Goal: Transaction & Acquisition: Purchase product/service

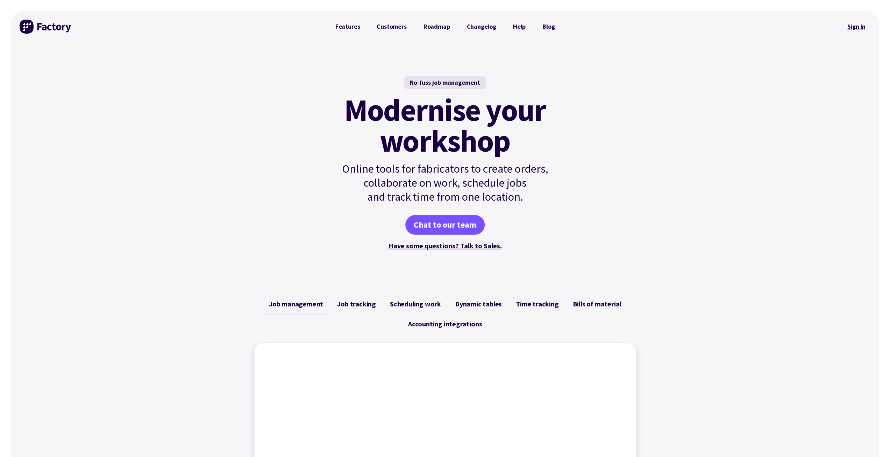
click at [856, 24] on link "Sign in" at bounding box center [856, 27] width 28 height 16
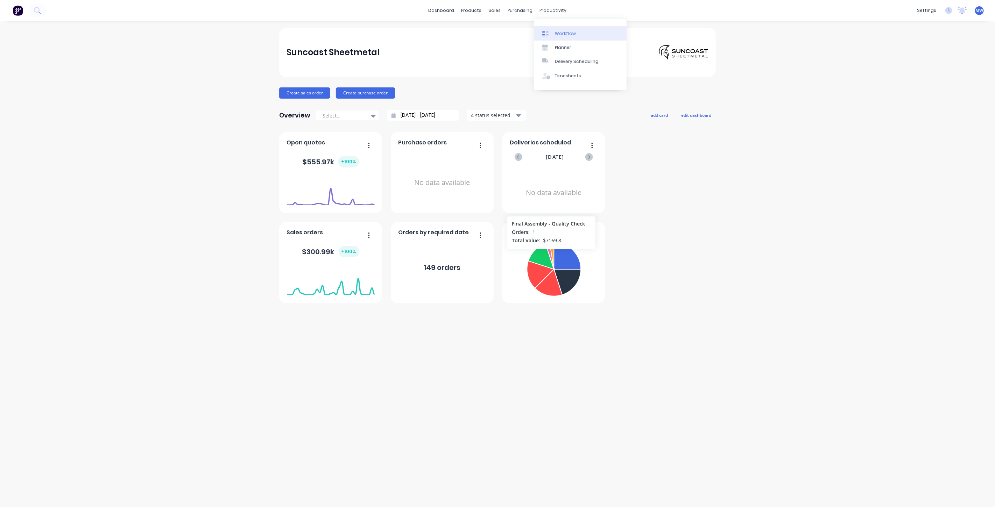
click at [567, 32] on div "Workflow" at bounding box center [565, 33] width 21 height 6
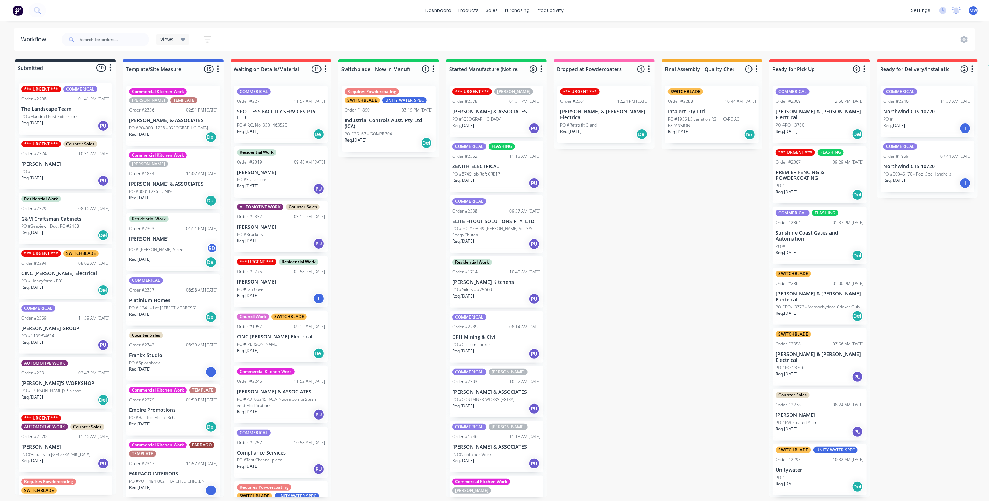
click at [390, 198] on div "Submitted 10 Status colour #273444 hex #273444 Save Cancel Summaries Total orde…" at bounding box center [578, 278] width 1167 height 438
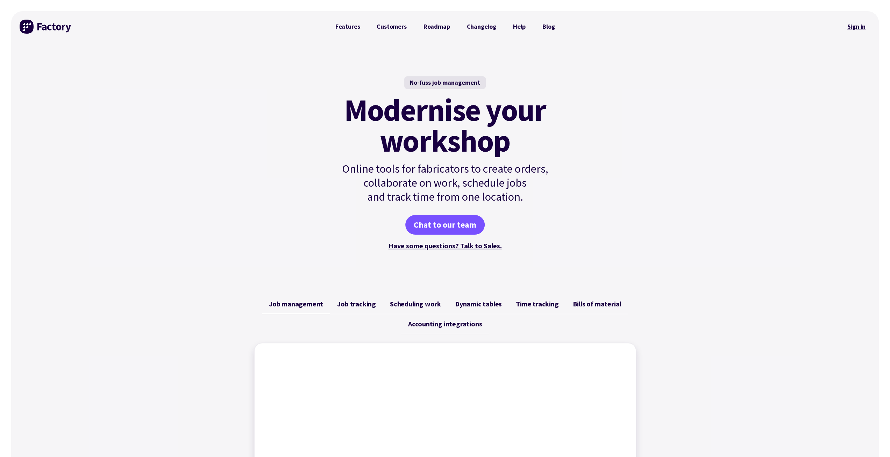
click at [858, 29] on link "Sign in" at bounding box center [856, 27] width 28 height 16
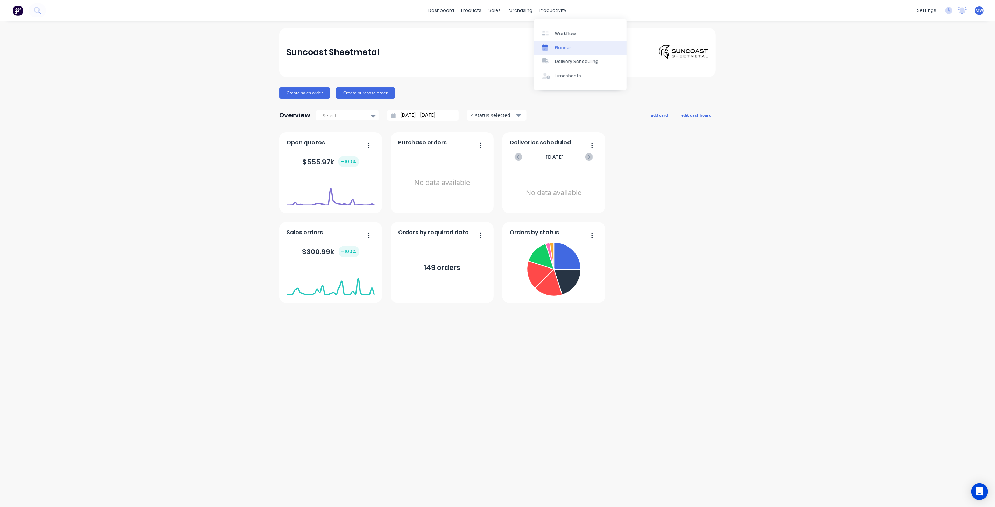
click at [571, 47] on link "Planner" at bounding box center [580, 48] width 93 height 14
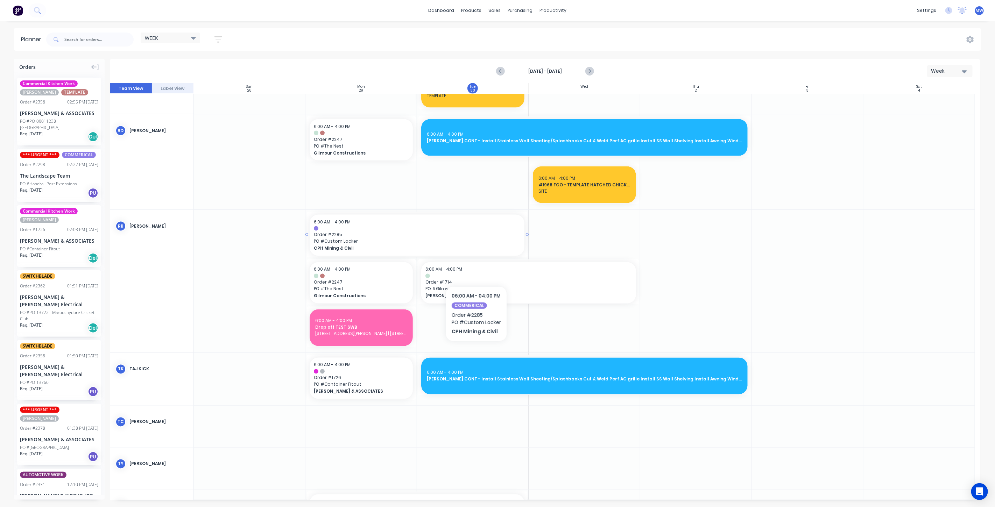
scroll to position [1010, 0]
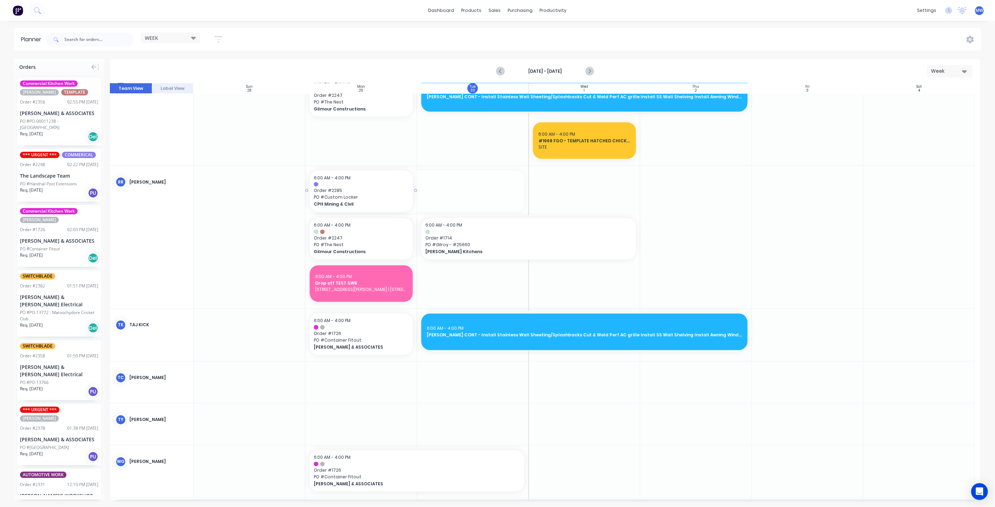
drag, startPoint x: 525, startPoint y: 189, endPoint x: 409, endPoint y: 187, distance: 116.2
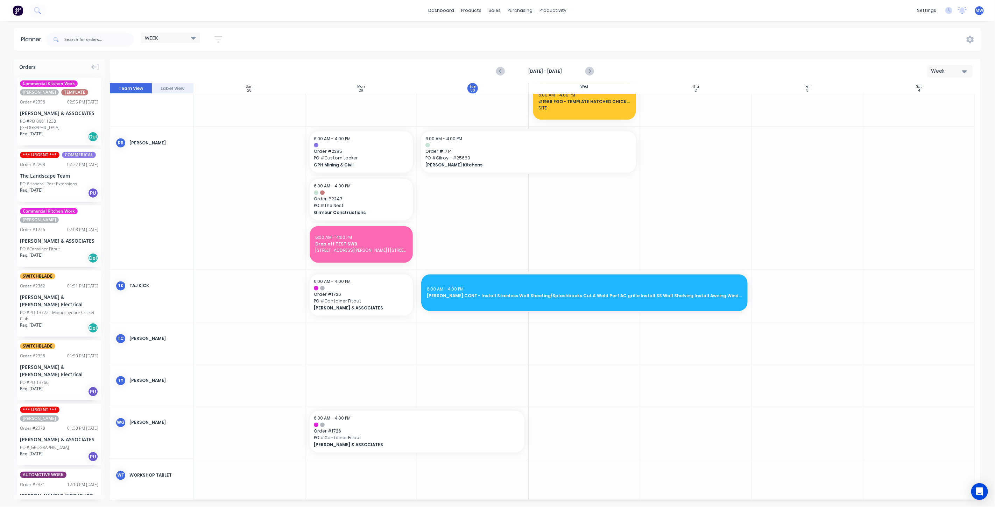
scroll to position [1056, 0]
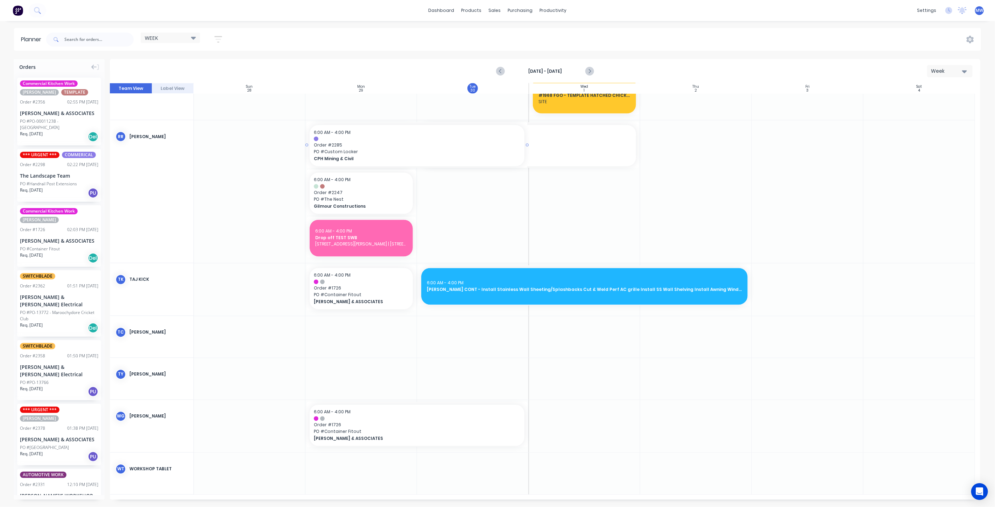
drag, startPoint x: 415, startPoint y: 144, endPoint x: 427, endPoint y: 145, distance: 12.3
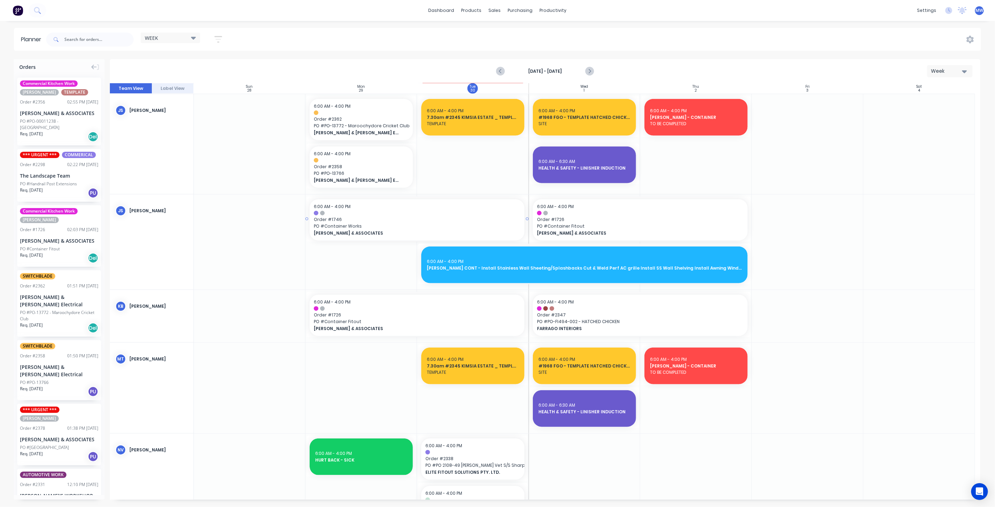
scroll to position [395, 0]
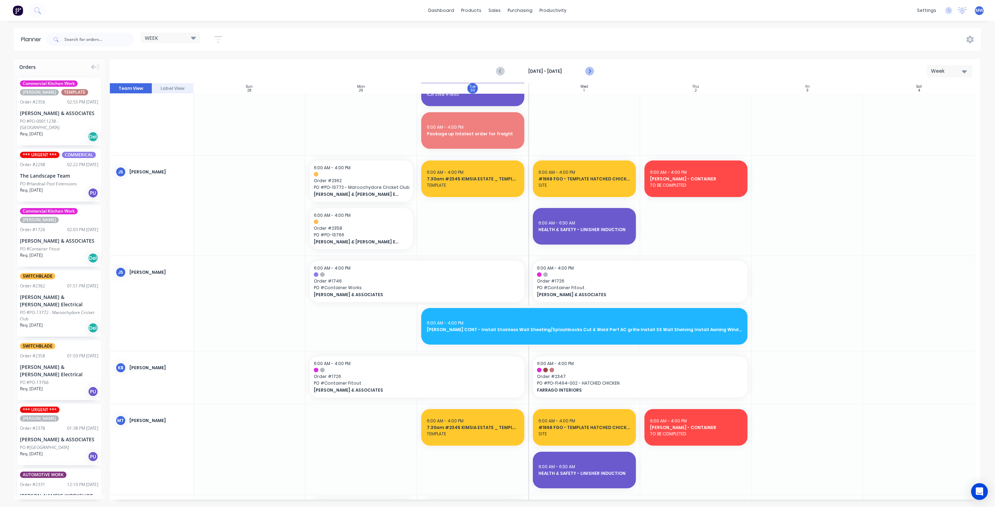
click at [592, 70] on icon "Next page" at bounding box center [589, 71] width 8 height 8
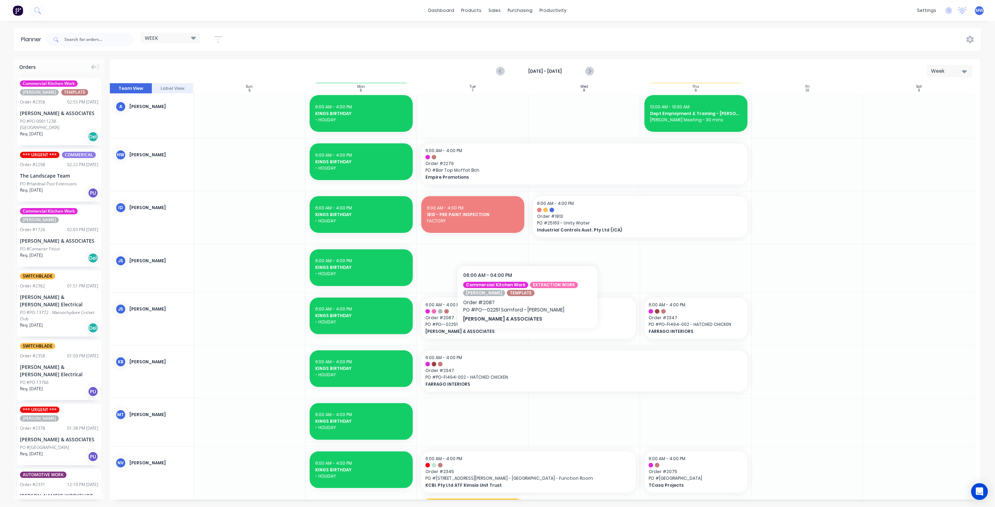
scroll to position [0, 0]
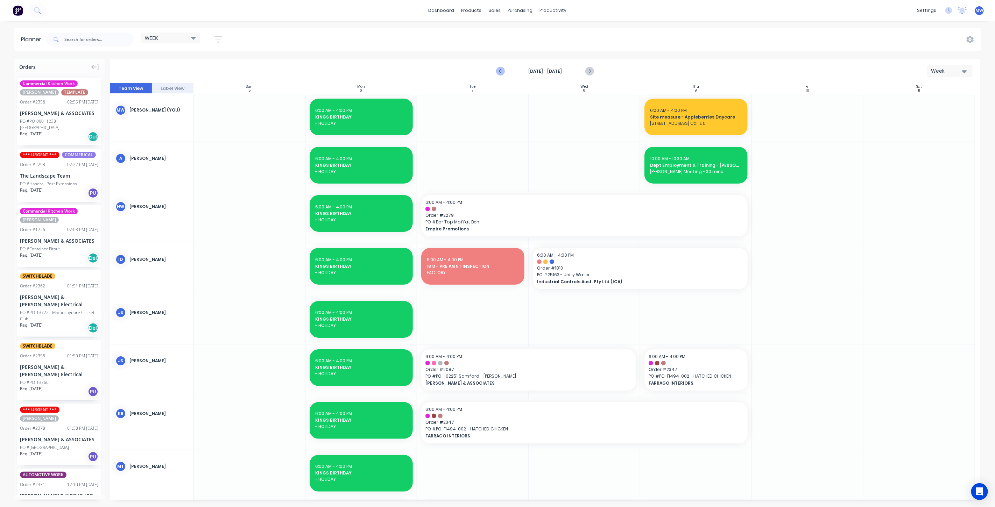
click at [500, 72] on icon "Previous page" at bounding box center [500, 71] width 8 height 8
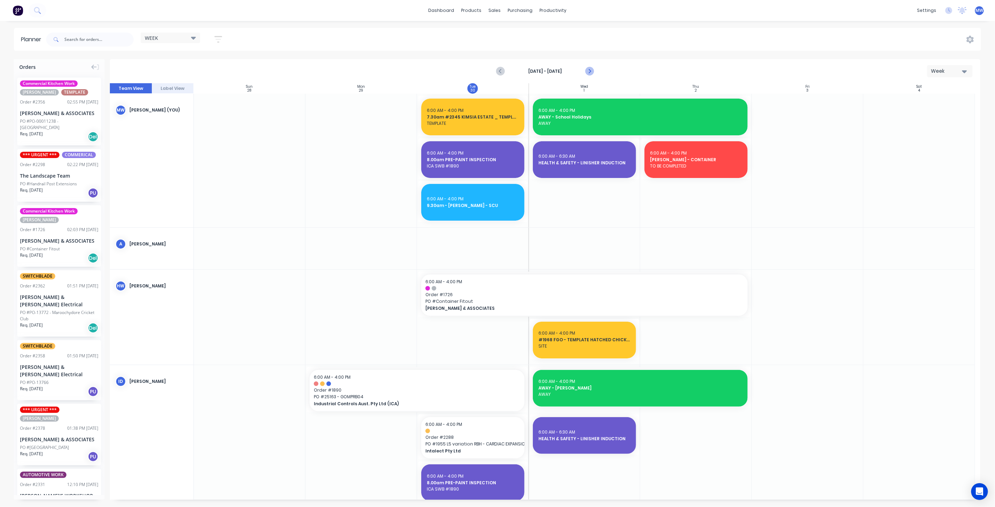
click at [590, 71] on icon "Next page" at bounding box center [589, 71] width 8 height 8
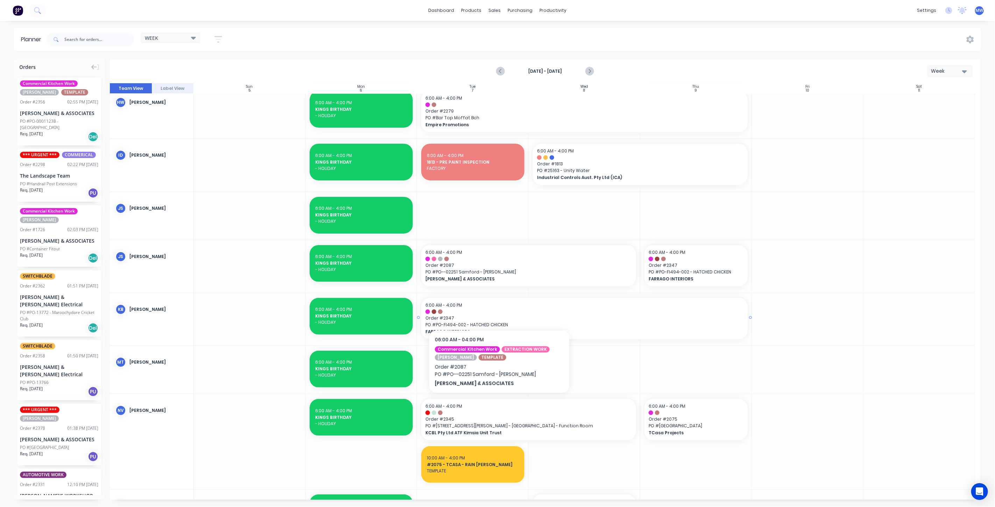
scroll to position [117, 0]
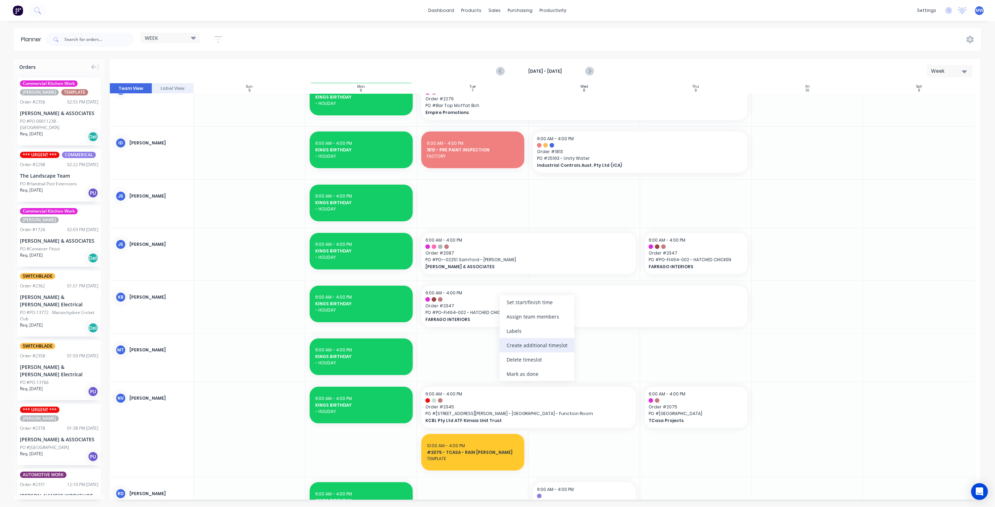
click at [554, 343] on div "Create additional timeslot" at bounding box center [537, 345] width 75 height 14
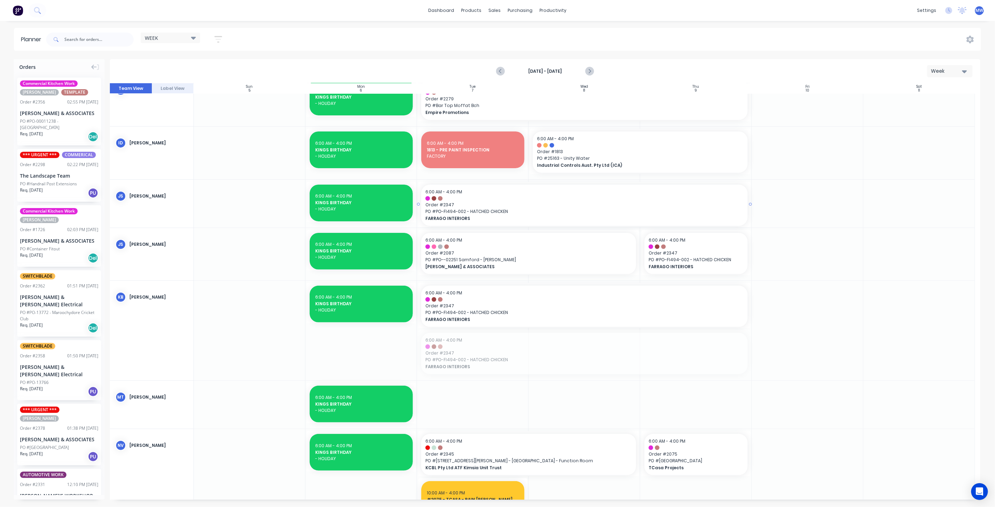
drag, startPoint x: 544, startPoint y: 350, endPoint x: 542, endPoint y: 218, distance: 132.3
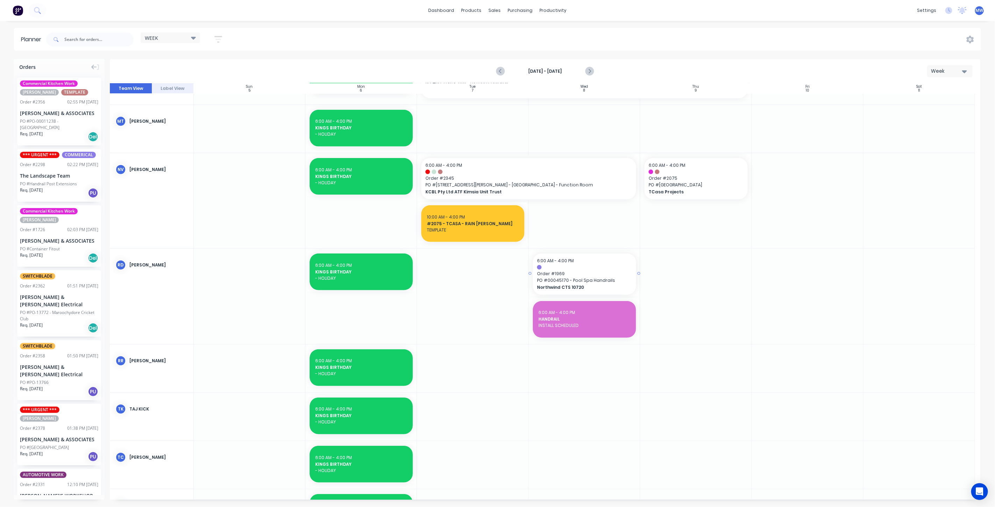
scroll to position [311, 0]
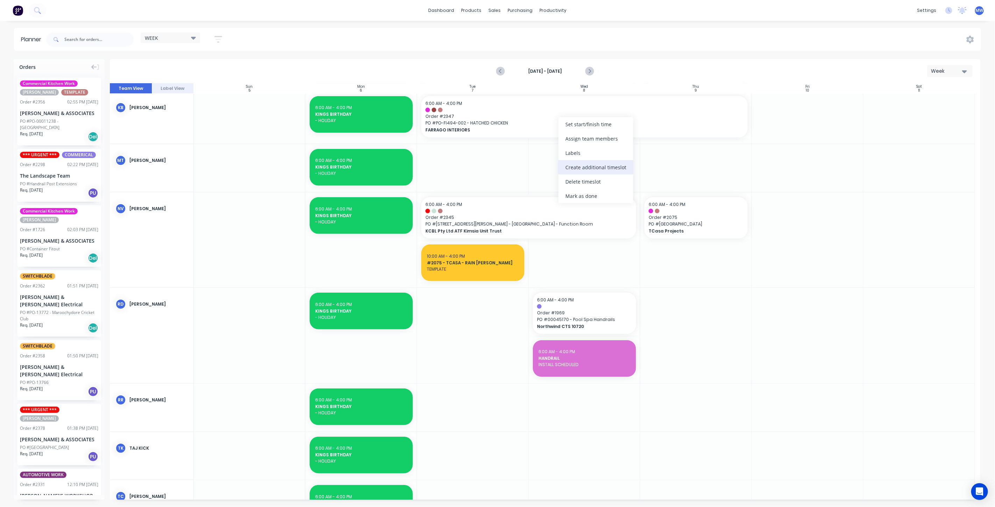
click at [612, 162] on div "Create additional timeslot" at bounding box center [595, 167] width 75 height 14
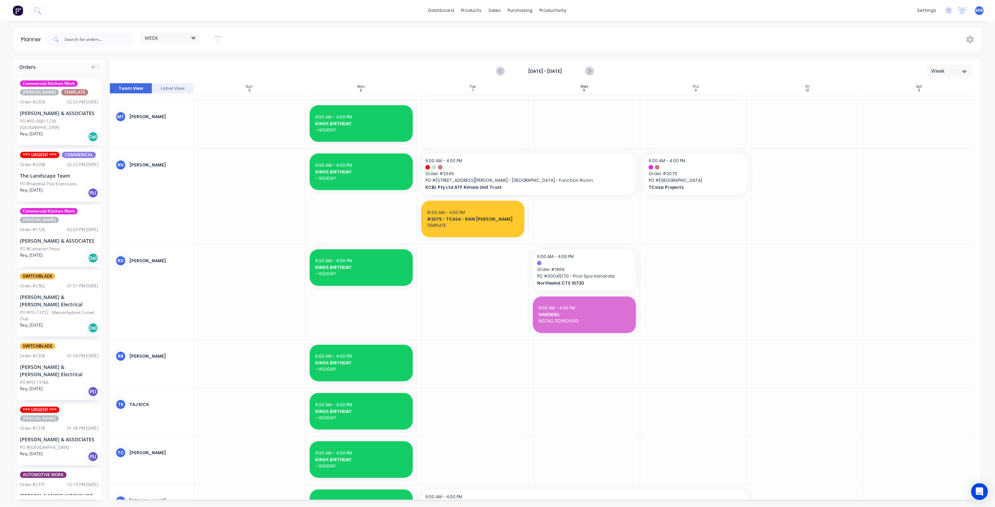
scroll to position [409, 0]
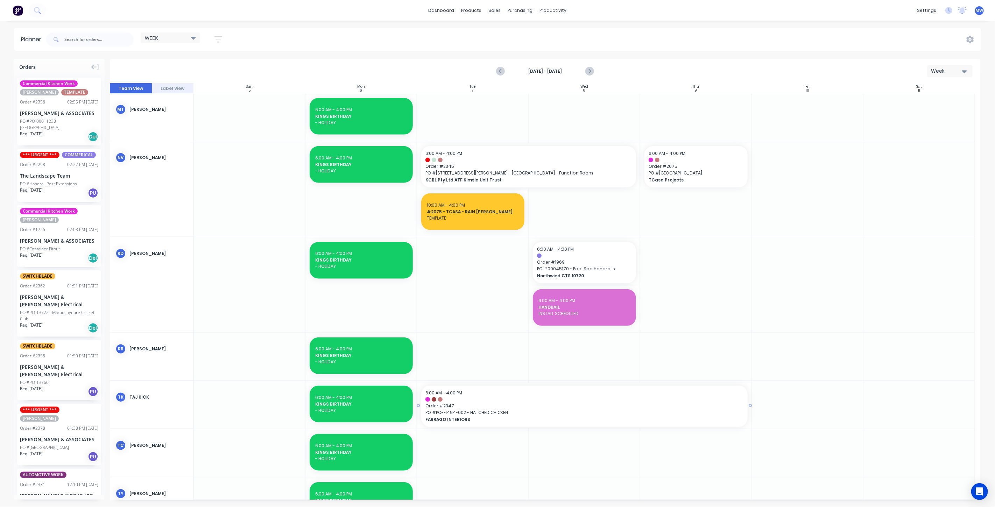
drag, startPoint x: 578, startPoint y: 190, endPoint x: 584, endPoint y: 409, distance: 218.7
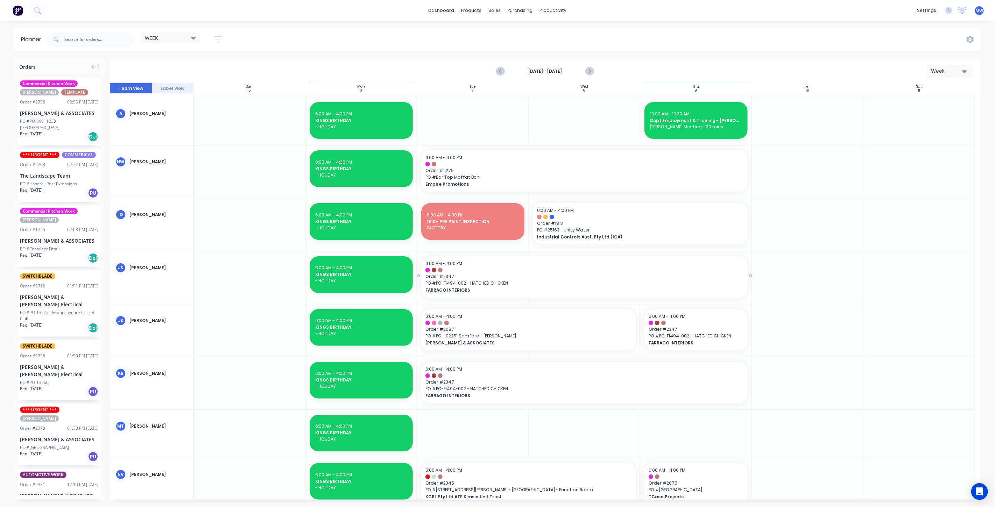
scroll to position [0, 0]
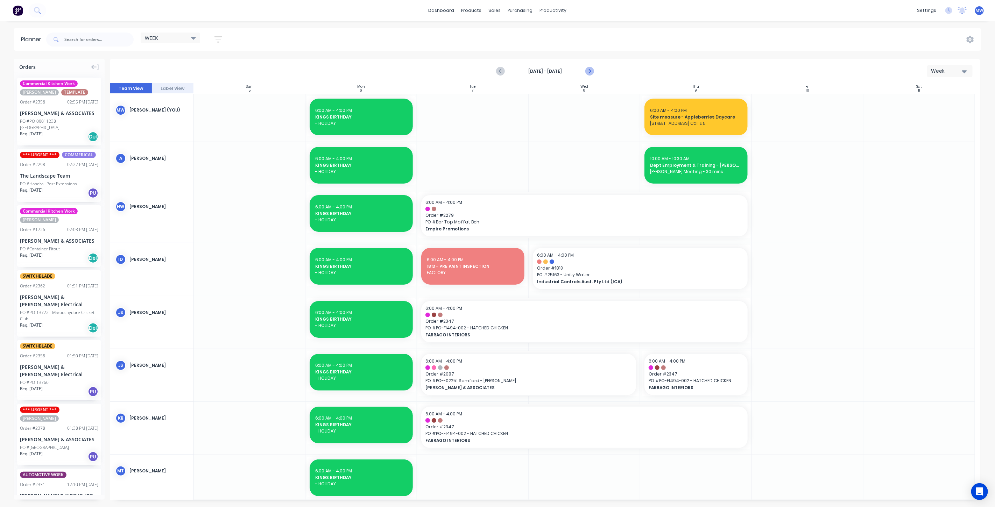
click at [589, 73] on icon "Next page" at bounding box center [589, 71] width 8 height 8
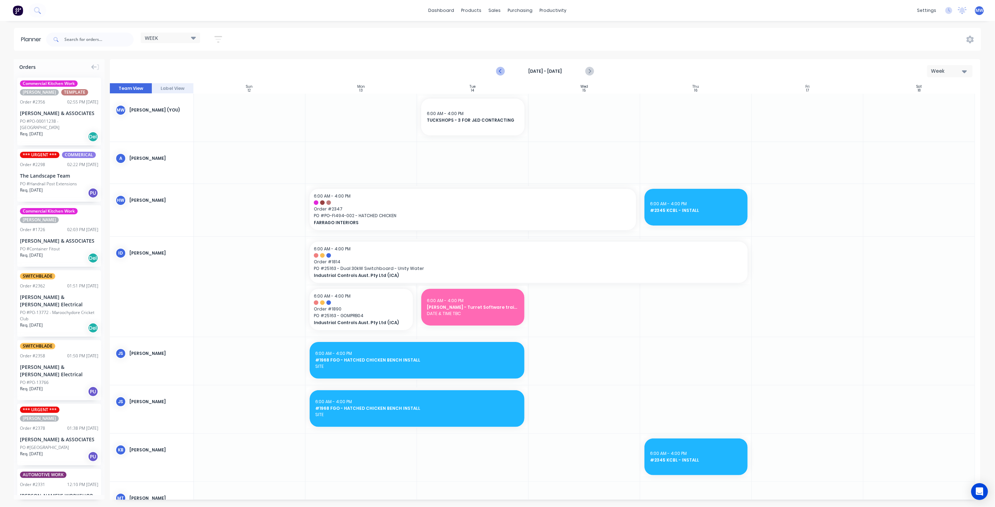
click at [501, 70] on icon "Previous page" at bounding box center [500, 72] width 3 height 6
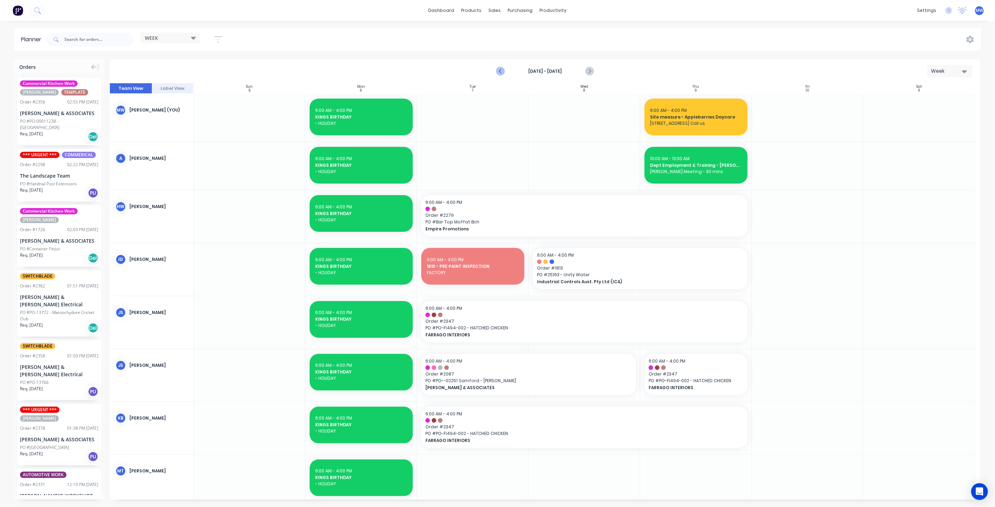
click at [500, 70] on icon "Previous page" at bounding box center [500, 72] width 3 height 6
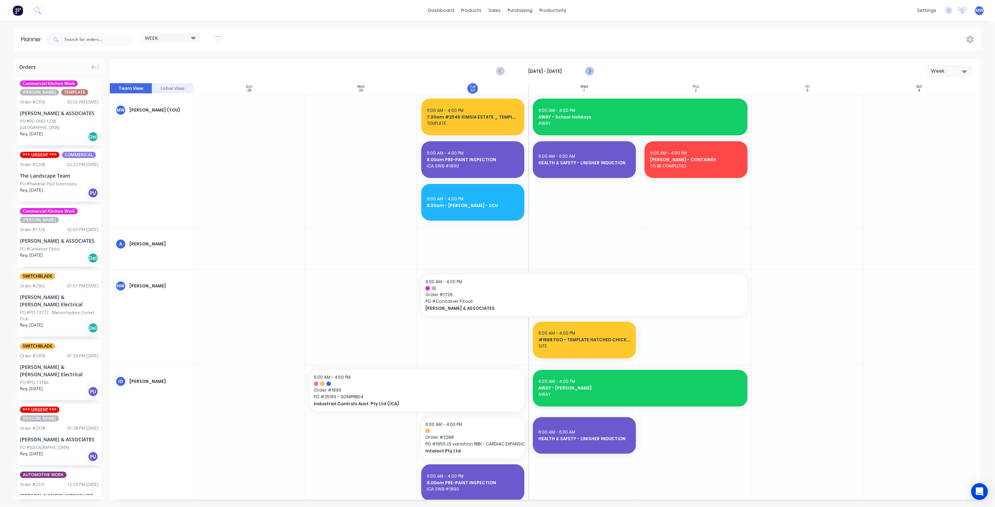
click at [590, 71] on icon "Next page" at bounding box center [589, 72] width 3 height 6
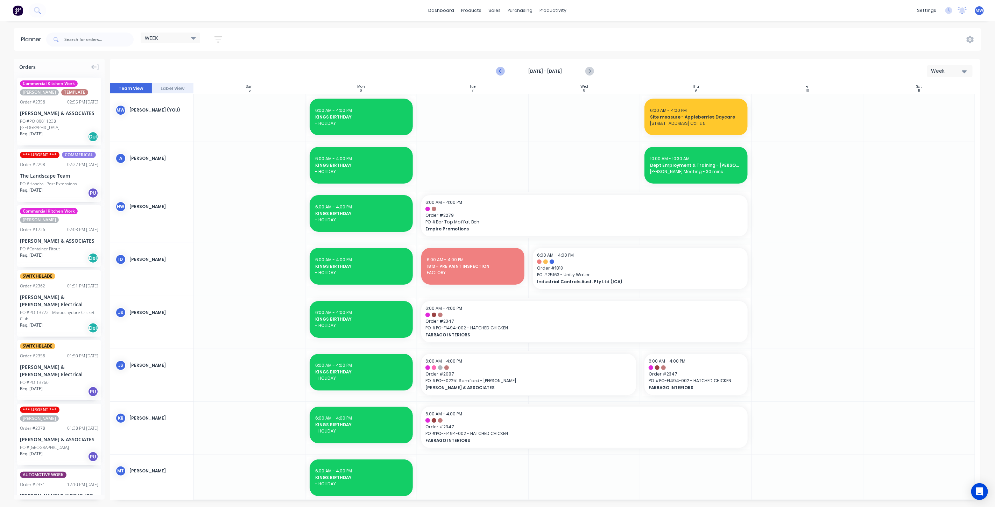
click at [503, 70] on icon "Previous page" at bounding box center [500, 71] width 8 height 8
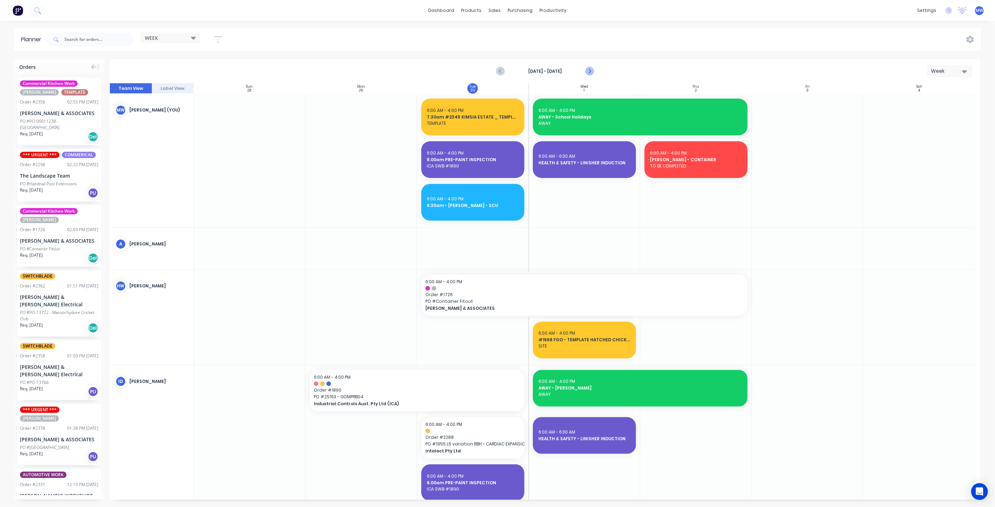
click at [588, 74] on icon "Next page" at bounding box center [589, 71] width 8 height 8
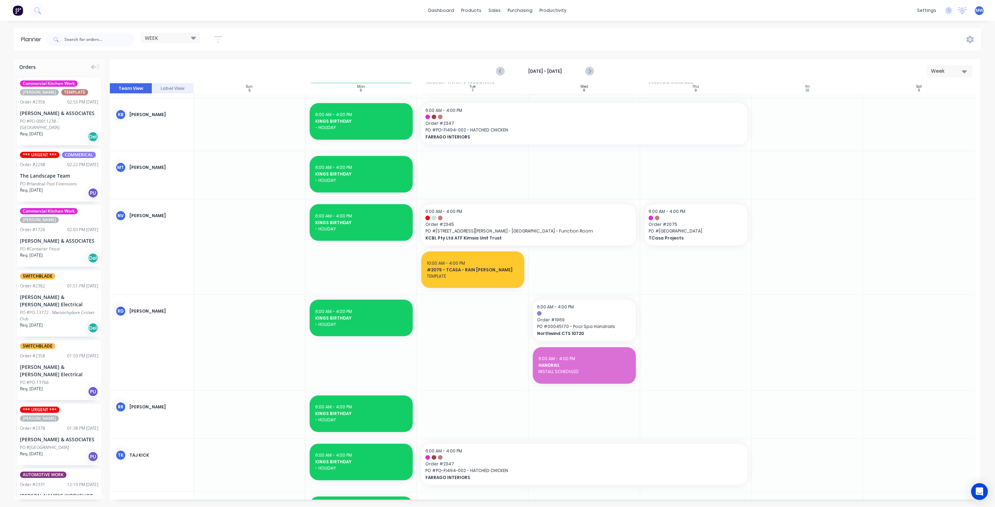
scroll to position [311, 0]
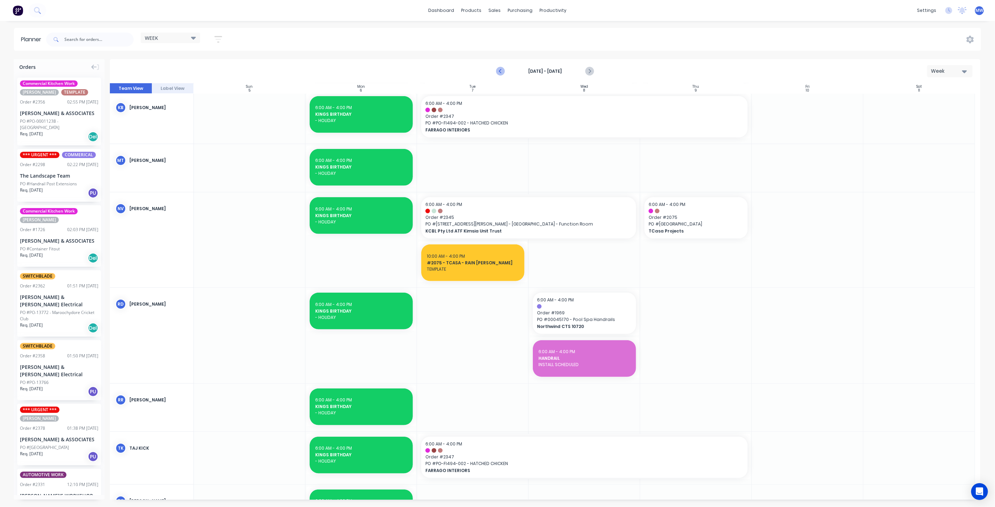
click at [500, 73] on icon "Previous page" at bounding box center [500, 71] width 8 height 8
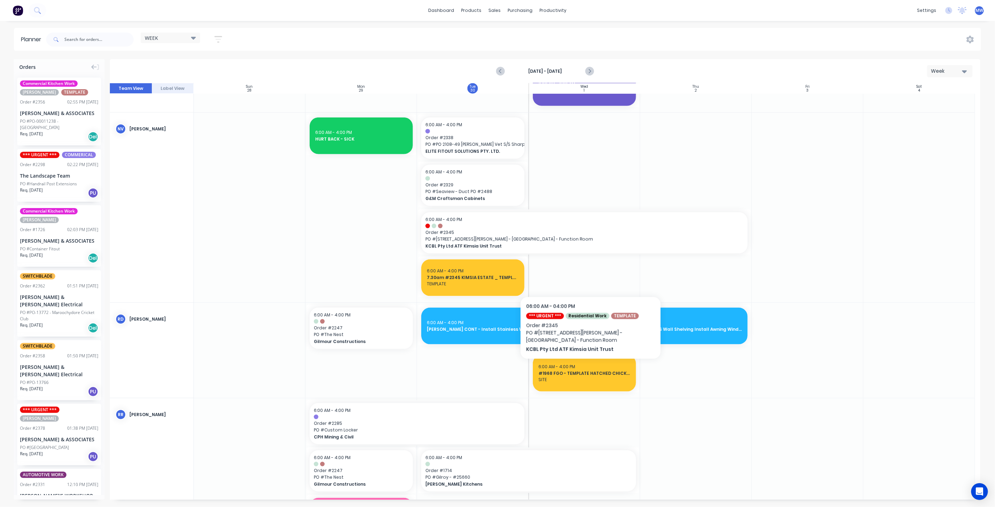
scroll to position [706, 0]
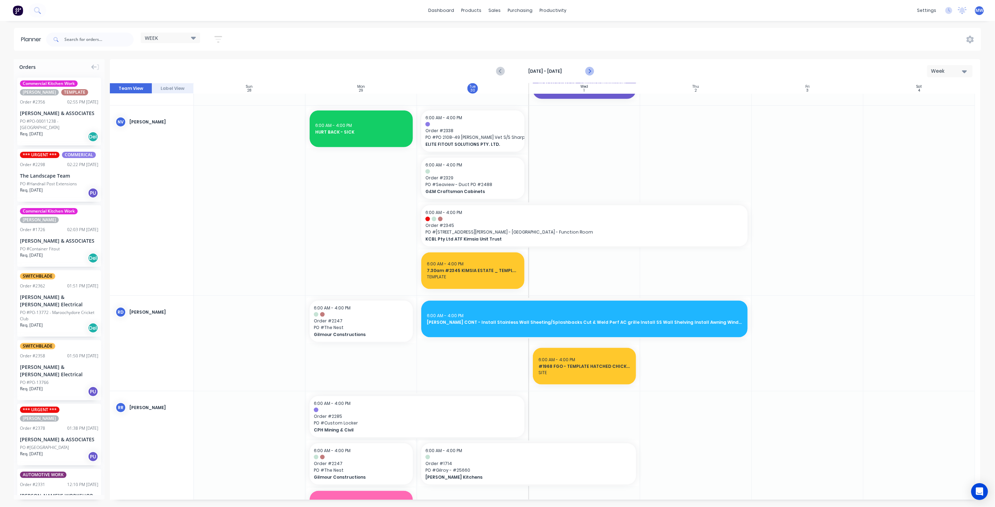
click at [588, 71] on icon "Next page" at bounding box center [589, 71] width 8 height 8
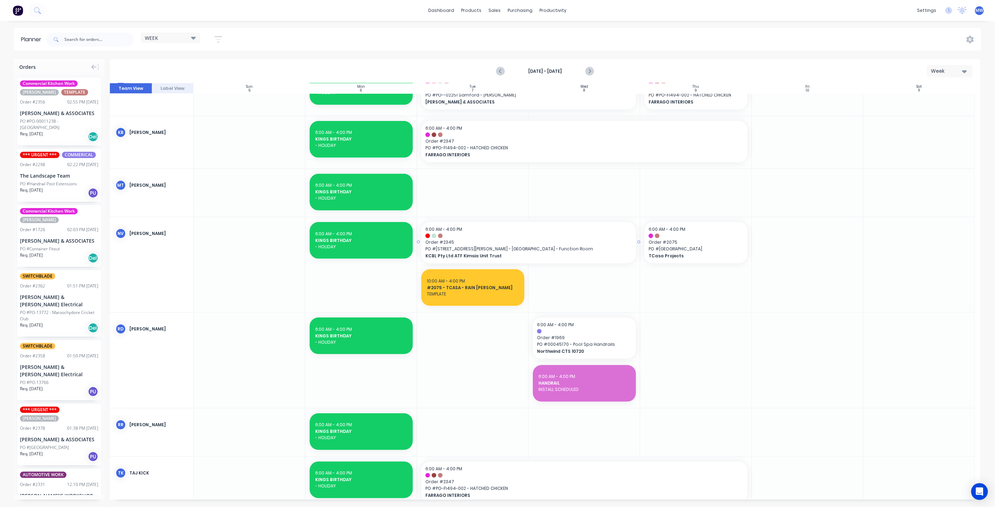
scroll to position [277, 0]
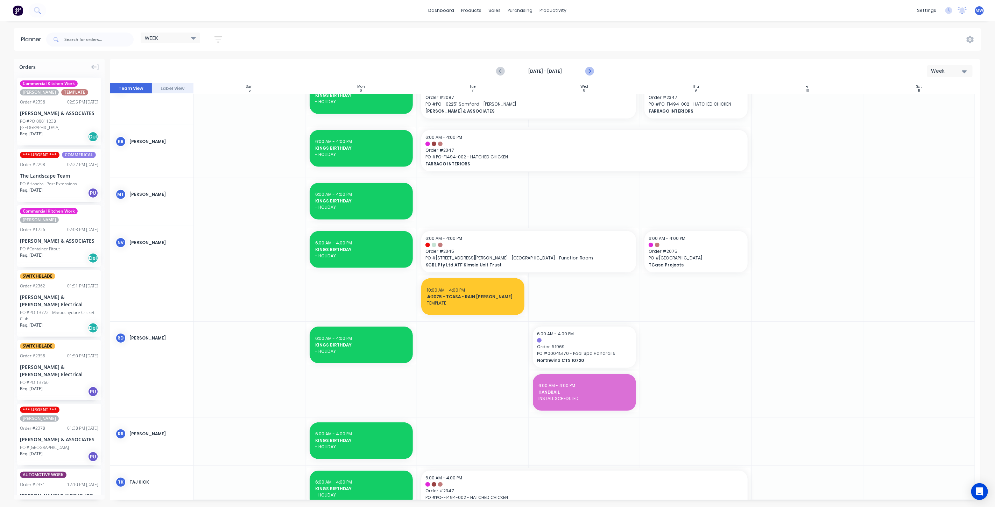
click at [590, 71] on icon "Next page" at bounding box center [589, 72] width 3 height 6
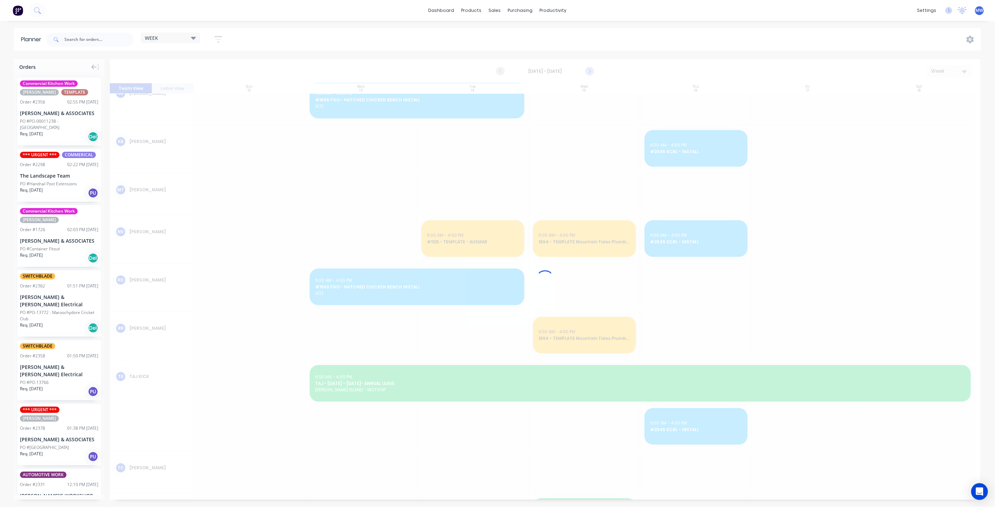
scroll to position [309, 0]
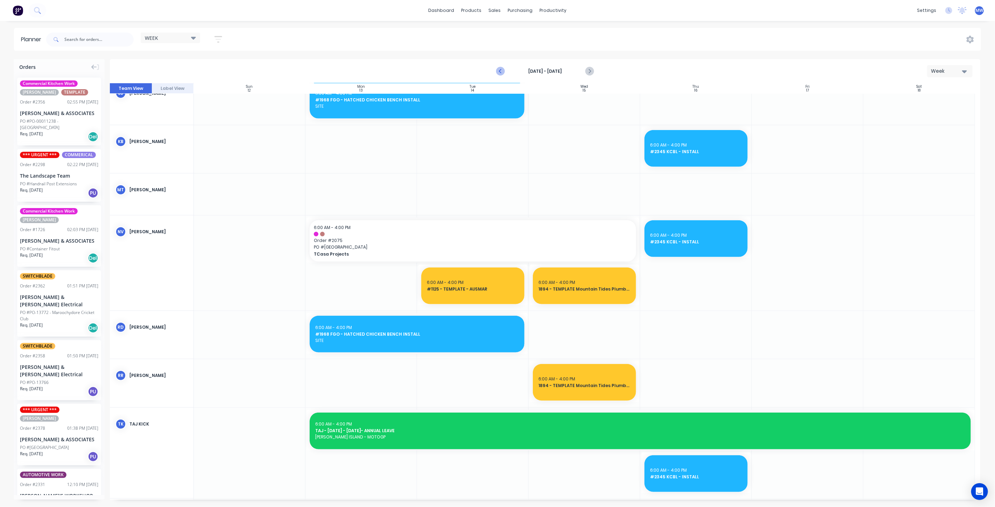
click at [501, 73] on icon "Previous page" at bounding box center [500, 72] width 3 height 6
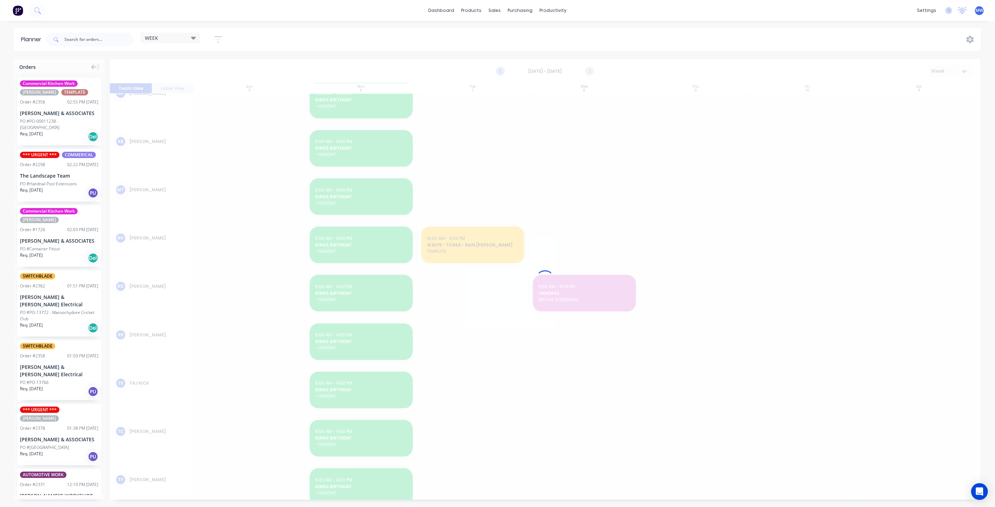
scroll to position [277, 0]
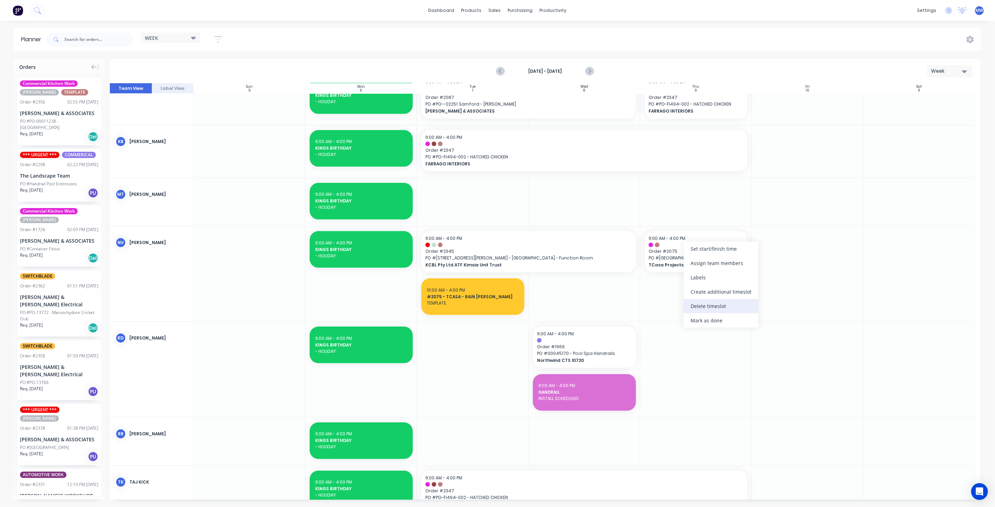
click at [715, 311] on div "Delete timeslot" at bounding box center [721, 306] width 75 height 14
drag, startPoint x: 638, startPoint y: 252, endPoint x: 646, endPoint y: 252, distance: 8.4
click at [591, 73] on icon "Next page" at bounding box center [589, 71] width 8 height 8
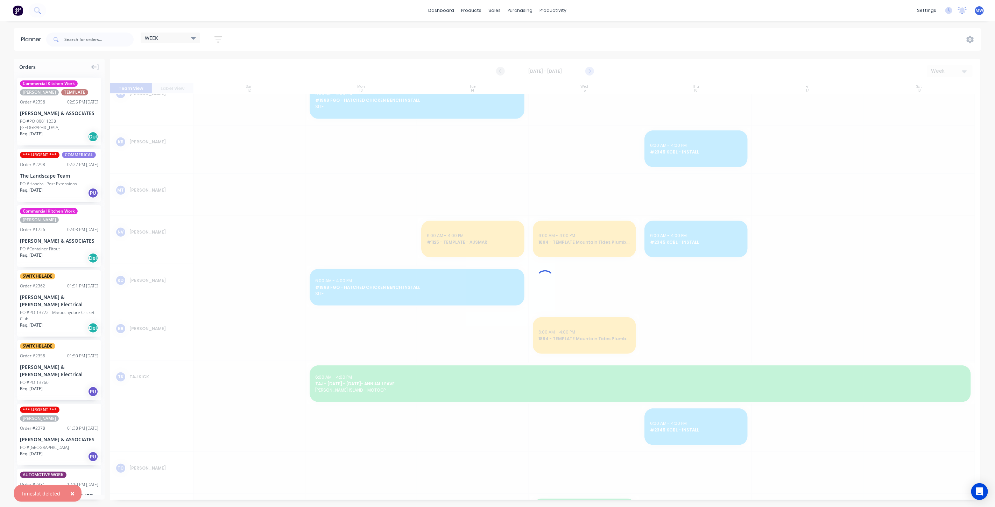
scroll to position [308, 0]
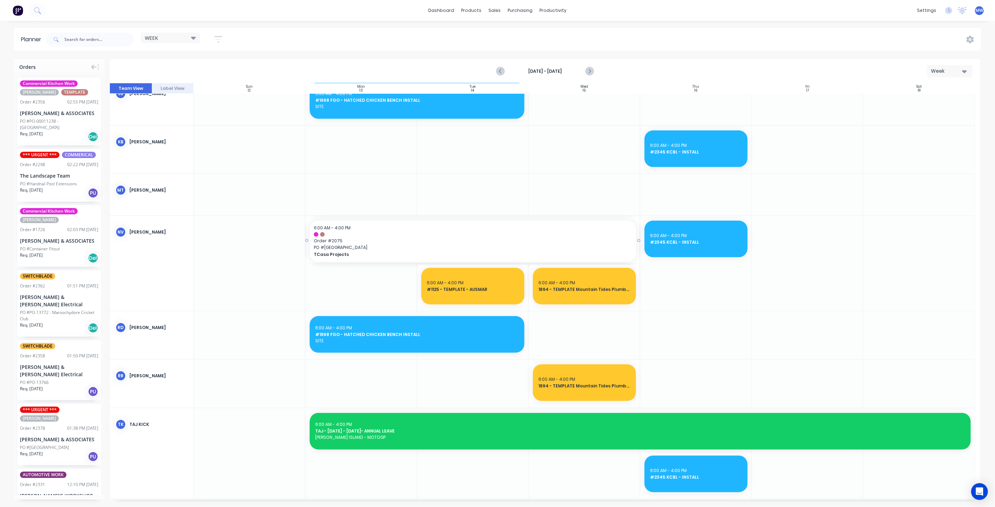
drag, startPoint x: 637, startPoint y: 239, endPoint x: 609, endPoint y: 247, distance: 29.8
click at [592, 74] on icon "Next page" at bounding box center [589, 71] width 8 height 8
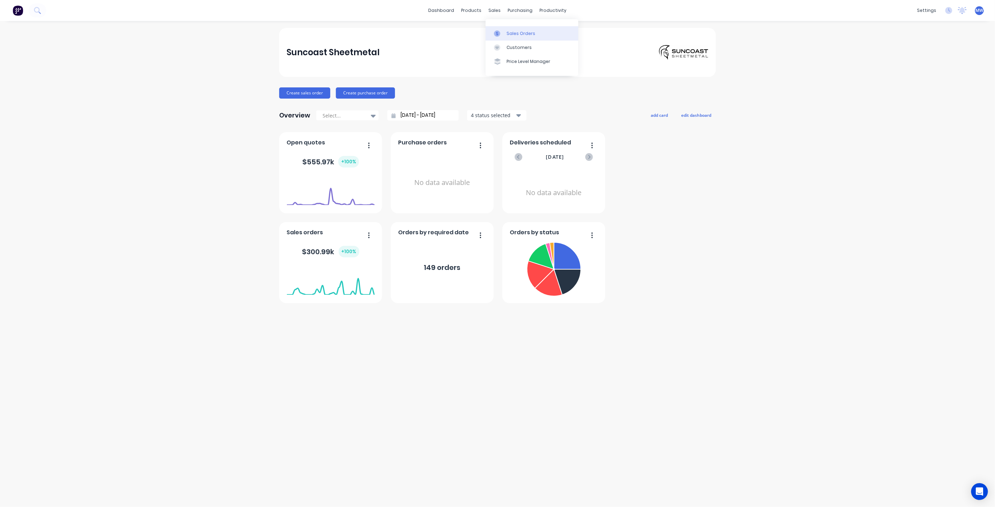
click at [515, 32] on div "Sales Orders" at bounding box center [521, 33] width 29 height 6
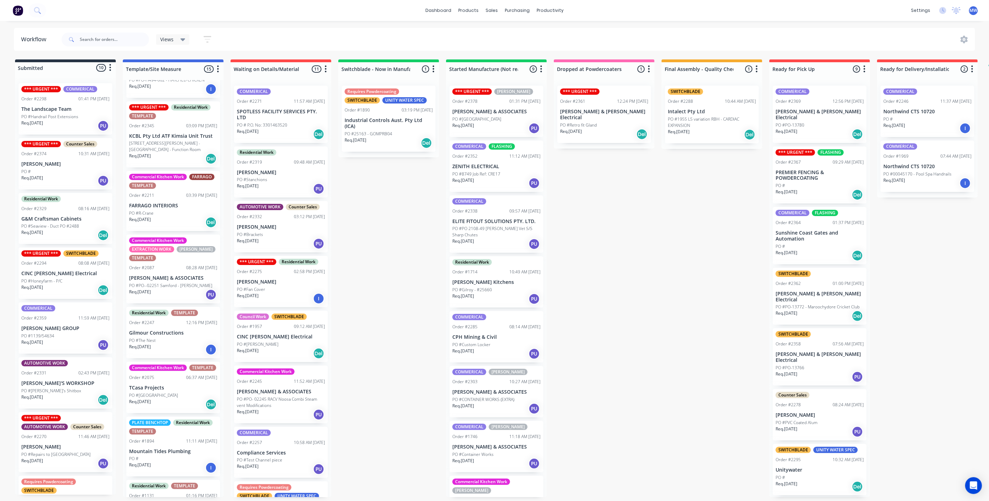
scroll to position [350, 0]
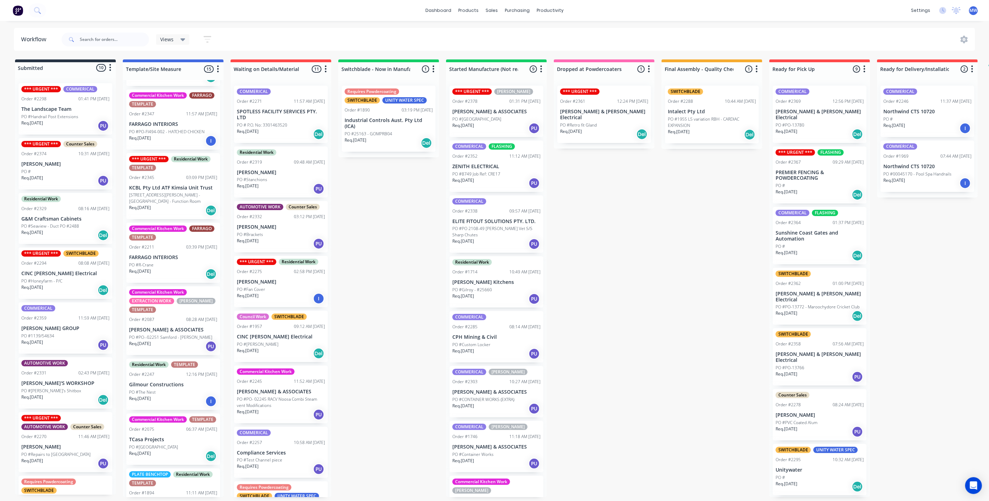
click at [375, 189] on div "Submitted 10 Status colour #273444 hex #273444 Save Cancel Summaries Total orde…" at bounding box center [578, 278] width 1167 height 438
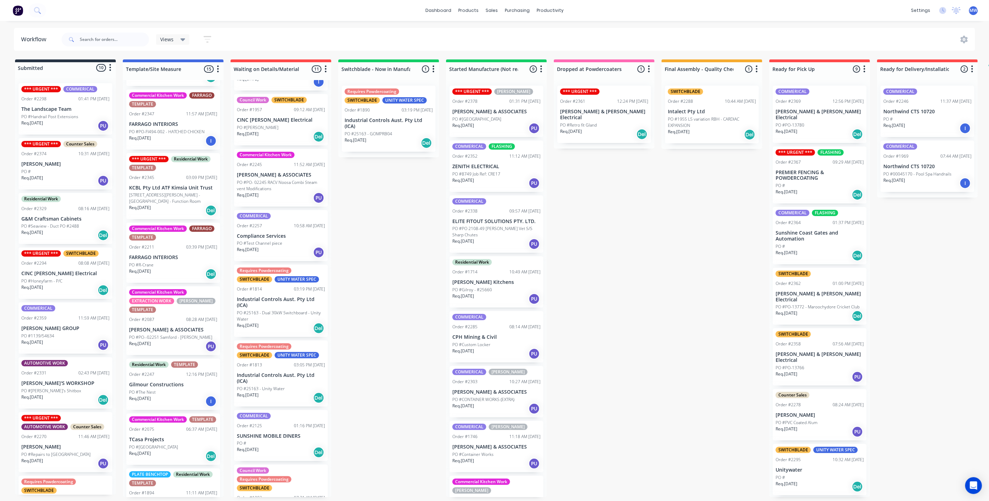
scroll to position [253, 0]
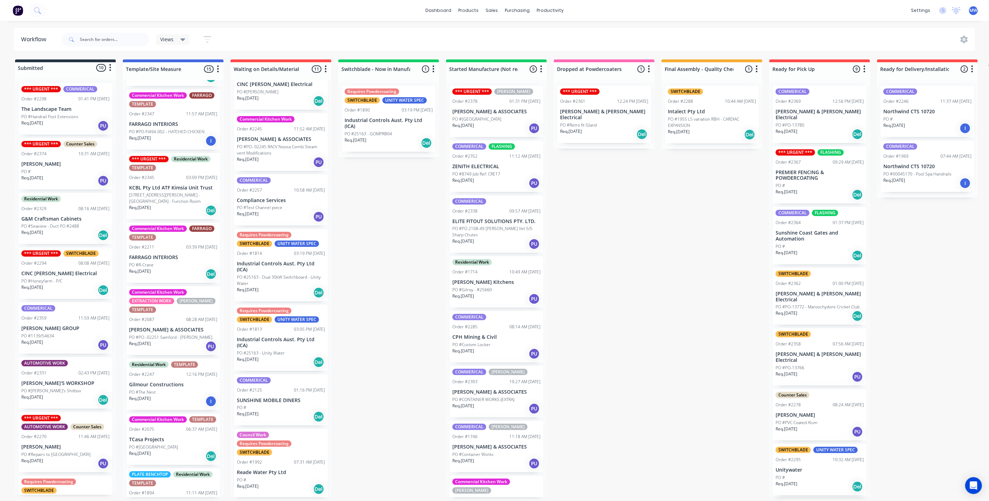
click at [186, 203] on p "[STREET_ADDRESS][PERSON_NAME] - [GEOGRAPHIC_DATA] - Function Room" at bounding box center [173, 198] width 88 height 13
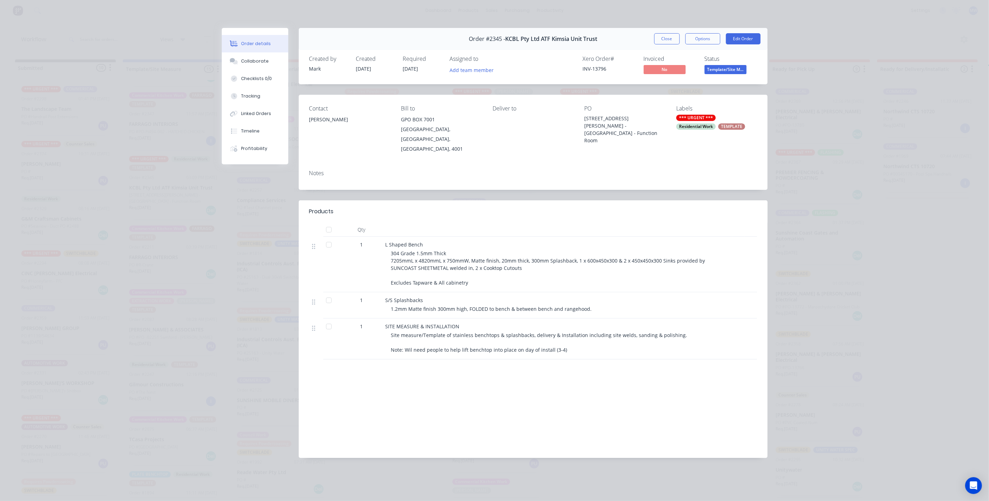
click at [665, 39] on button "Close" at bounding box center [667, 38] width 26 height 11
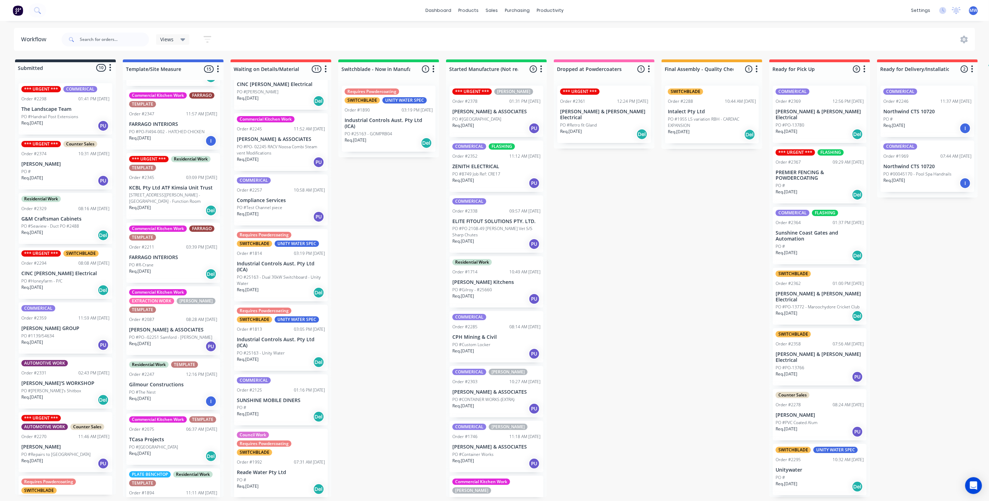
click at [631, 302] on div "Submitted 10 Status colour #273444 hex #273444 Save Cancel Summaries Total orde…" at bounding box center [578, 278] width 1167 height 438
click at [637, 315] on div "Submitted 10 Status colour #273444 hex #273444 Save Cancel Summaries Total orde…" at bounding box center [578, 278] width 1167 height 438
click at [424, 232] on div "Submitted 10 Status colour #273444 hex #273444 Save Cancel Summaries Total orde…" at bounding box center [578, 278] width 1167 height 438
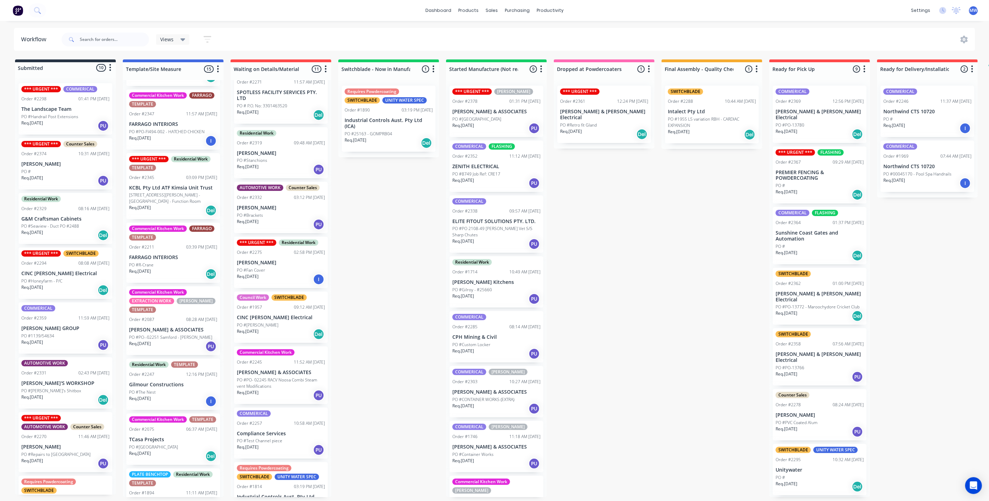
scroll to position [0, 0]
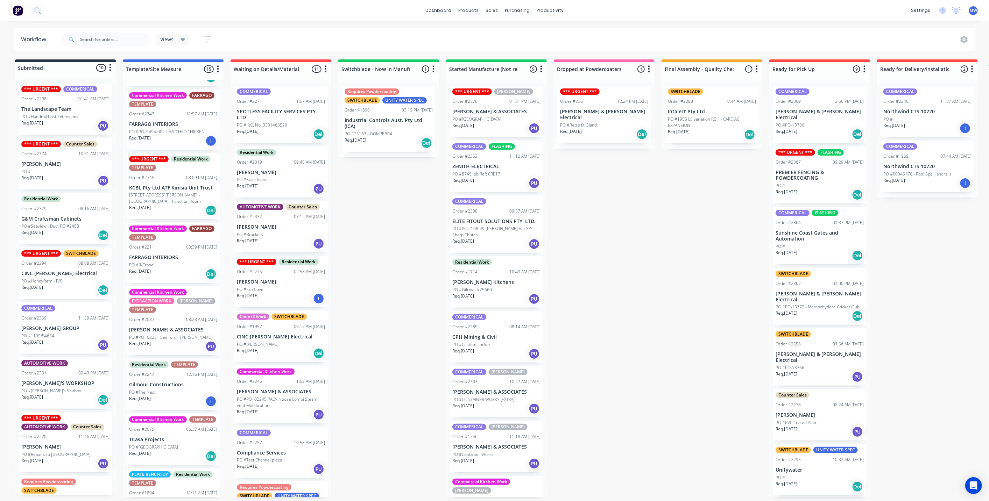
click at [380, 200] on div "Submitted 10 Status colour #273444 hex #273444 Save Cancel Summaries Total orde…" at bounding box center [578, 278] width 1167 height 438
drag, startPoint x: 401, startPoint y: 210, endPoint x: 191, endPoint y: 12, distance: 287.8
click at [400, 209] on div "Submitted 10 Status colour #273444 hex #273444 Save Cancel Summaries Total orde…" at bounding box center [578, 278] width 1167 height 438
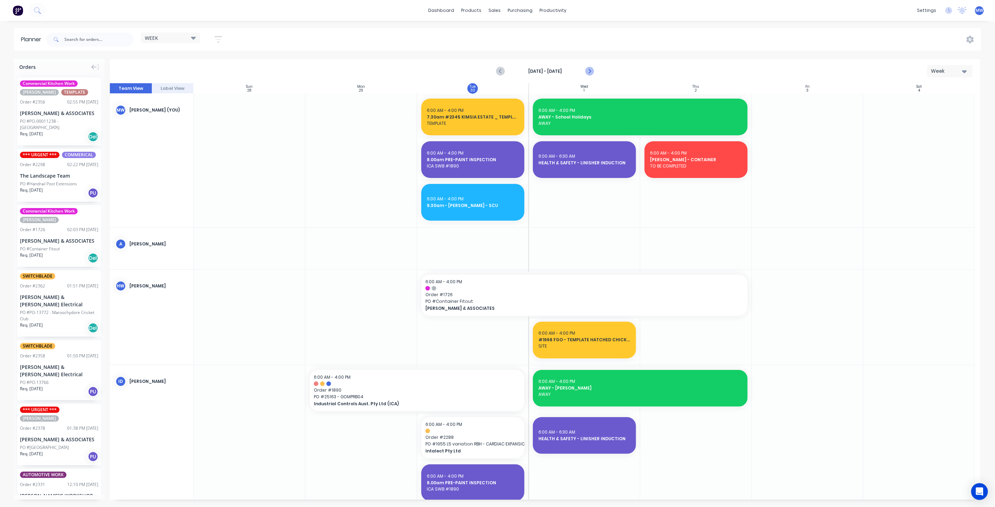
click at [590, 72] on icon "Next page" at bounding box center [589, 71] width 8 height 8
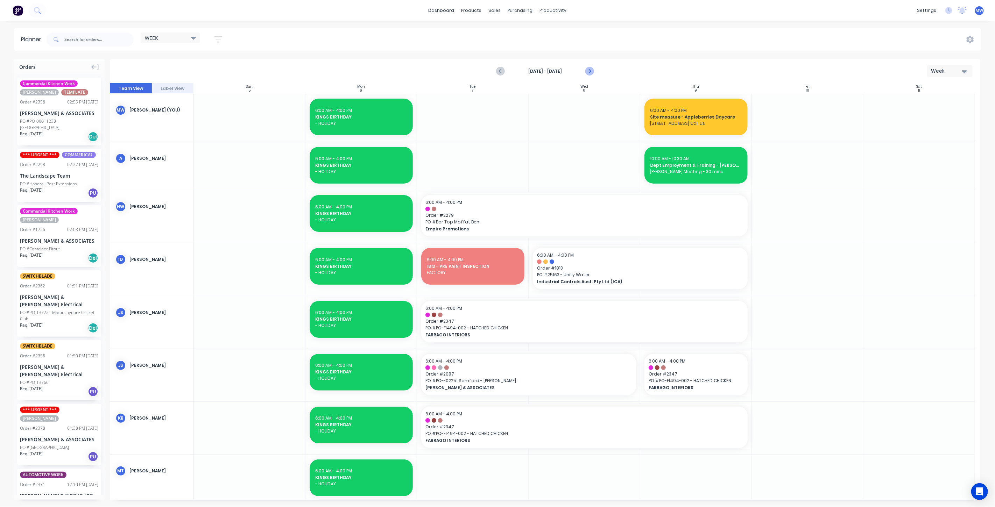
click at [590, 72] on icon "Next page" at bounding box center [589, 71] width 8 height 8
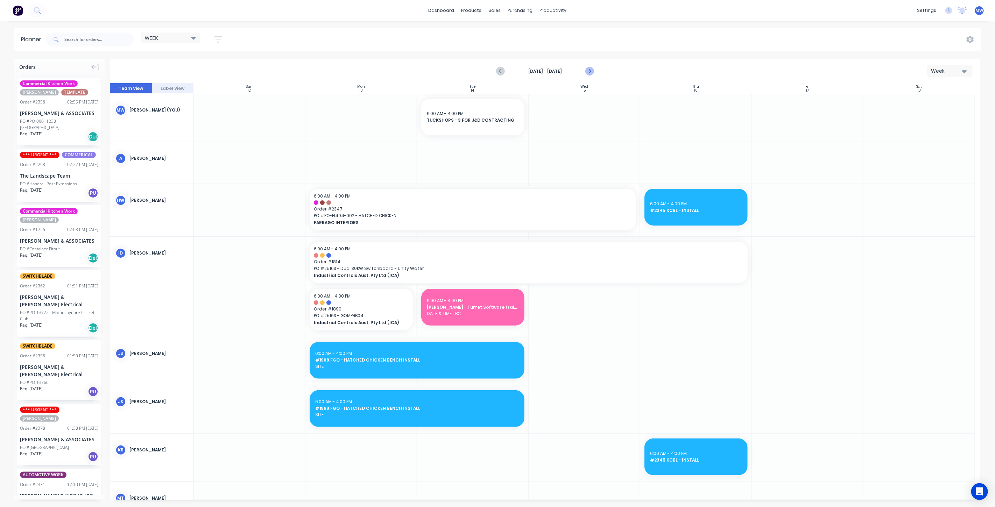
click at [590, 72] on icon "Next page" at bounding box center [589, 71] width 8 height 8
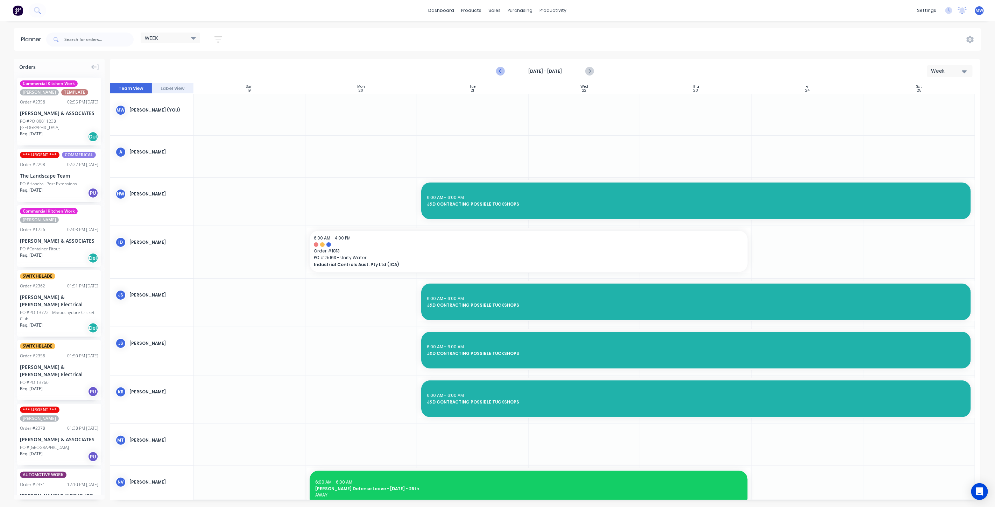
click at [502, 70] on icon "Previous page" at bounding box center [500, 71] width 8 height 8
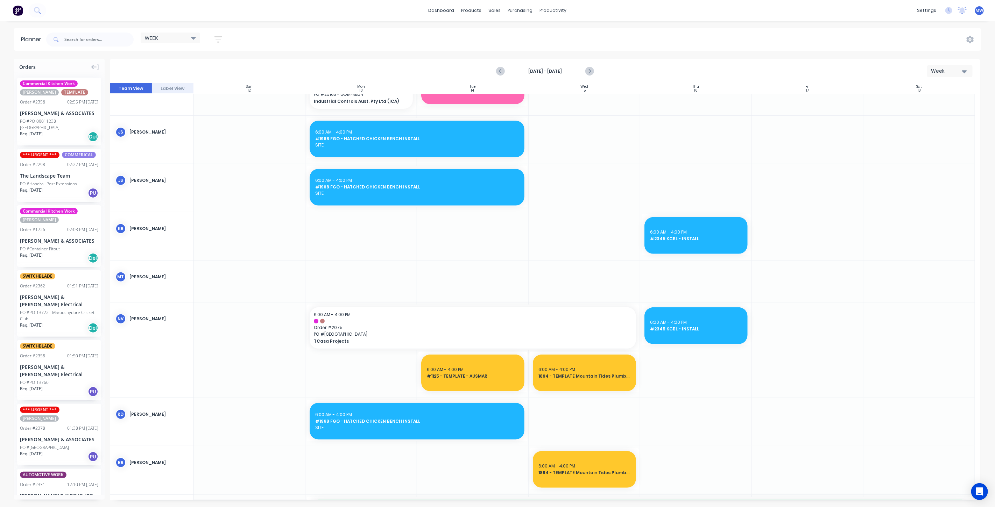
scroll to position [233, 0]
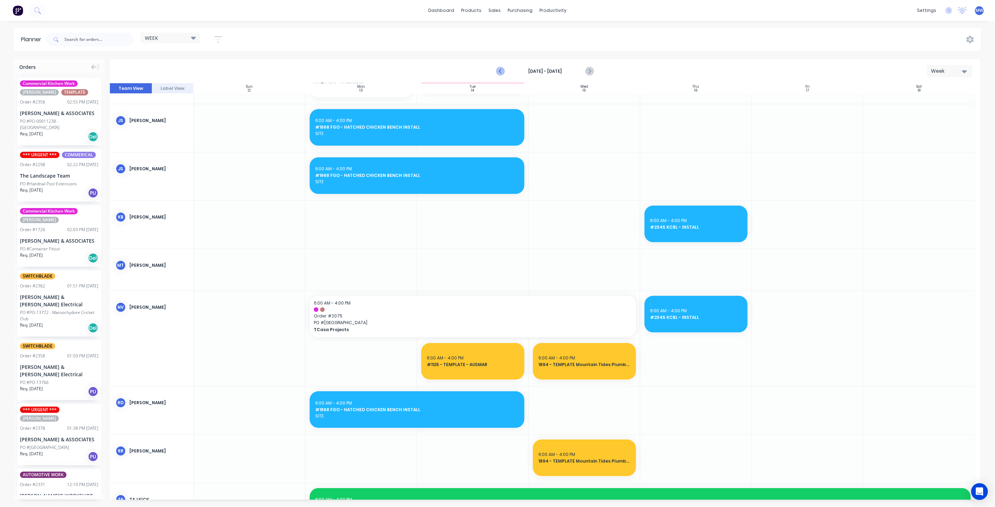
click at [497, 68] on icon "Previous page" at bounding box center [500, 71] width 8 height 8
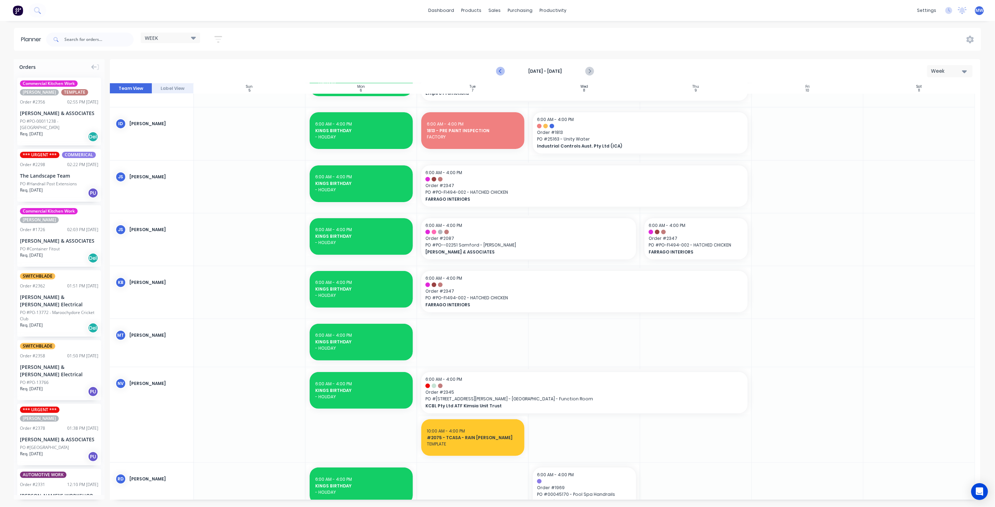
click at [497, 68] on icon "Previous page" at bounding box center [500, 71] width 8 height 8
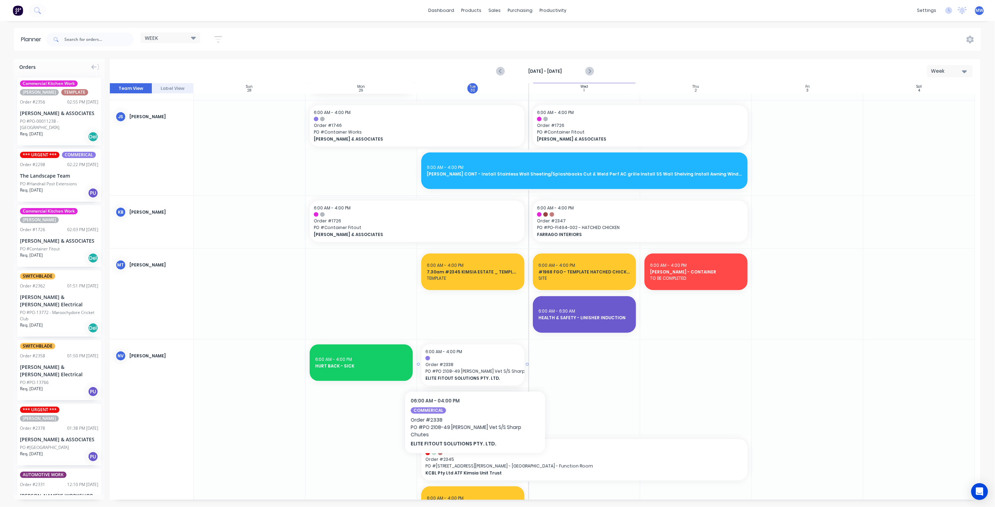
scroll to position [395, 0]
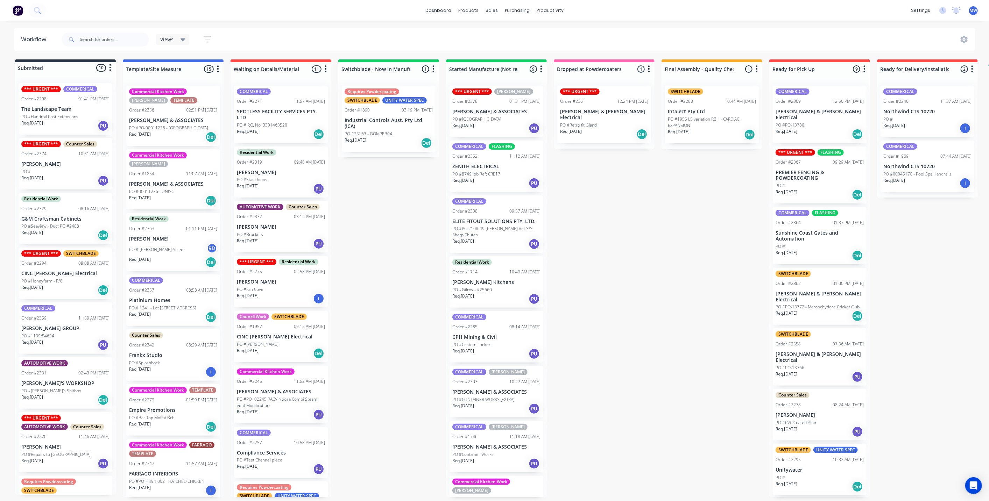
drag, startPoint x: 412, startPoint y: 227, endPoint x: 418, endPoint y: 211, distance: 17.5
click at [412, 227] on div "Submitted 10 Status colour #273444 hex #273444 Save Cancel Summaries Total orde…" at bounding box center [578, 278] width 1167 height 438
drag, startPoint x: 397, startPoint y: 223, endPoint x: 389, endPoint y: 228, distance: 9.7
click at [397, 223] on div "Submitted 10 Status colour #273444 hex #273444 Save Cancel Summaries Total orde…" at bounding box center [578, 278] width 1167 height 438
click at [378, 256] on div "Submitted 10 Status colour #273444 hex #273444 Save Cancel Summaries Total orde…" at bounding box center [578, 278] width 1167 height 438
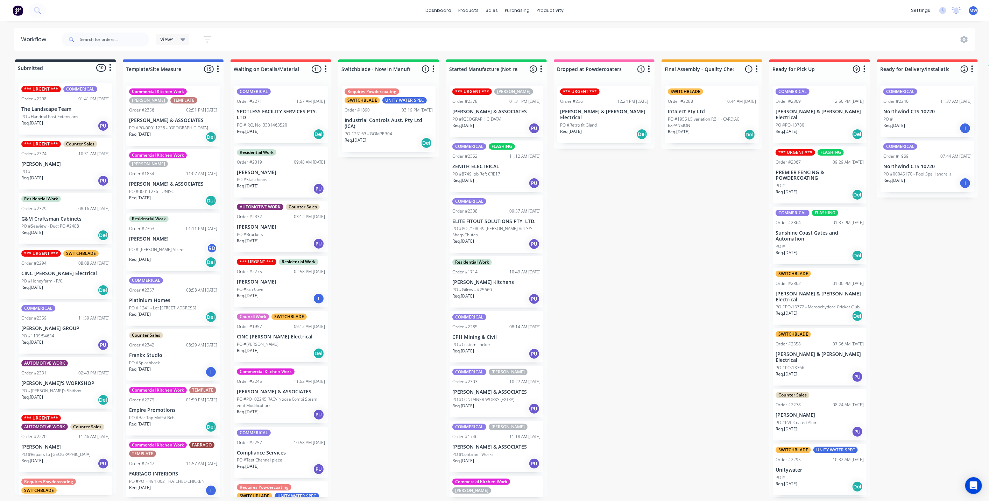
click at [416, 235] on div "Submitted 10 Status colour #273444 hex #273444 Save Cancel Summaries Total orde…" at bounding box center [578, 278] width 1167 height 438
drag, startPoint x: 399, startPoint y: 231, endPoint x: 400, endPoint y: 235, distance: 4.3
click at [400, 231] on div "Submitted 10 Status colour #273444 hex #273444 Save Cancel Summaries Total orde…" at bounding box center [578, 278] width 1167 height 438
click at [407, 280] on div "Submitted 10 Status colour #273444 hex #273444 Save Cancel Summaries Total orde…" at bounding box center [578, 278] width 1167 height 438
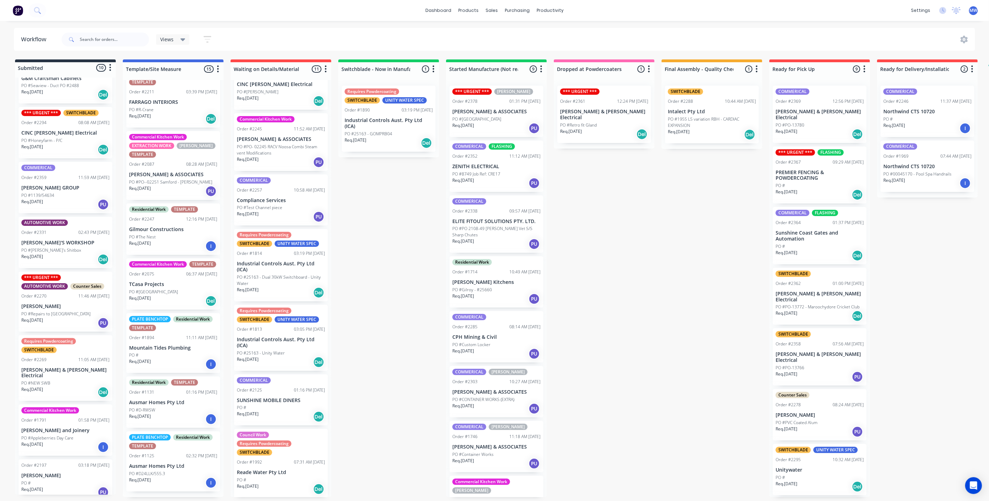
click at [488, 167] on p "ZENITH ELECTRICAL" at bounding box center [496, 167] width 88 height 6
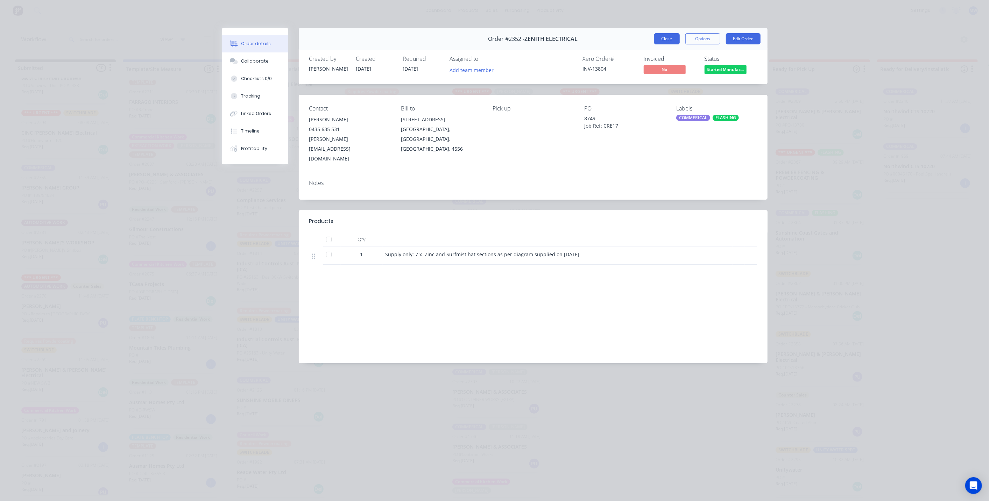
click at [668, 39] on button "Close" at bounding box center [667, 38] width 26 height 11
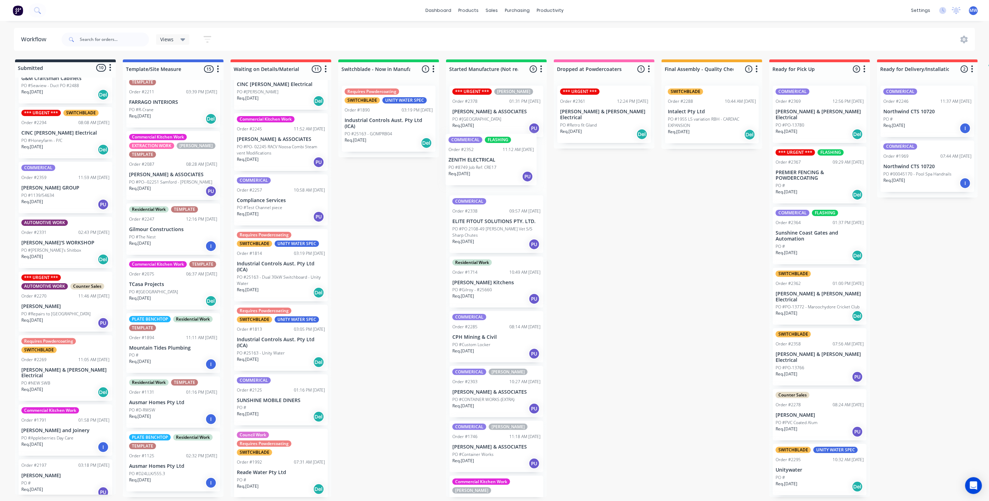
drag, startPoint x: 487, startPoint y: 165, endPoint x: 487, endPoint y: 160, distance: 4.9
click at [487, 160] on div "*** URGENT *** HILLERS Order #2378 01:31 PM 29/09/25 HILLER & ASSOCIATES PO #Co…" at bounding box center [496, 288] width 101 height 417
click at [613, 224] on div "Submitted 10 Status colour #273444 hex #273444 Save Cancel Summaries Total orde…" at bounding box center [578, 278] width 1167 height 438
click at [612, 223] on div "Submitted 10 Status colour #273444 hex #273444 Save Cancel Summaries Total orde…" at bounding box center [578, 278] width 1167 height 438
click at [611, 223] on div "Submitted 10 Status colour #273444 hex #273444 Save Cancel Summaries Total orde…" at bounding box center [578, 278] width 1167 height 438
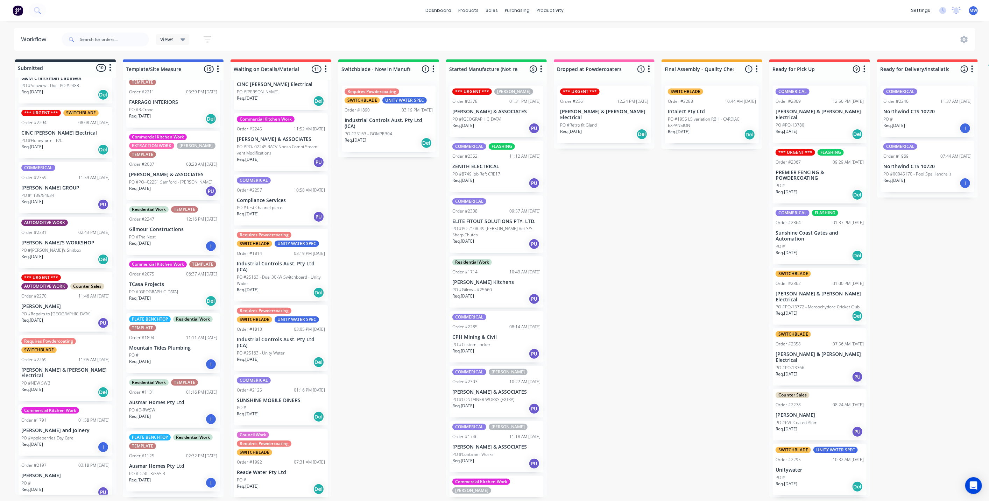
click at [691, 274] on div "Submitted 10 Status colour #273444 hex #273444 Save Cancel Summaries Total orde…" at bounding box center [578, 278] width 1167 height 438
click at [391, 242] on div "Submitted 10 Status colour #273444 hex #273444 Save Cancel Summaries Total orde…" at bounding box center [578, 278] width 1167 height 438
click at [592, 260] on div "Submitted 10 Status colour #273444 hex #273444 Save Cancel Summaries Total orde…" at bounding box center [578, 278] width 1167 height 438
click at [593, 260] on div "Submitted 10 Status colour #273444 hex #273444 Save Cancel Summaries Total orde…" at bounding box center [578, 278] width 1167 height 438
click at [712, 282] on div "Submitted 10 Status colour #273444 hex #273444 Save Cancel Summaries Total orde…" at bounding box center [578, 278] width 1167 height 438
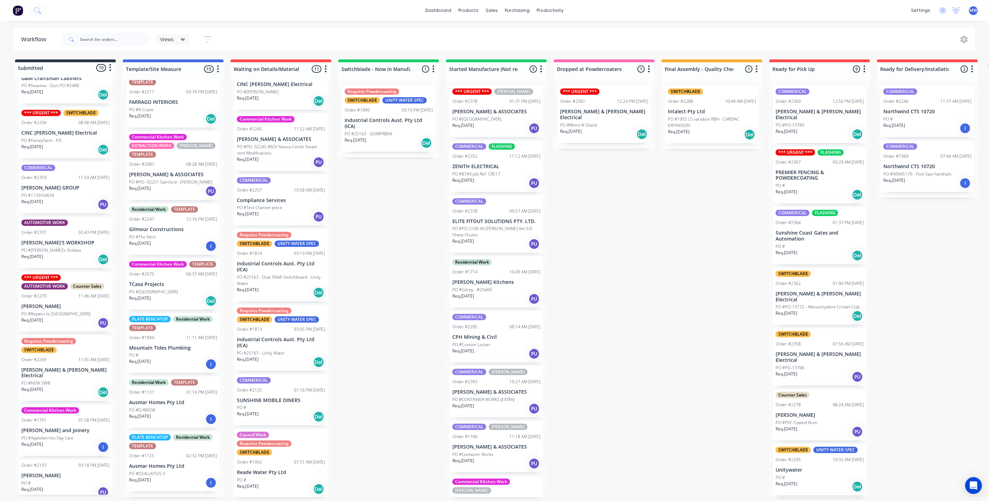
click at [703, 284] on div "Submitted 10 Status colour #273444 hex #273444 Save Cancel Summaries Total orde…" at bounding box center [578, 278] width 1167 height 438
click at [365, 254] on div "Submitted 10 Status colour #273444 hex #273444 Save Cancel Summaries Total orde…" at bounding box center [578, 278] width 1167 height 438
click at [368, 255] on div "Submitted 10 Status colour #273444 hex #273444 Save Cancel Summaries Total orde…" at bounding box center [578, 278] width 1167 height 438
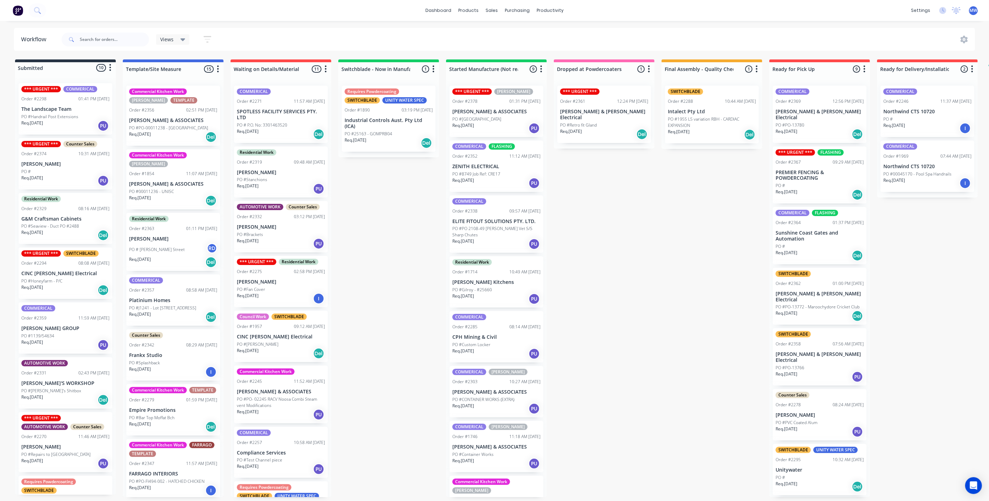
click at [182, 181] on p "[PERSON_NAME] & ASSOCIATES" at bounding box center [173, 184] width 88 height 6
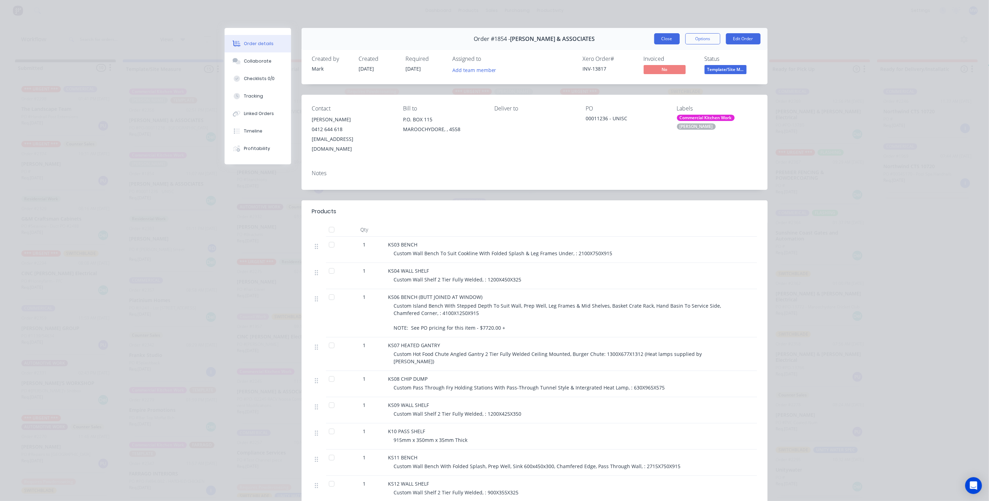
click at [661, 38] on button "Close" at bounding box center [667, 38] width 26 height 11
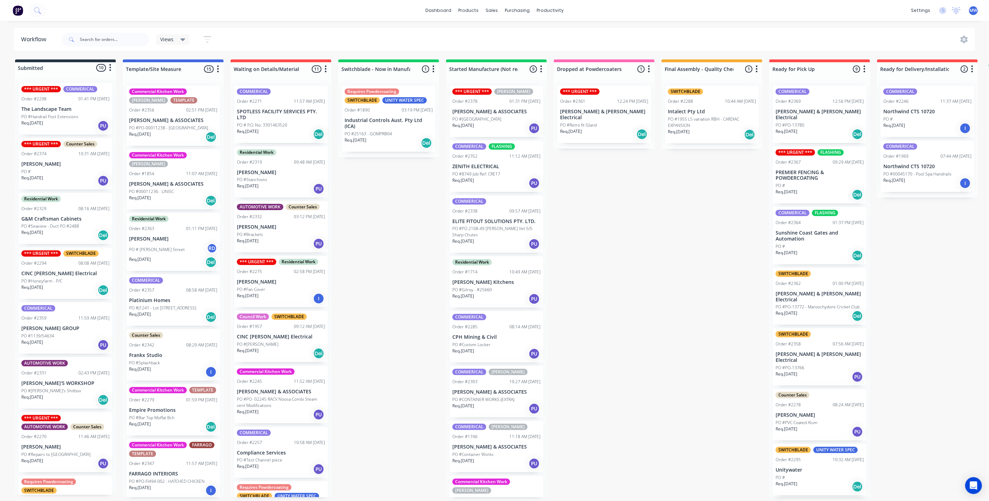
click at [174, 135] on div "Req. 26/11/25 Del" at bounding box center [173, 137] width 88 height 12
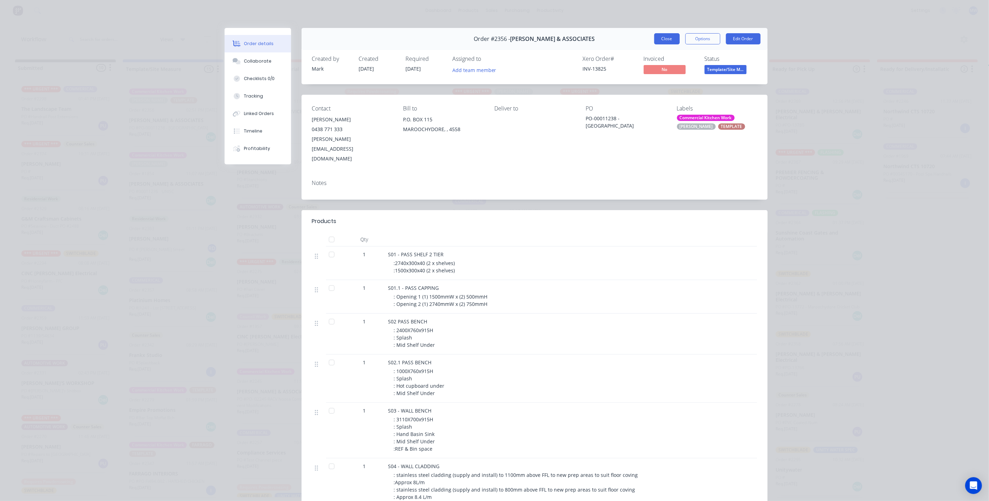
click at [660, 40] on button "Close" at bounding box center [667, 38] width 26 height 11
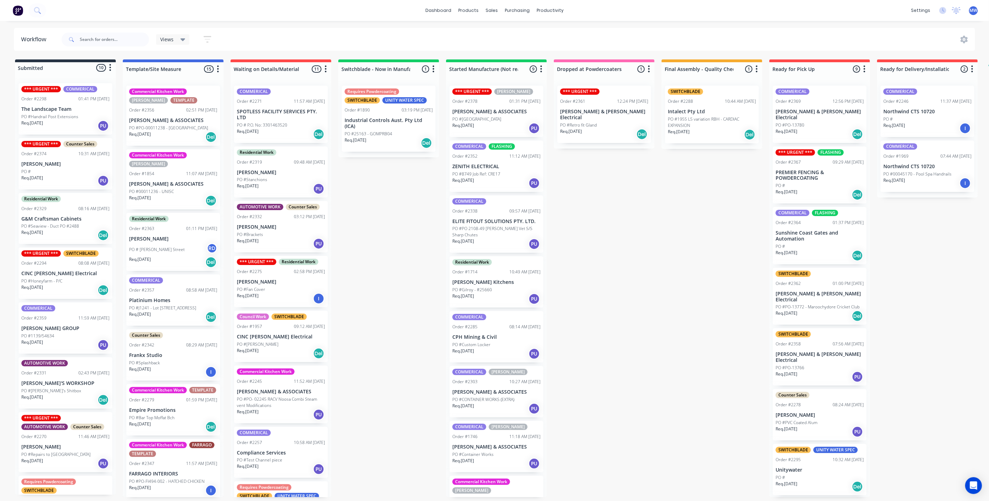
drag, startPoint x: 382, startPoint y: 267, endPoint x: 391, endPoint y: 267, distance: 9.5
click at [382, 268] on div "Submitted 10 Status colour #273444 hex #273444 Save Cancel Summaries Total orde…" at bounding box center [578, 278] width 1167 height 438
click at [629, 237] on div "Submitted 10 Status colour #273444 hex #273444 Save Cancel Summaries Total orde…" at bounding box center [578, 278] width 1167 height 438
drag, startPoint x: 628, startPoint y: 238, endPoint x: 624, endPoint y: 235, distance: 5.5
click at [628, 238] on div "Submitted 10 Status colour #273444 hex #273444 Save Cancel Summaries Total orde…" at bounding box center [578, 278] width 1167 height 438
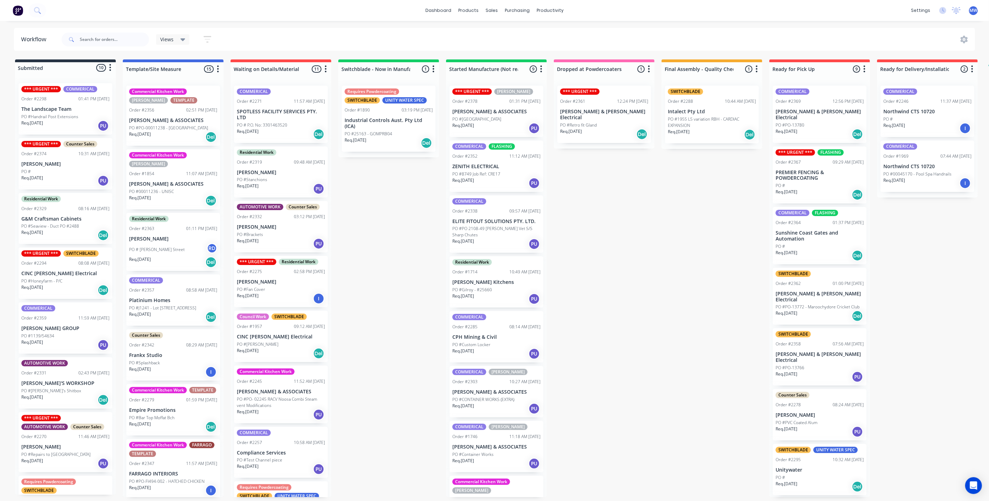
drag, startPoint x: 652, startPoint y: 229, endPoint x: 634, endPoint y: 226, distance: 18.8
click at [651, 229] on div "Submitted 10 Status colour #273444 hex #273444 Save Cancel Summaries Total orde…" at bounding box center [578, 278] width 1167 height 438
drag, startPoint x: 409, startPoint y: 273, endPoint x: 409, endPoint y: 278, distance: 4.9
click at [409, 273] on div "Submitted 10 Status colour #273444 hex #273444 Save Cancel Summaries Total orde…" at bounding box center [578, 278] width 1167 height 438
click at [366, 239] on div "Submitted 10 Status colour #273444 hex #273444 Save Cancel Summaries Total orde…" at bounding box center [578, 278] width 1167 height 438
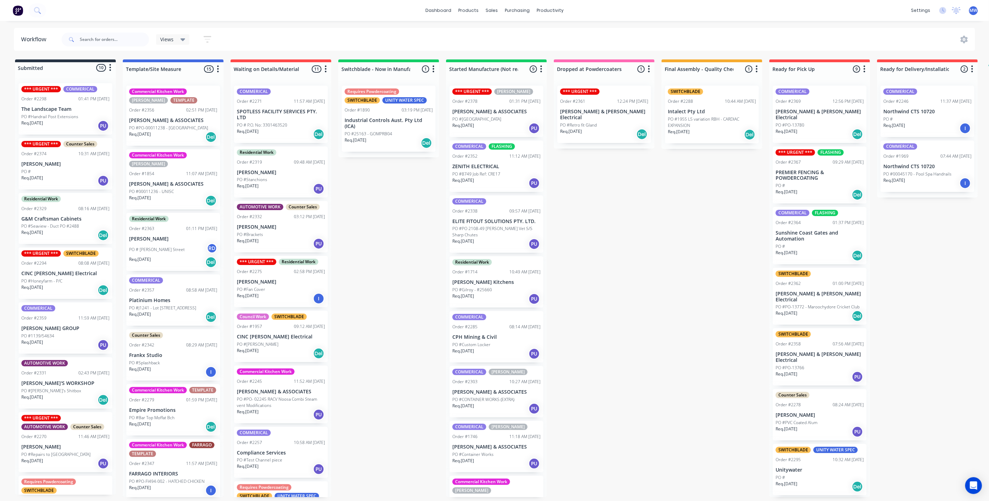
click at [361, 239] on div "Submitted 10 Status colour #273444 hex #273444 Save Cancel Summaries Total orde…" at bounding box center [578, 278] width 1167 height 438
click at [382, 275] on div "Submitted 10 Status colour #273444 hex #273444 Save Cancel Summaries Total orde…" at bounding box center [578, 278] width 1167 height 438
click at [392, 276] on div "Submitted 10 Status colour #273444 hex #273444 Save Cancel Summaries Total orde…" at bounding box center [578, 278] width 1167 height 438
drag, startPoint x: 409, startPoint y: 214, endPoint x: 112, endPoint y: 13, distance: 358.5
click at [403, 208] on div "Submitted 10 Status colour #273444 hex #273444 Save Cancel Summaries Total orde…" at bounding box center [578, 278] width 1167 height 438
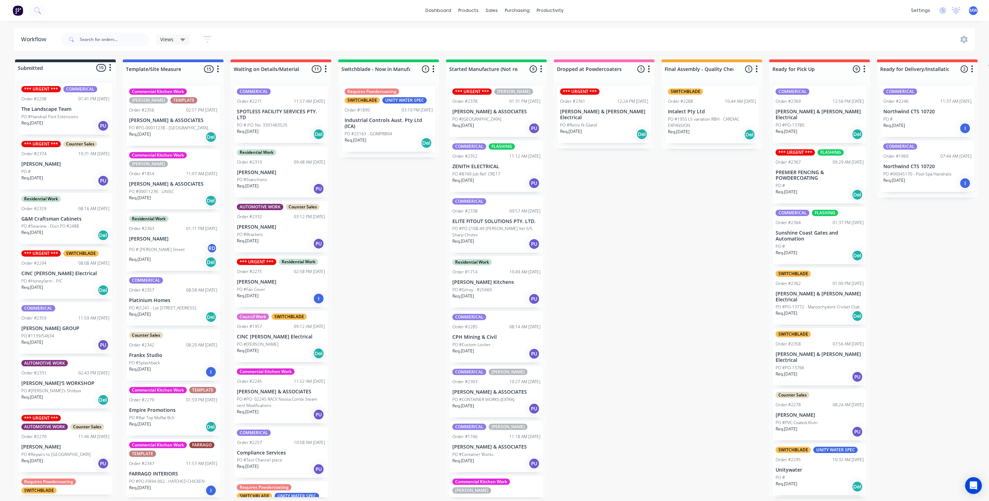
click at [374, 245] on div "Submitted 10 Status colour #273444 hex #273444 Save Cancel Summaries Total orde…" at bounding box center [578, 278] width 1167 height 438
click at [658, 346] on div "Submitted 10 Status colour #273444 hex #273444 Save Cancel Summaries Total orde…" at bounding box center [578, 278] width 1167 height 438
click at [397, 197] on div "Submitted 10 Status colour #273444 hex #273444 Save Cancel Summaries Total orde…" at bounding box center [578, 278] width 1167 height 438
click at [395, 230] on div "Submitted 10 Status colour #273444 hex #273444 Save Cancel Summaries Total orde…" at bounding box center [578, 278] width 1167 height 438
click at [419, 234] on div "Submitted 10 Status colour #273444 hex #273444 Save Cancel Summaries Total orde…" at bounding box center [578, 278] width 1167 height 438
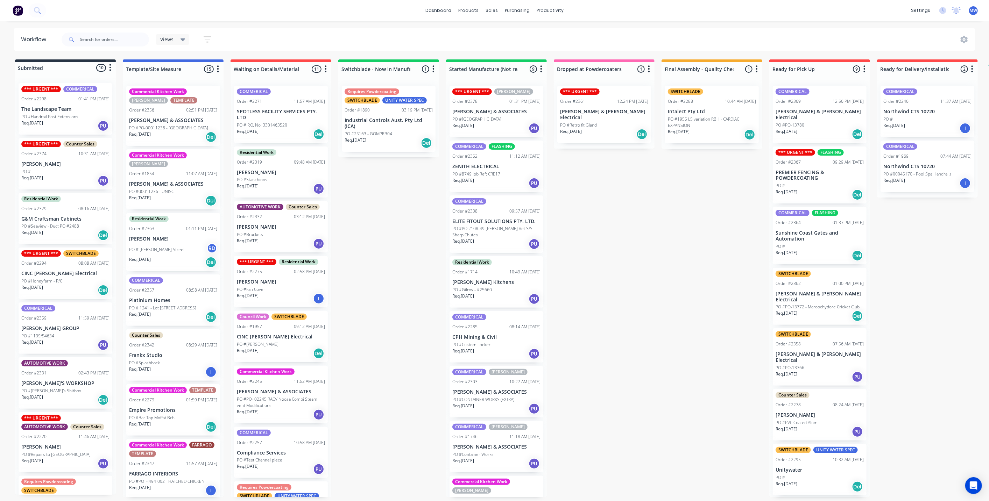
click at [417, 240] on div "Submitted 10 Status colour #273444 hex #273444 Save Cancel Summaries Total orde…" at bounding box center [578, 278] width 1167 height 438
click at [613, 381] on div "Submitted 10 Status colour #273444 hex #273444 Save Cancel Summaries Total orde…" at bounding box center [578, 278] width 1167 height 438
click at [636, 216] on div "Submitted 10 Status colour #273444 hex #273444 Save Cancel Summaries Total orde…" at bounding box center [578, 278] width 1167 height 438
click at [406, 121] on p "Industrial Controls Aust. Pty Ltd (ICA)" at bounding box center [389, 124] width 88 height 12
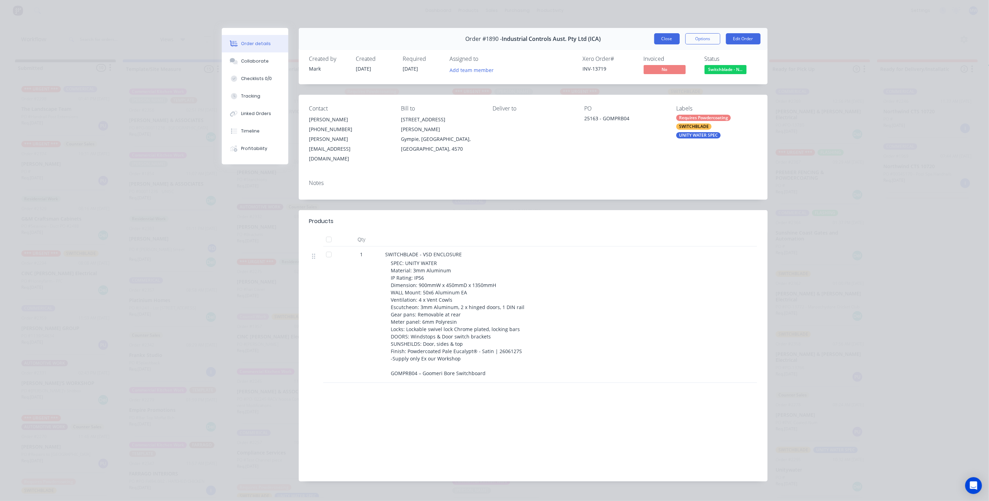
click at [668, 37] on button "Close" at bounding box center [667, 38] width 26 height 11
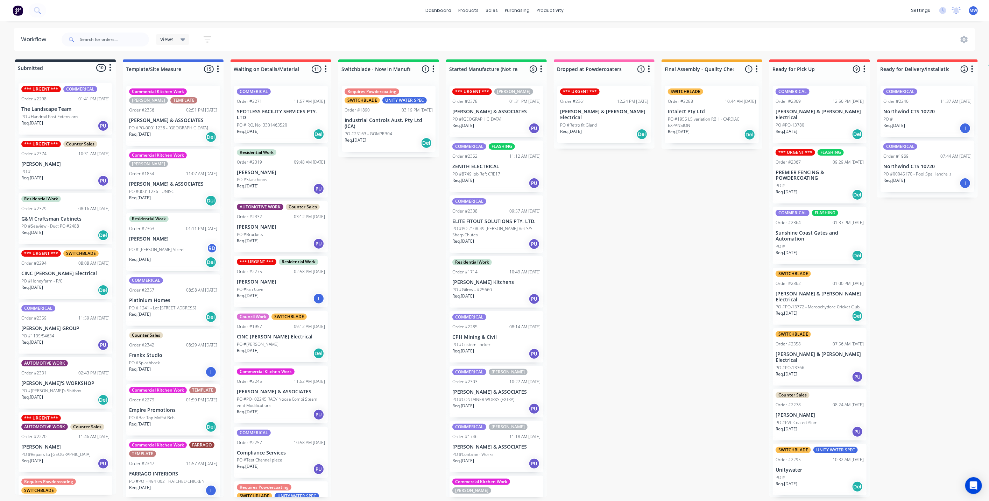
click at [673, 252] on div "Submitted 10 Status colour #273444 hex #273444 Save Cancel Summaries Total orde…" at bounding box center [578, 278] width 1167 height 438
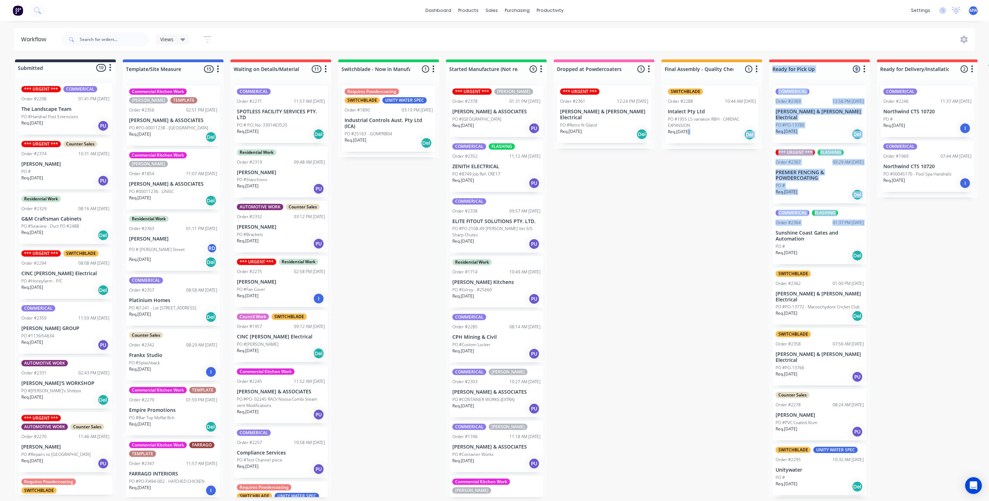
drag, startPoint x: 689, startPoint y: 229, endPoint x: 513, endPoint y: 202, distance: 178.0
click at [688, 229] on div "Submitted 10 Status colour #273444 hex #273444 Save Cancel Summaries Total orde…" at bounding box center [578, 278] width 1167 height 438
click at [392, 131] on div "PO #25163 - GOMPRB04" at bounding box center [389, 134] width 88 height 6
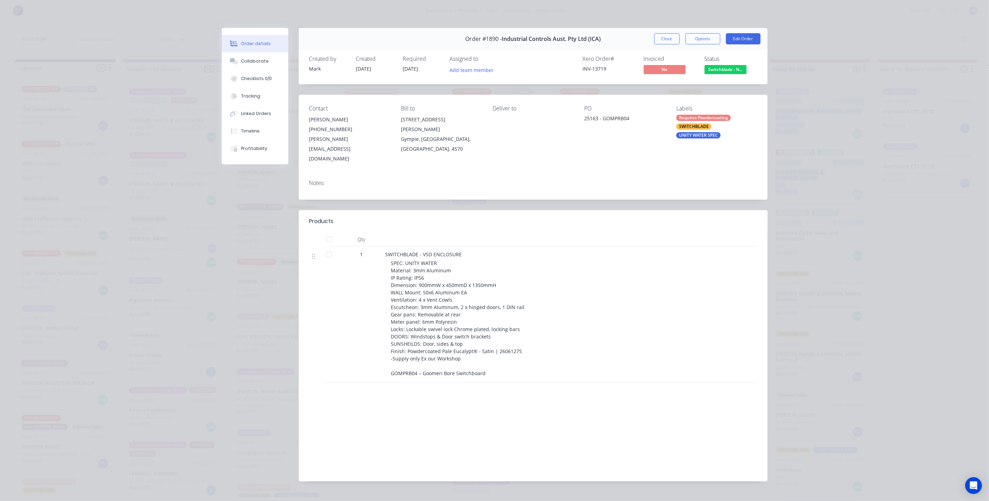
click at [663, 35] on button "Close" at bounding box center [667, 38] width 26 height 11
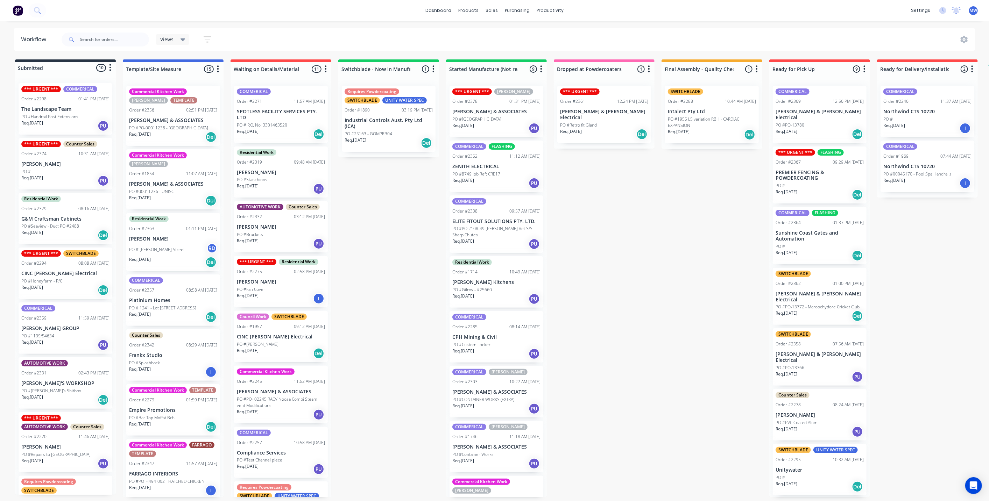
drag, startPoint x: 629, startPoint y: 242, endPoint x: 620, endPoint y: 239, distance: 8.9
click at [629, 242] on div "Submitted 10 Status colour #273444 hex #273444 Save Cancel Summaries Total orde…" at bounding box center [578, 278] width 1167 height 438
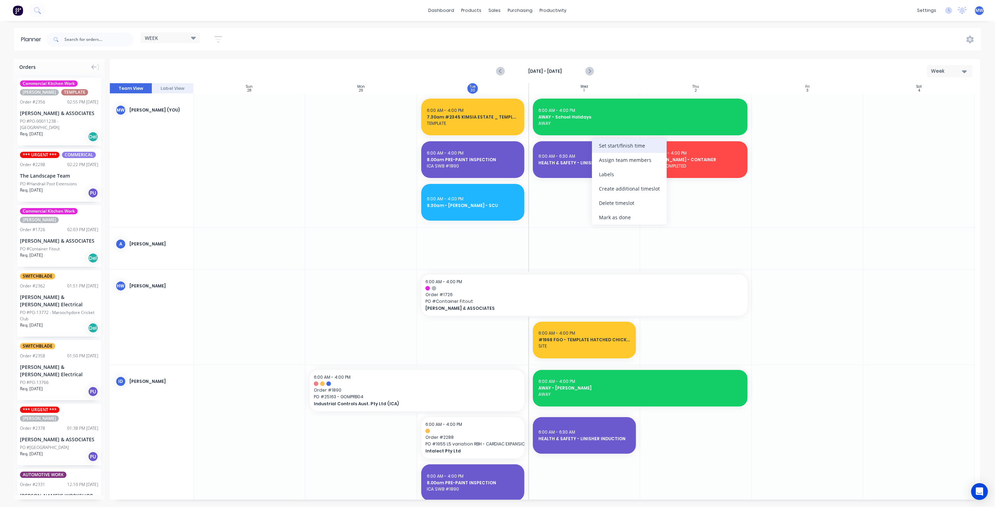
click at [619, 146] on div "Set start/finish time" at bounding box center [629, 146] width 75 height 14
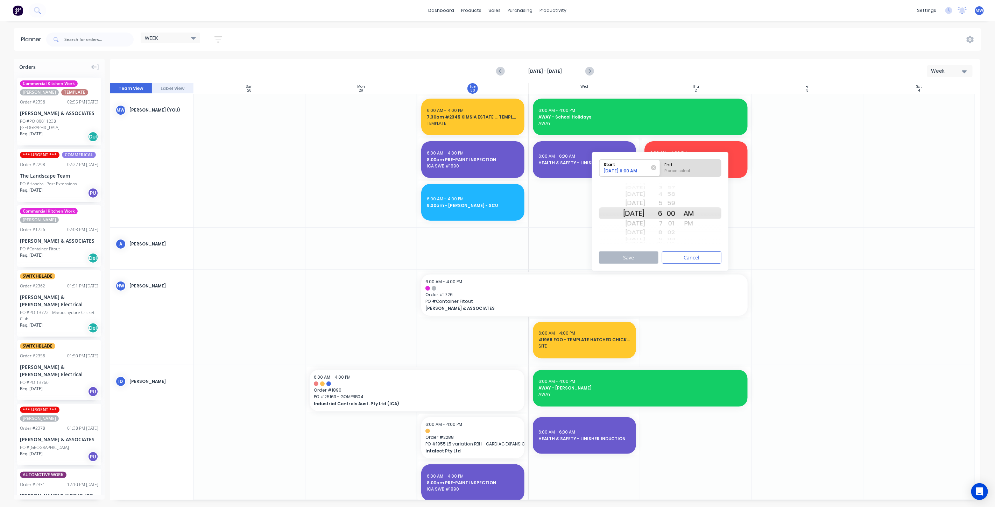
click at [637, 213] on div "[DATE]" at bounding box center [634, 213] width 22 height 12
click at [642, 225] on div "[DATE]" at bounding box center [634, 223] width 22 height 11
click at [640, 225] on div "[DATE]" at bounding box center [634, 223] width 22 height 11
click at [705, 166] on div "End" at bounding box center [690, 164] width 57 height 9
click at [661, 166] on input "End Please select" at bounding box center [660, 168] width 0 height 17
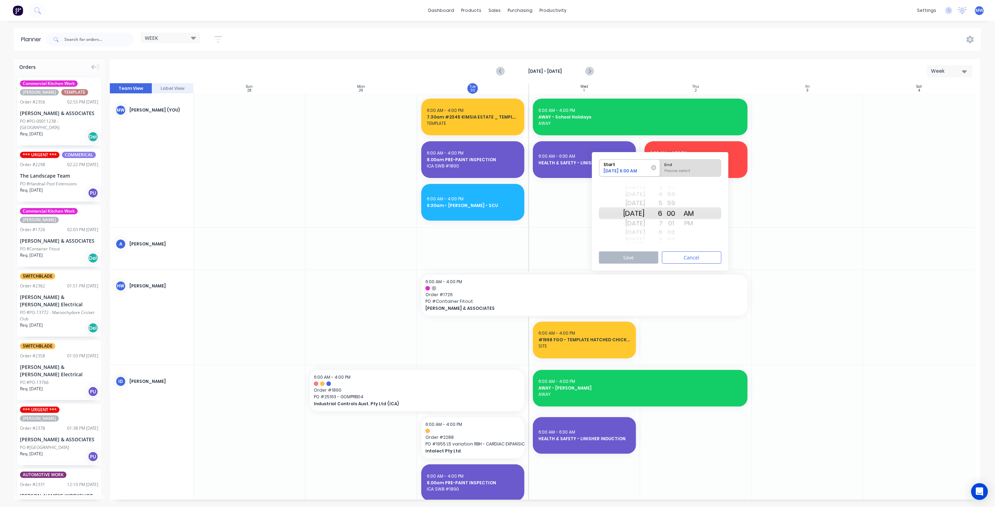
radio input "true"
click at [698, 223] on div "PM" at bounding box center [688, 223] width 17 height 11
click at [696, 204] on div "AM" at bounding box center [688, 203] width 17 height 11
click at [630, 254] on button "Save" at bounding box center [628, 258] width 59 height 12
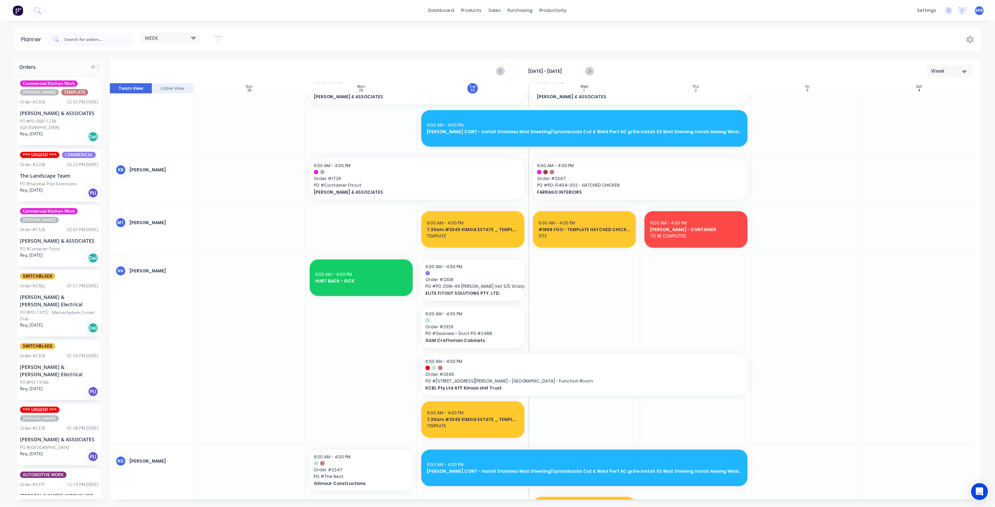
scroll to position [661, 0]
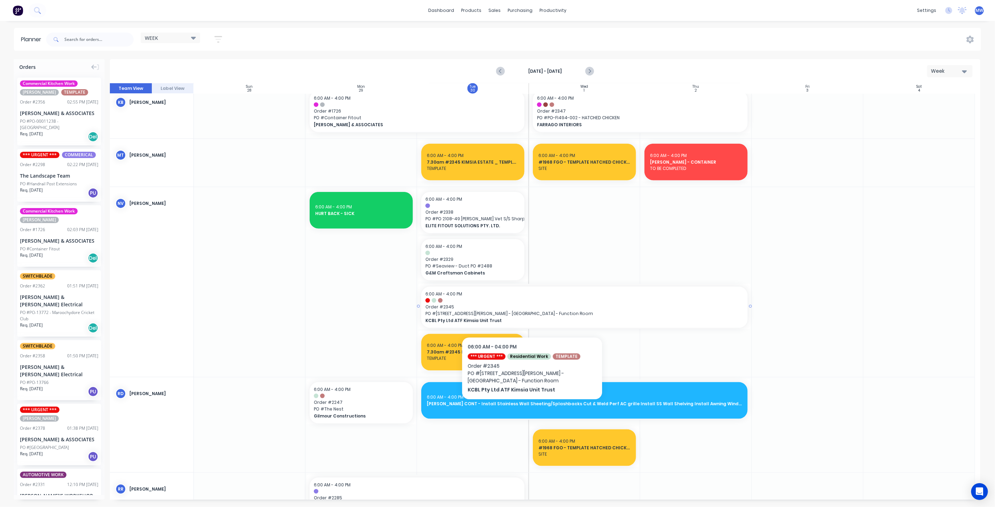
click at [532, 314] on span "[STREET_ADDRESS][PERSON_NAME] - [GEOGRAPHIC_DATA] - Function Room" at bounding box center [584, 314] width 318 height 6
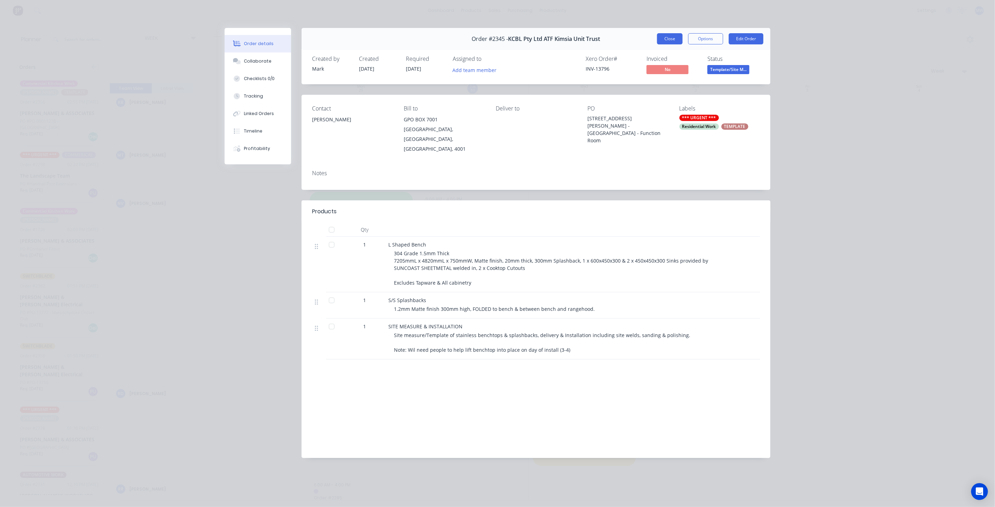
click at [669, 40] on button "Close" at bounding box center [670, 38] width 26 height 11
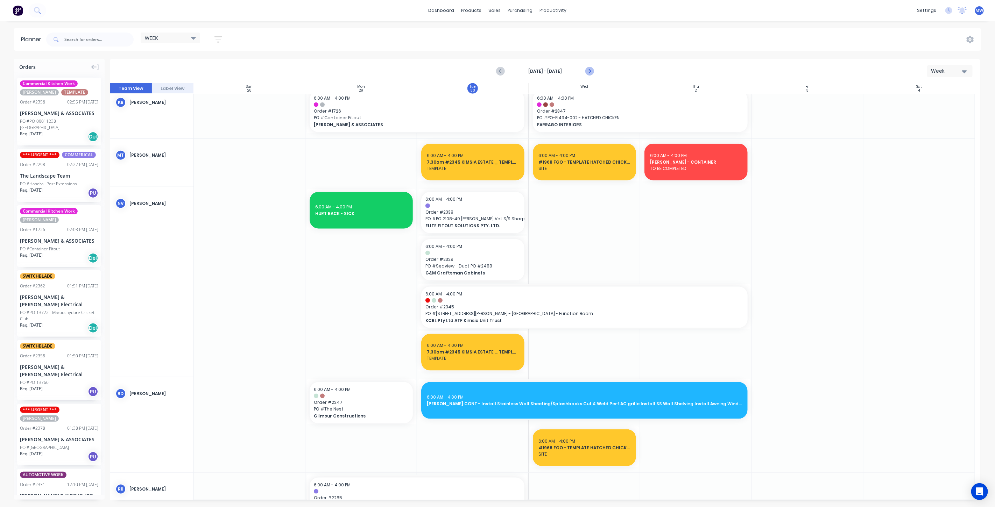
click at [593, 72] on icon "Next page" at bounding box center [589, 71] width 8 height 8
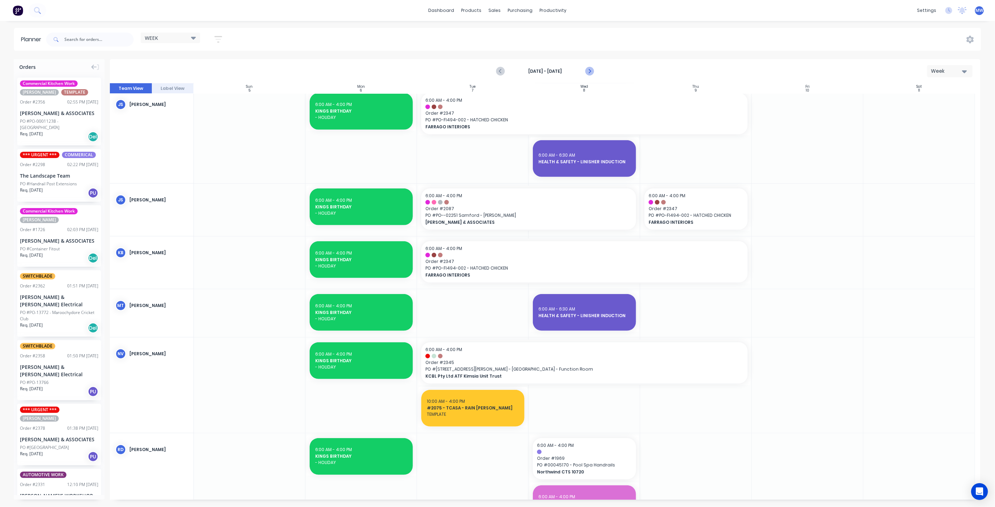
scroll to position [366, 0]
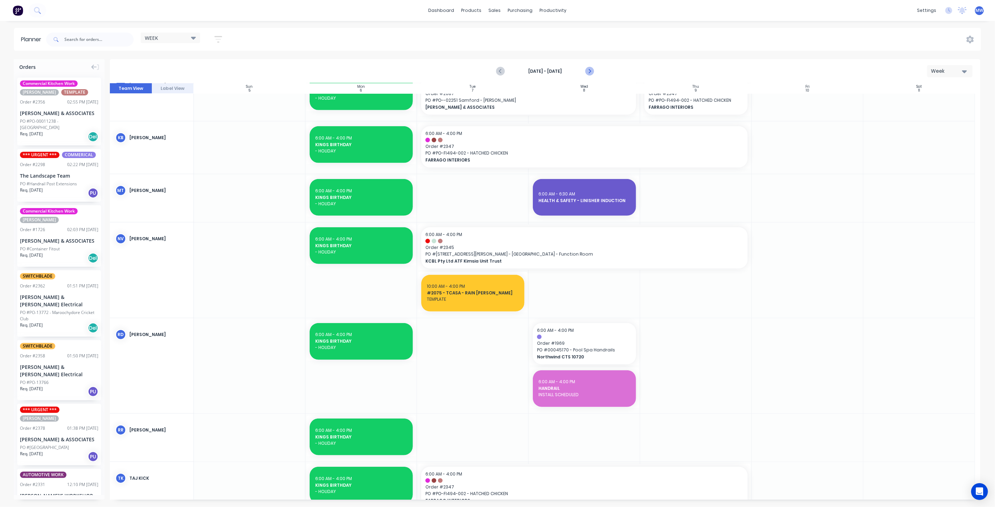
click at [593, 72] on icon "Next page" at bounding box center [589, 71] width 8 height 8
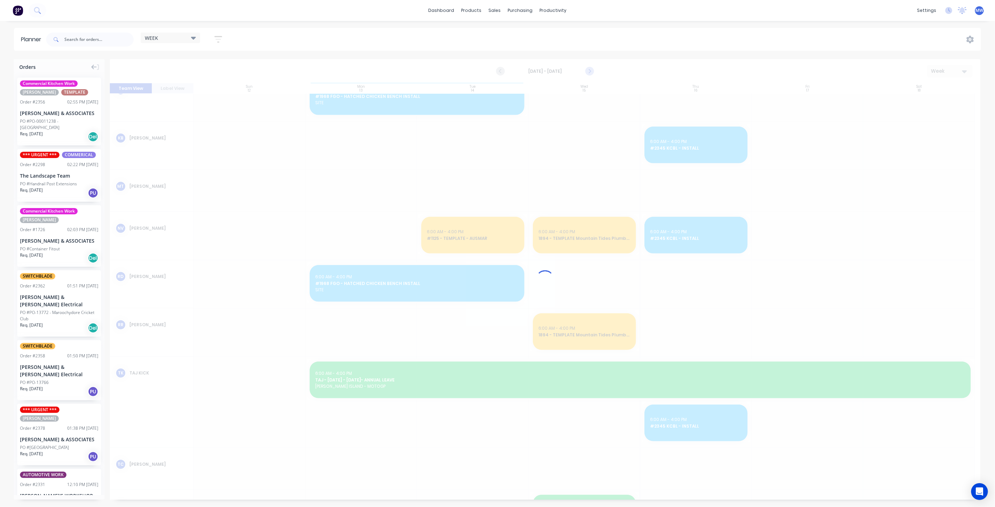
scroll to position [312, 0]
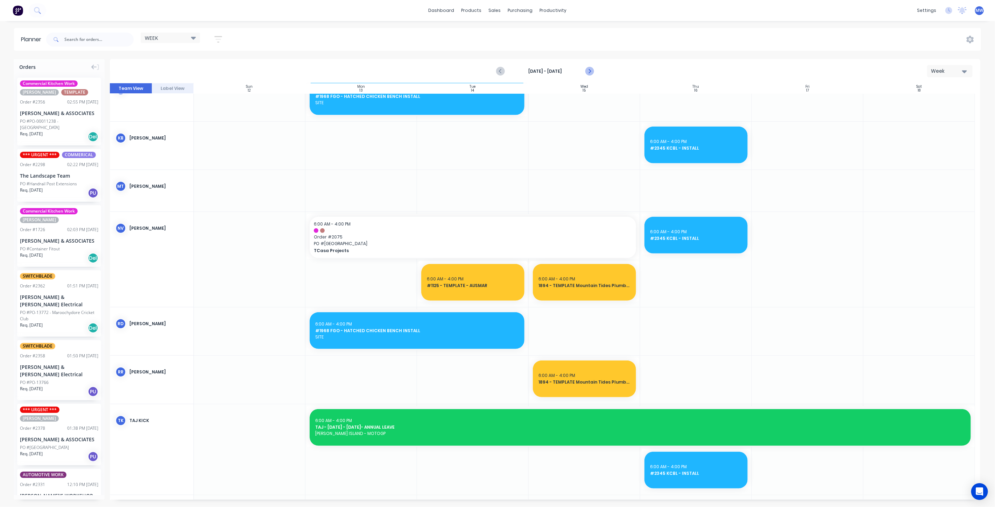
click at [593, 72] on icon "Next page" at bounding box center [589, 71] width 8 height 8
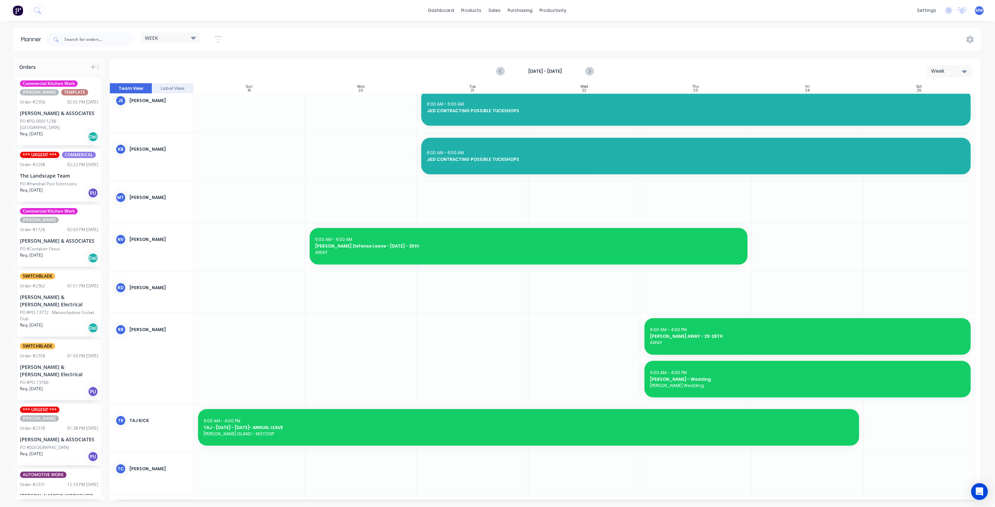
scroll to position [254, 0]
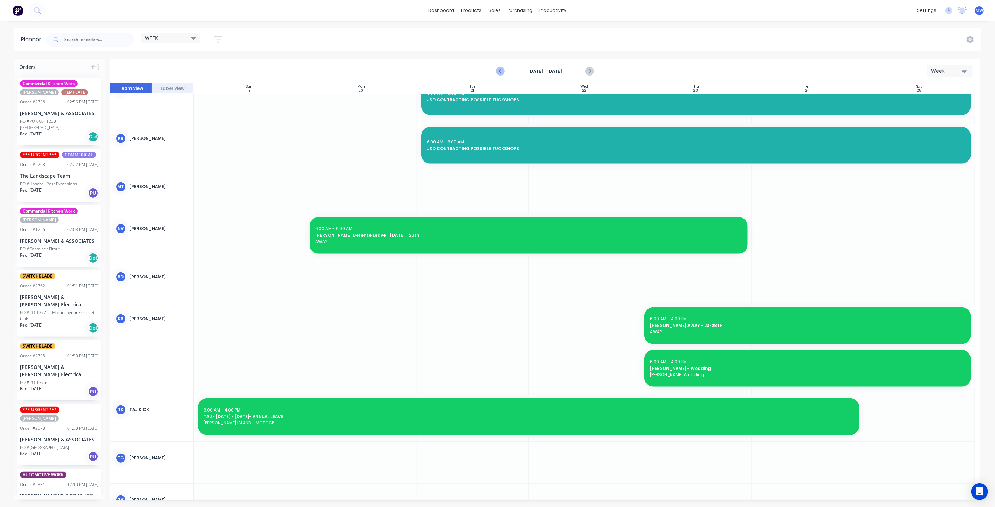
click at [503, 74] on icon "Previous page" at bounding box center [500, 71] width 8 height 8
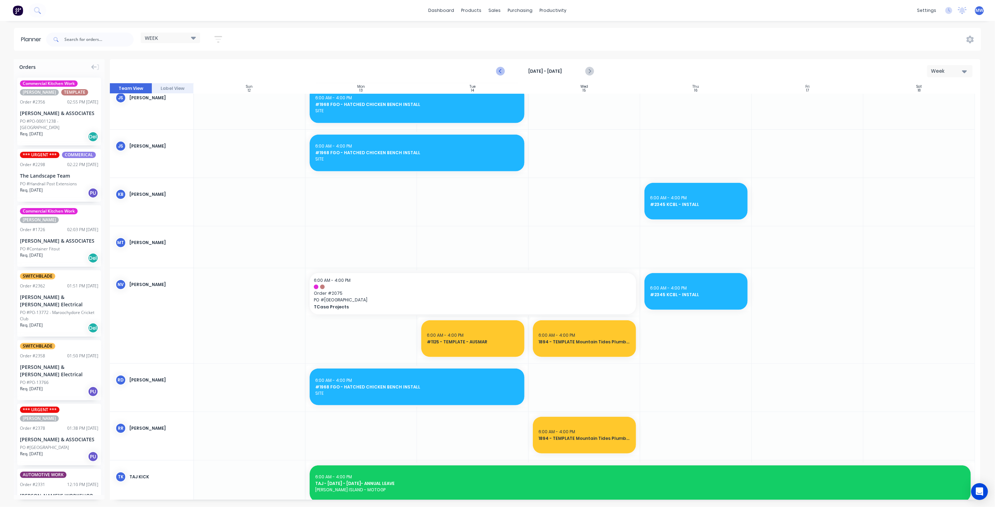
scroll to position [312, 0]
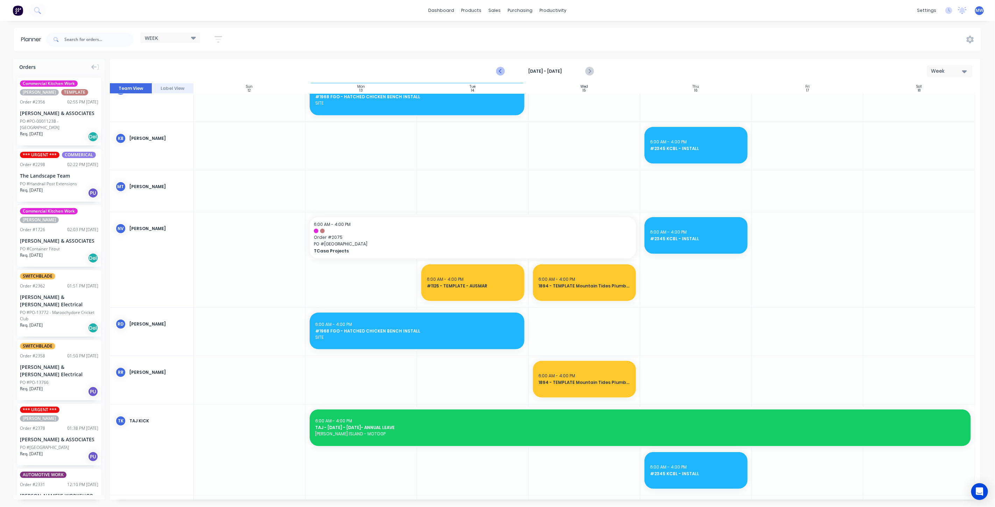
click at [503, 74] on icon "Previous page" at bounding box center [500, 71] width 8 height 8
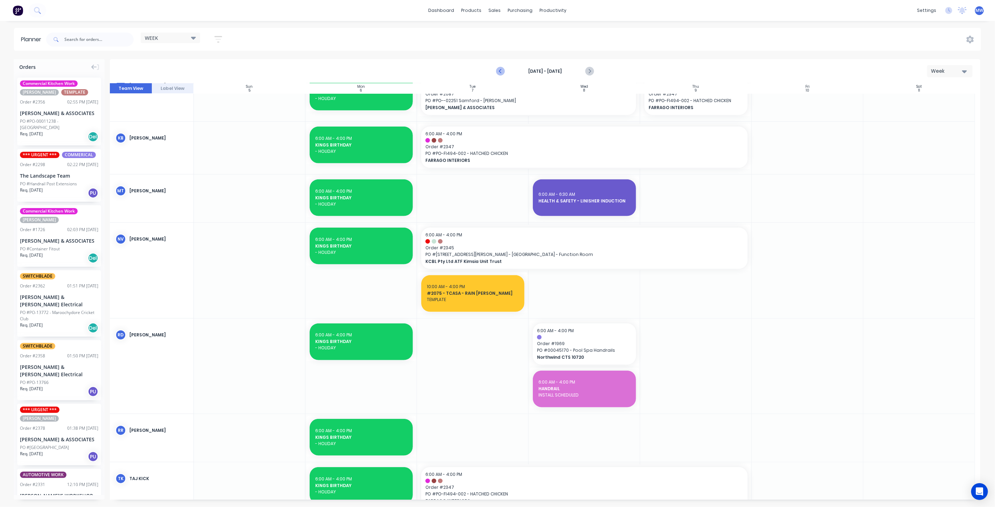
click at [503, 74] on icon "Previous page" at bounding box center [500, 71] width 8 height 8
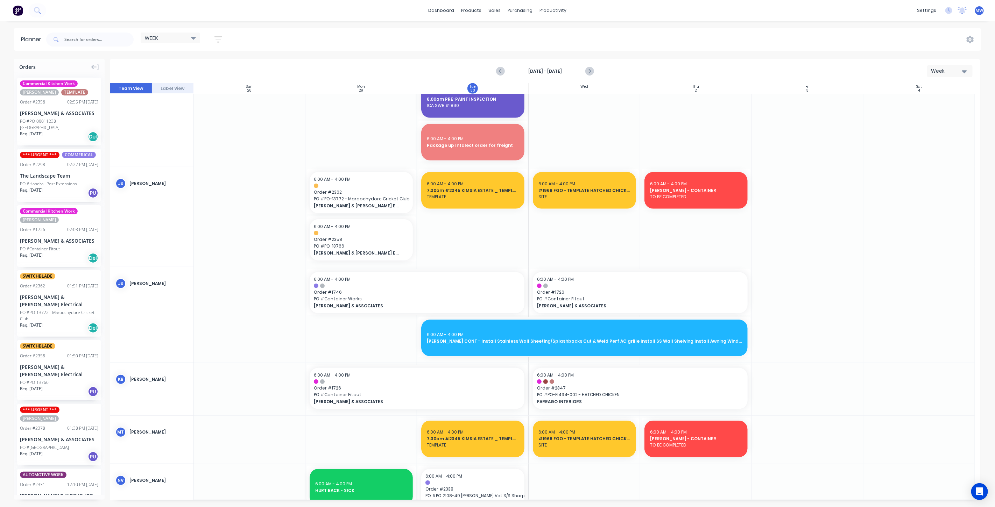
scroll to position [420, 0]
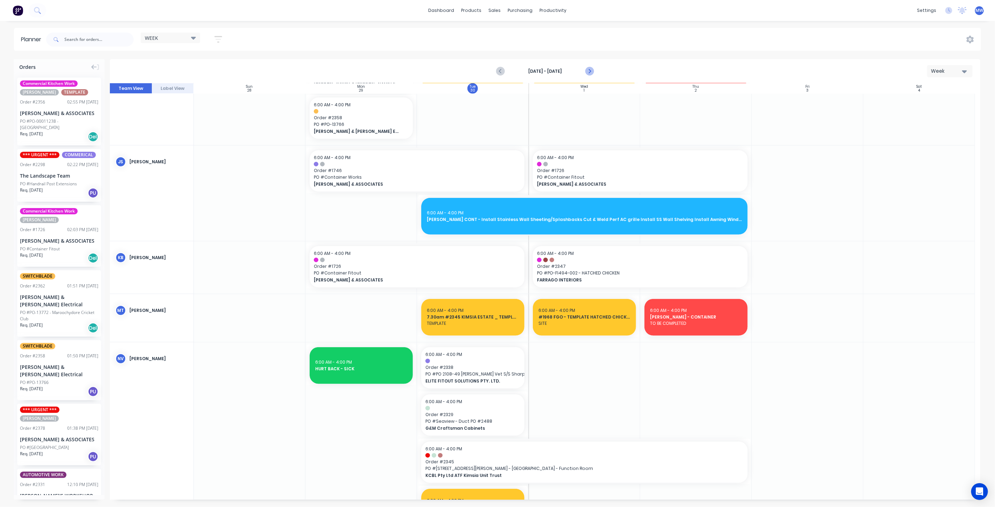
click at [590, 72] on icon "Next page" at bounding box center [589, 71] width 8 height 8
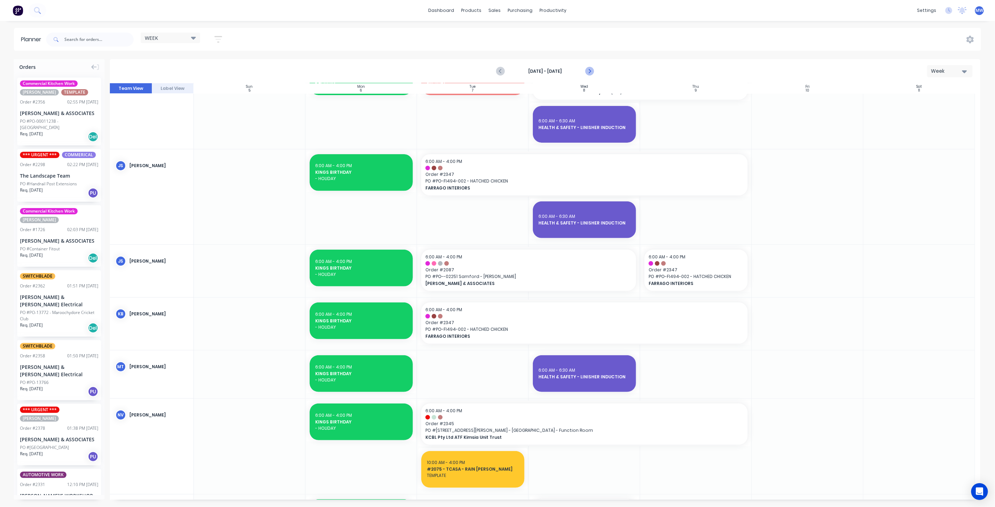
scroll to position [242, 0]
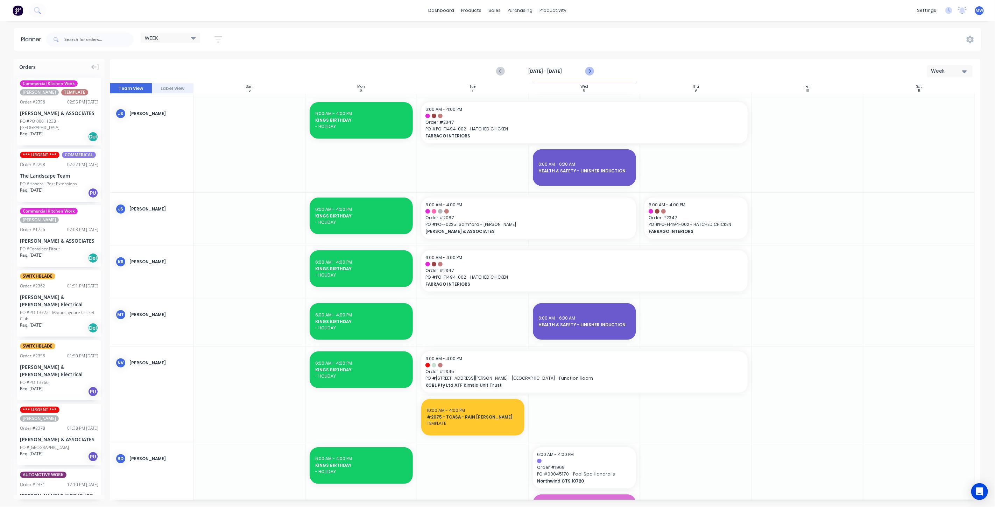
click at [590, 72] on icon "Next page" at bounding box center [589, 71] width 8 height 8
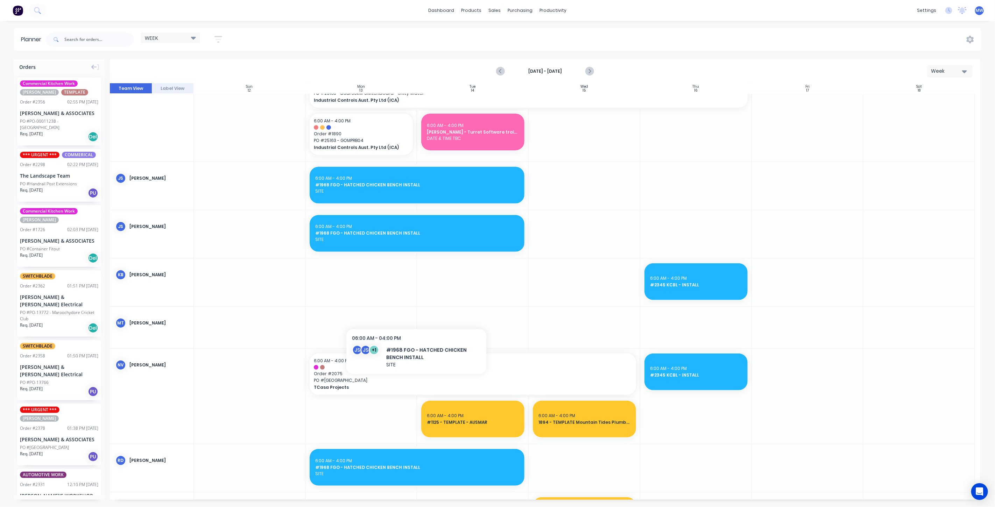
scroll to position [24, 0]
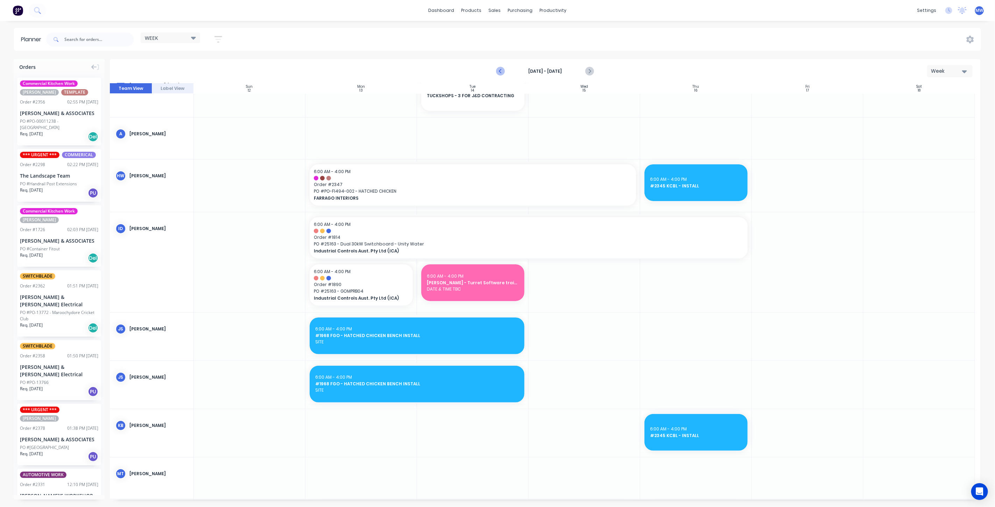
click at [501, 68] on icon "Previous page" at bounding box center [500, 71] width 8 height 8
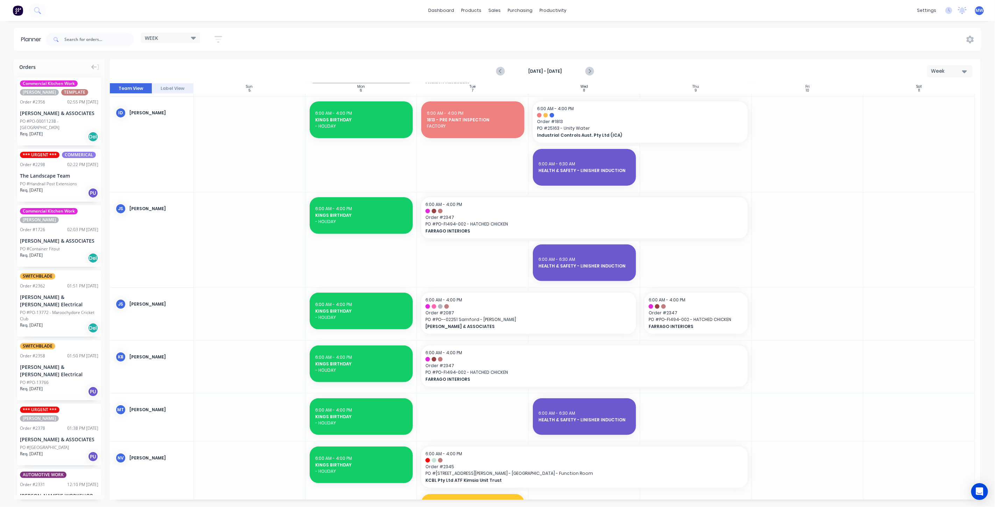
scroll to position [258, 0]
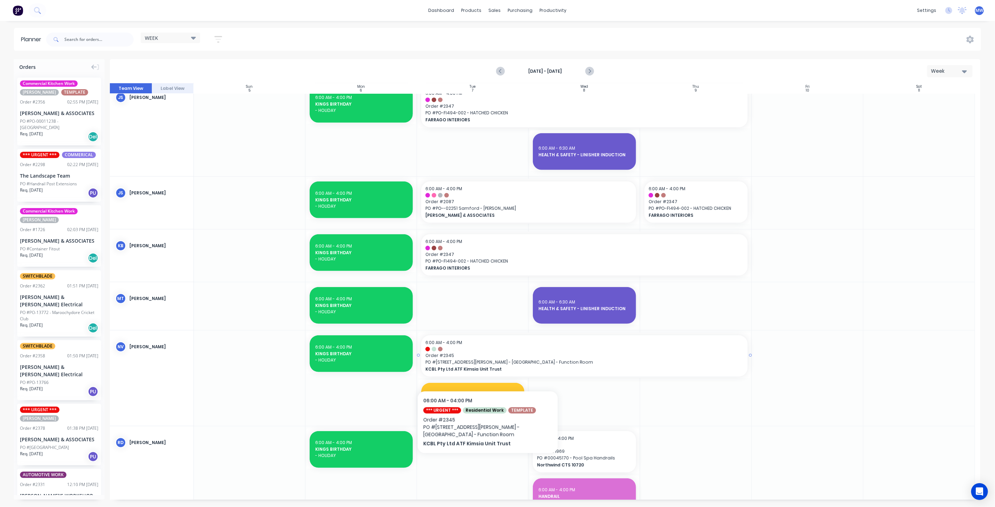
click at [489, 363] on span "[STREET_ADDRESS][PERSON_NAME] - [GEOGRAPHIC_DATA] - Function Room" at bounding box center [584, 362] width 318 height 6
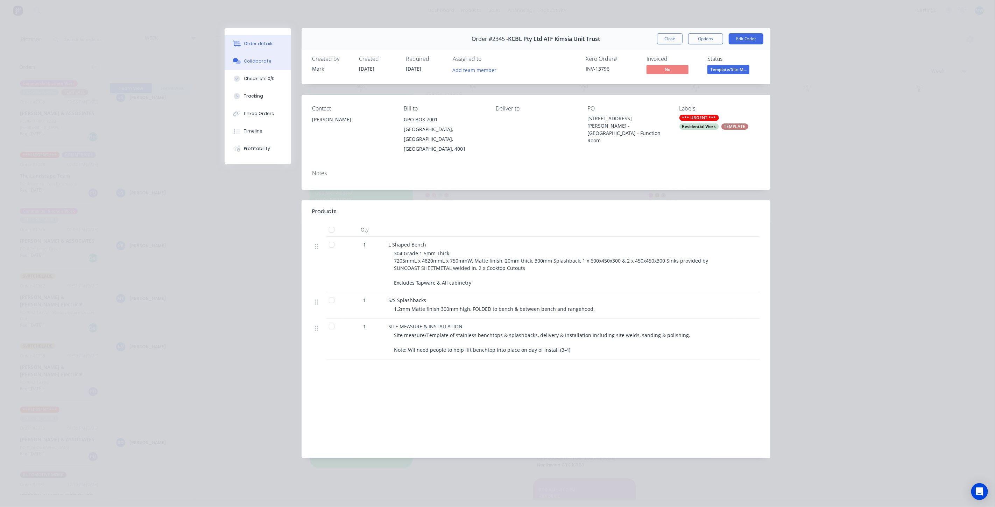
drag, startPoint x: 258, startPoint y: 61, endPoint x: 256, endPoint y: 66, distance: 6.2
click at [258, 60] on div "Collaborate" at bounding box center [258, 61] width 28 height 6
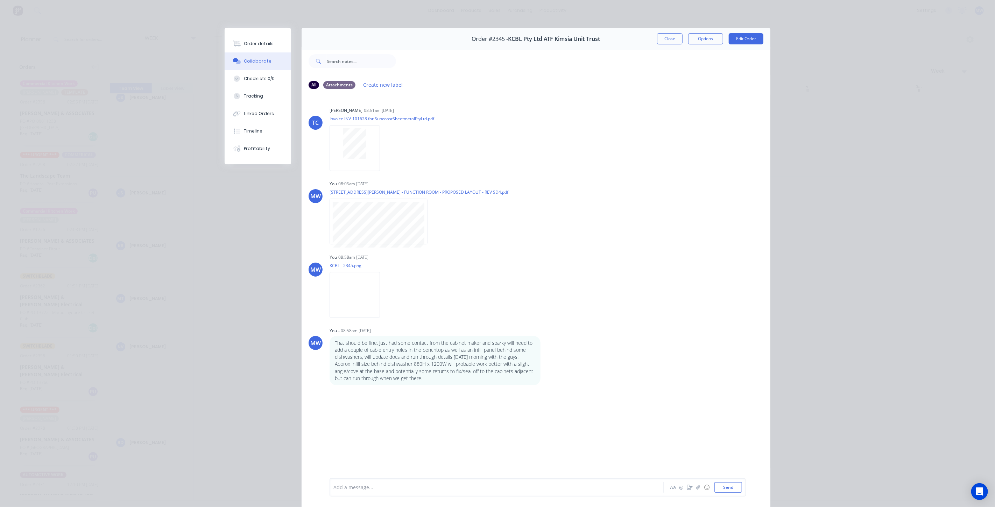
click at [387, 487] on div at bounding box center [487, 487] width 306 height 7
drag, startPoint x: 360, startPoint y: 488, endPoint x: 321, endPoint y: 488, distance: 38.8
click at [321, 488] on div "INSTALL [DATE] Aa @ ☺ Send" at bounding box center [536, 487] width 469 height 39
copy span "INSTALL [DATE]"
click at [715, 486] on button "Send" at bounding box center [728, 487] width 28 height 10
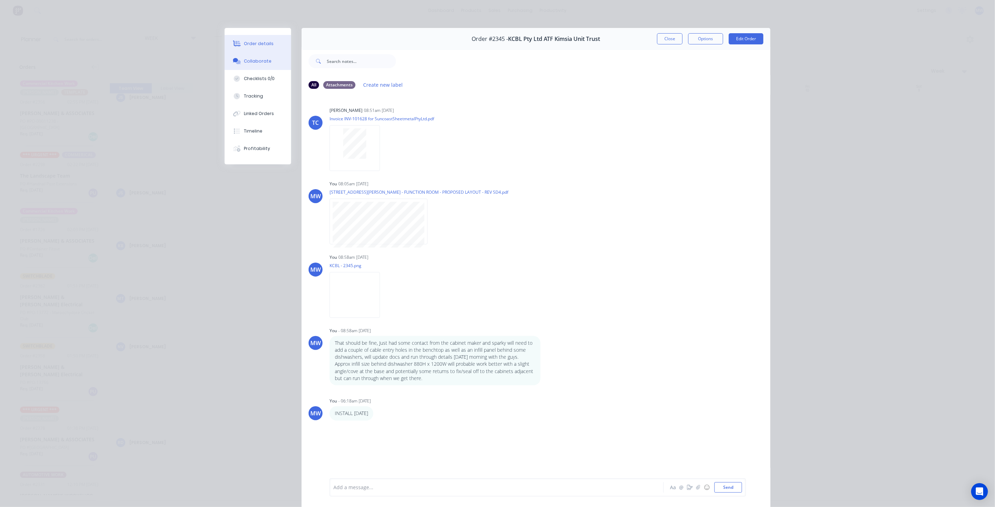
click at [252, 43] on div "Order details" at bounding box center [259, 44] width 30 height 6
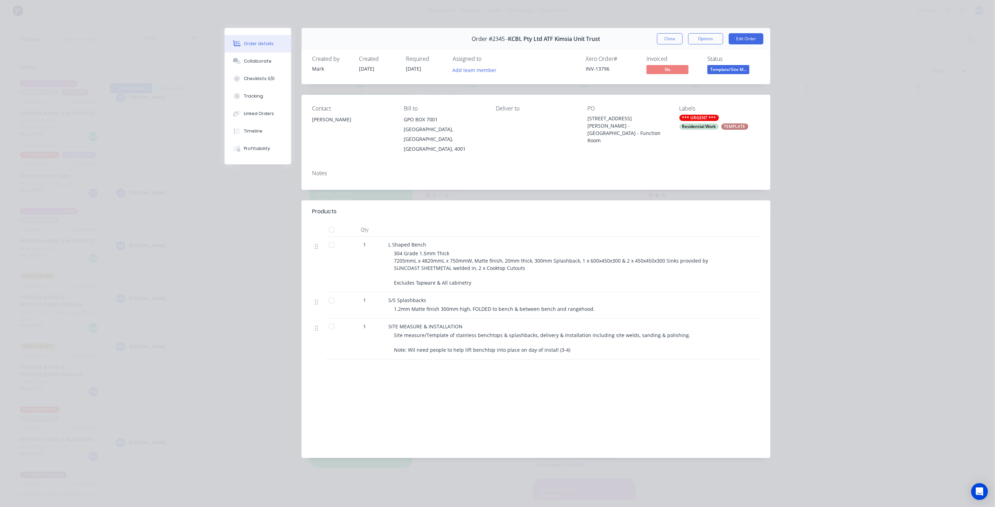
click at [339, 170] on div "Notes" at bounding box center [536, 173] width 448 height 7
click at [325, 168] on div "Notes" at bounding box center [536, 177] width 469 height 26
click at [669, 40] on button "Close" at bounding box center [670, 38] width 26 height 11
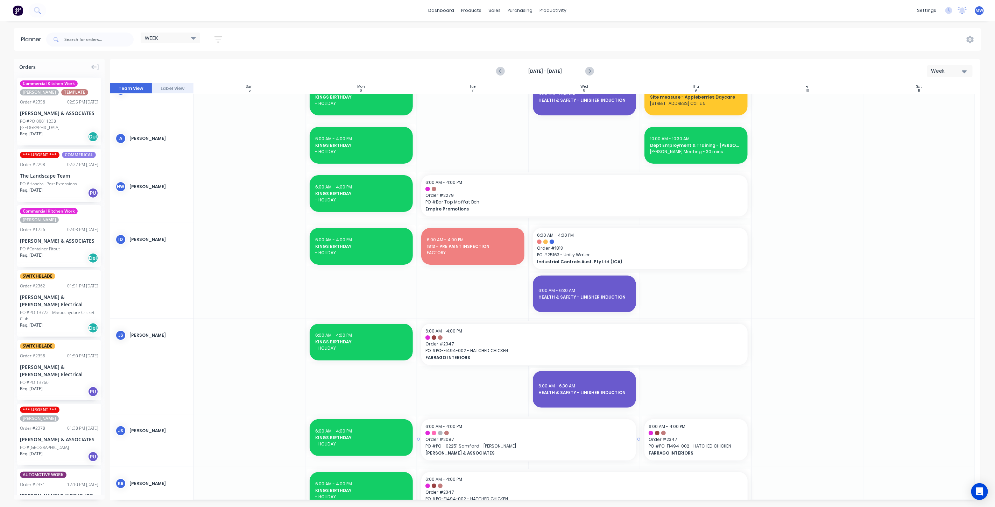
scroll to position [0, 0]
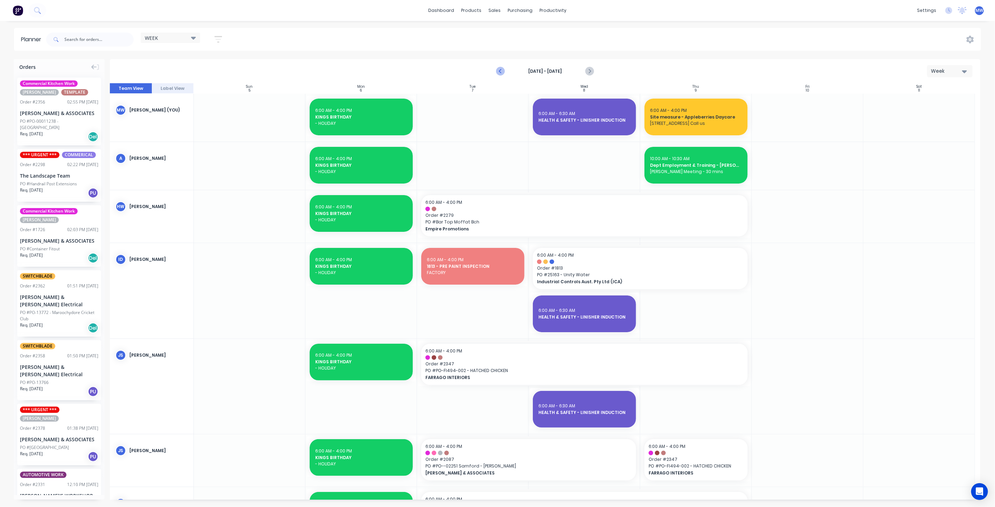
click at [502, 71] on icon "Previous page" at bounding box center [500, 71] width 8 height 8
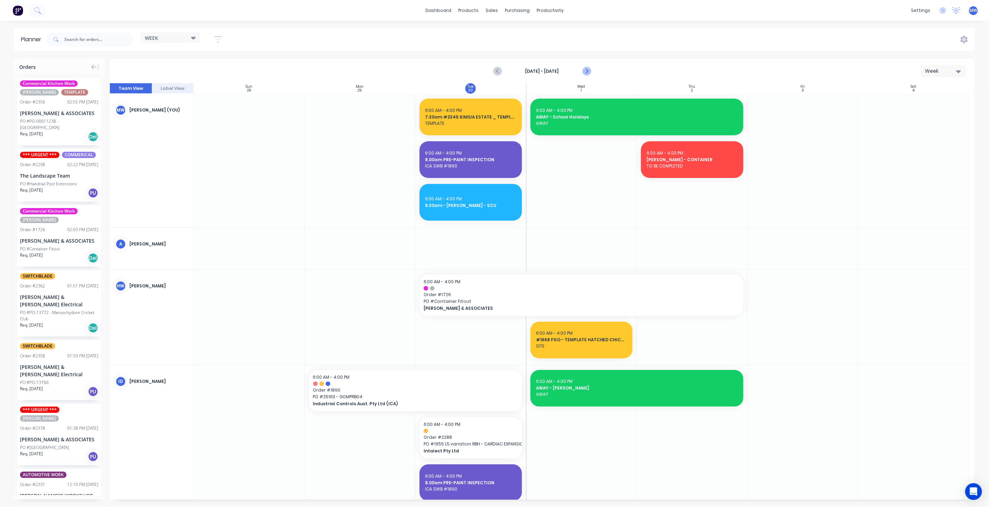
click at [588, 69] on icon "Next page" at bounding box center [586, 71] width 8 height 8
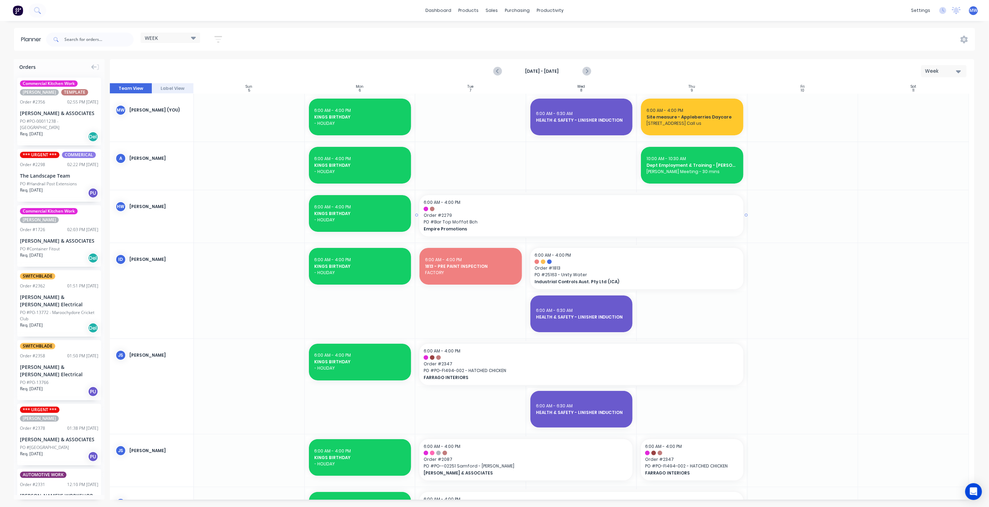
click at [474, 220] on span "PO # Bar Top Moffat Bch" at bounding box center [582, 222] width 316 height 6
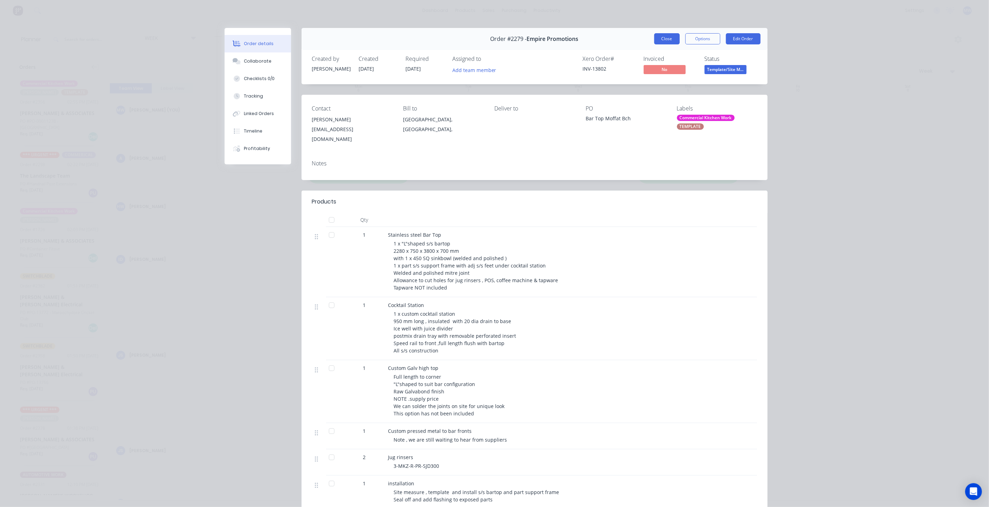
click at [658, 41] on button "Close" at bounding box center [667, 38] width 26 height 11
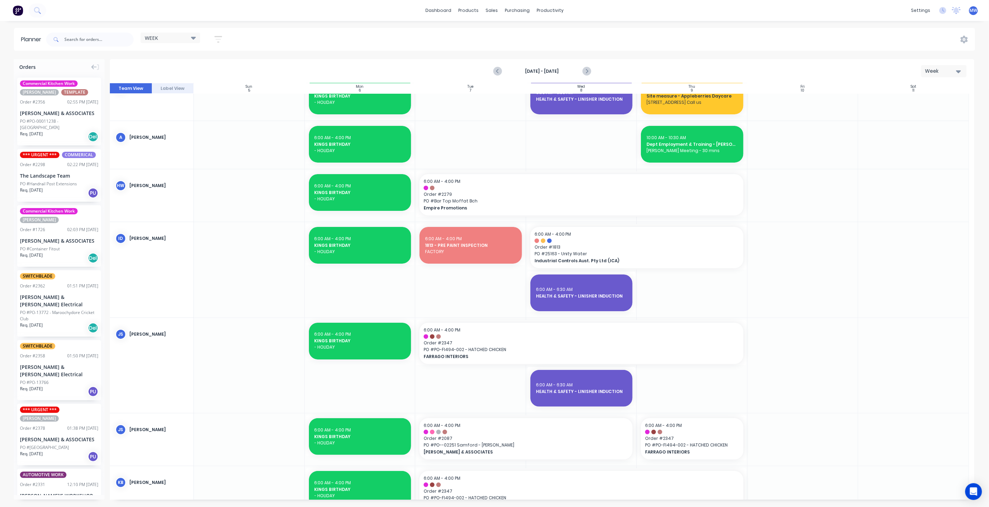
scroll to position [39, 0]
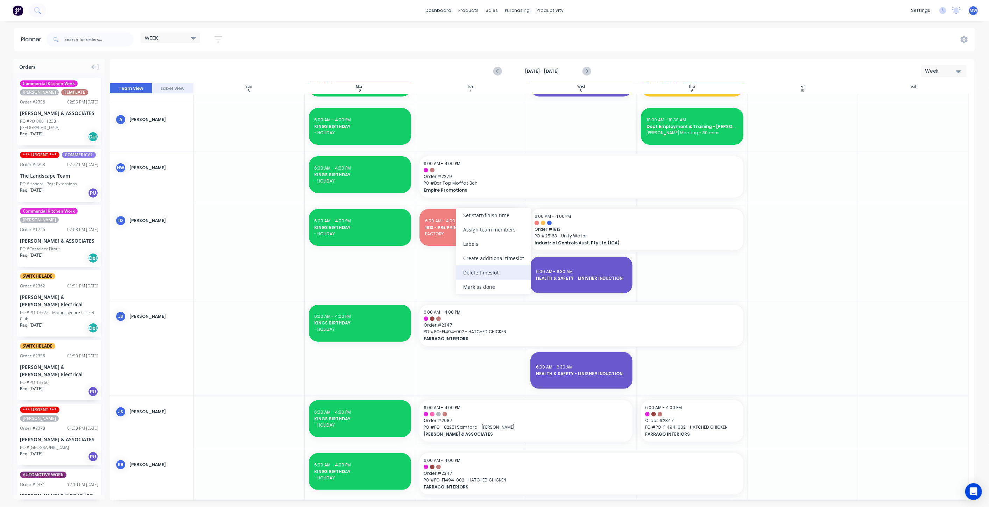
click at [486, 273] on div "Delete timeslot" at bounding box center [493, 273] width 75 height 14
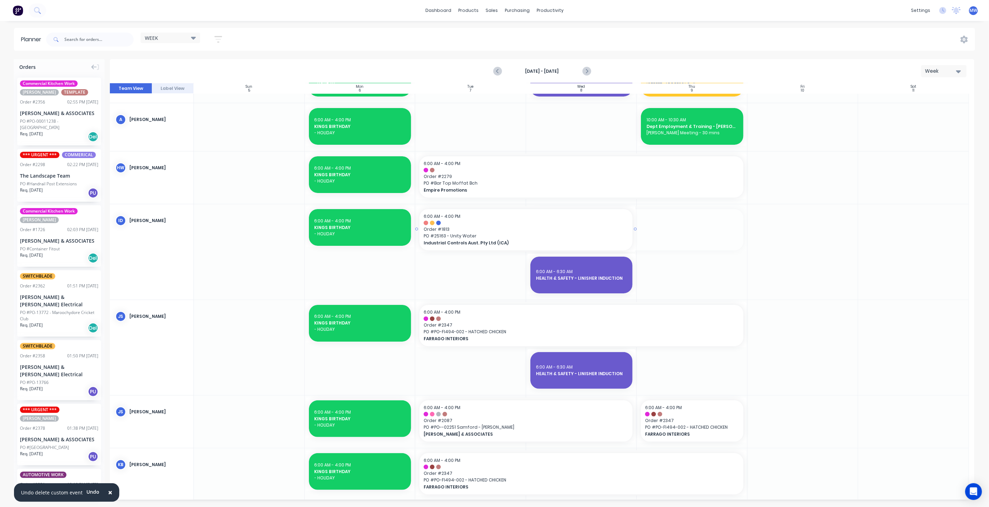
drag, startPoint x: 595, startPoint y: 230, endPoint x: 511, endPoint y: 232, distance: 84.4
drag, startPoint x: 635, startPoint y: 230, endPoint x: 517, endPoint y: 228, distance: 117.9
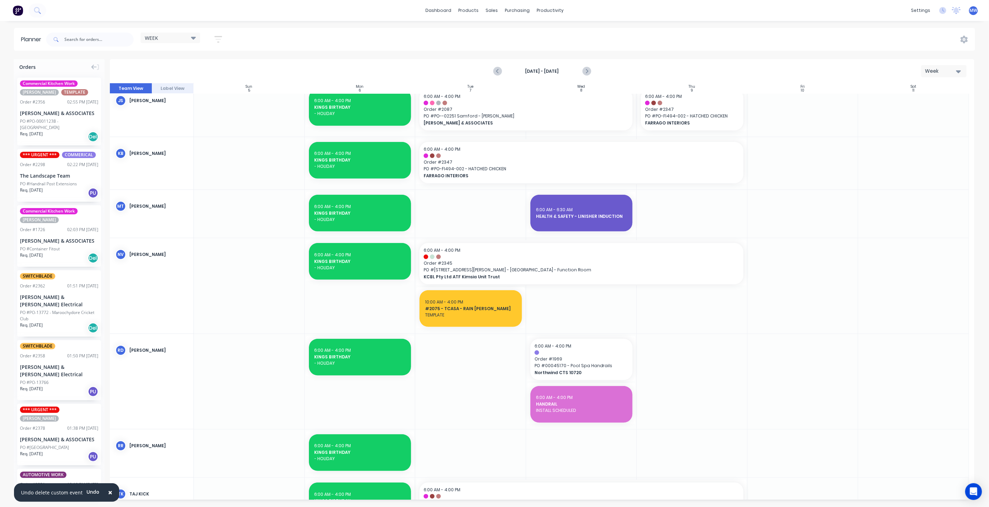
scroll to position [350, 0]
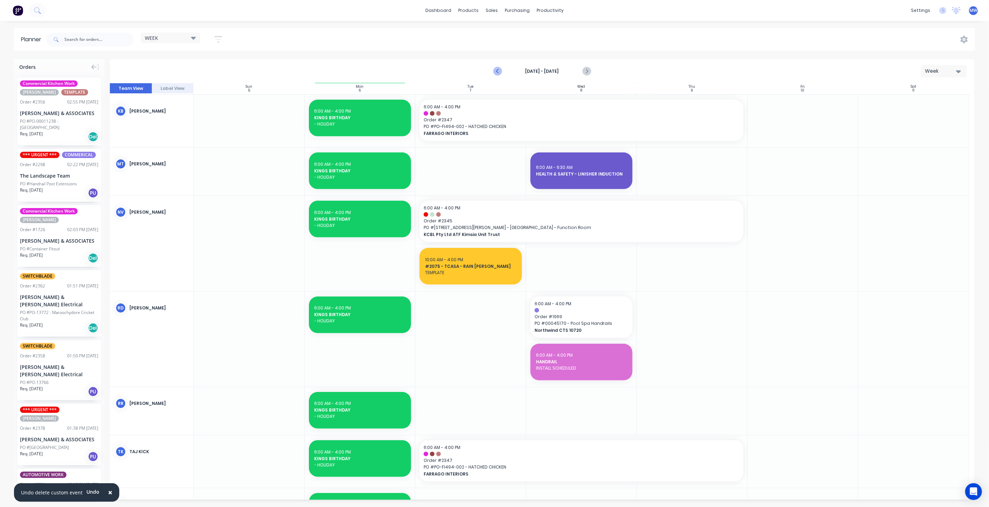
click at [499, 72] on icon "Previous page" at bounding box center [497, 72] width 3 height 6
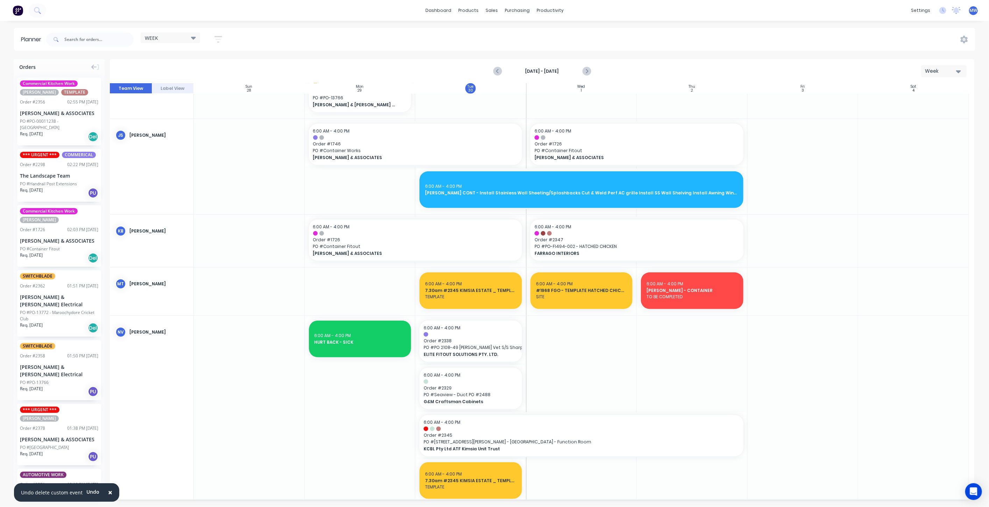
scroll to position [459, 0]
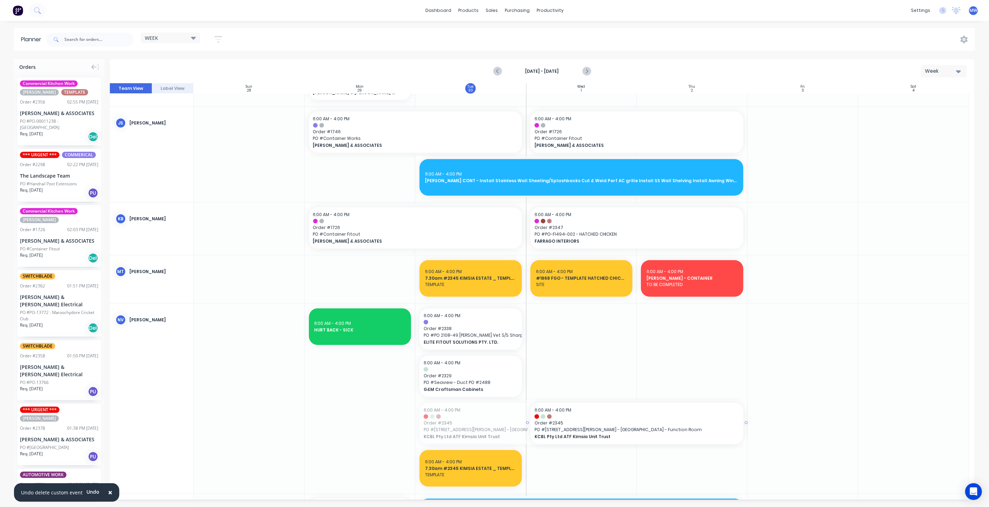
drag, startPoint x: 416, startPoint y: 422, endPoint x: 511, endPoint y: 418, distance: 95.2
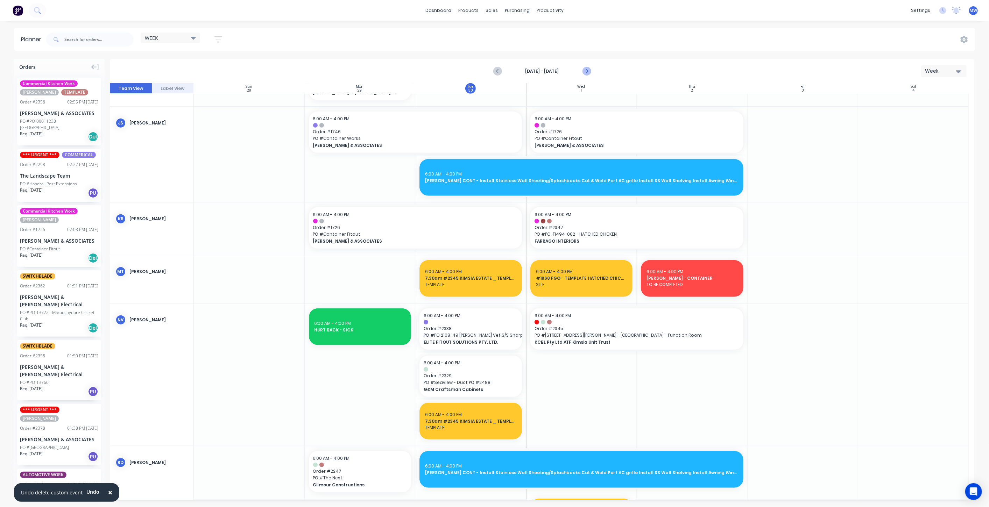
click at [587, 71] on icon "Next page" at bounding box center [586, 72] width 3 height 6
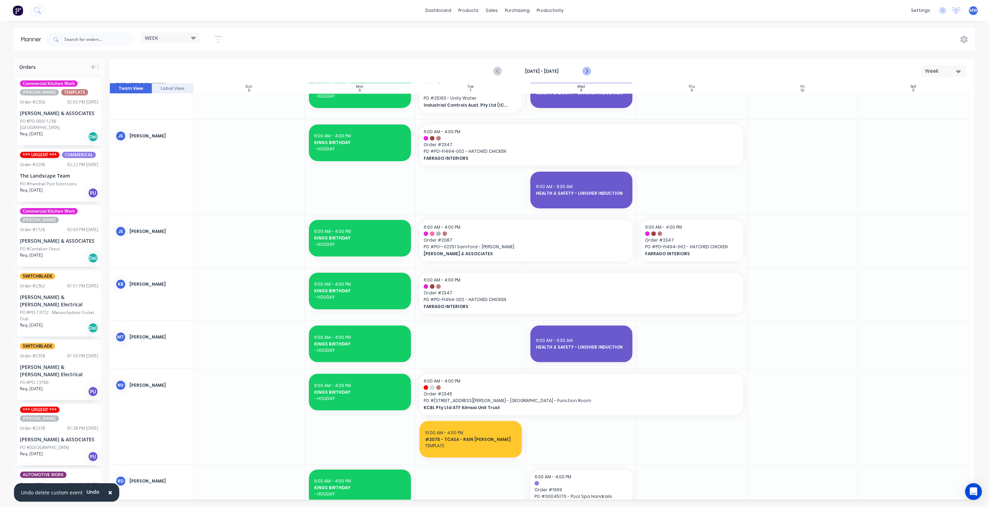
scroll to position [186, 0]
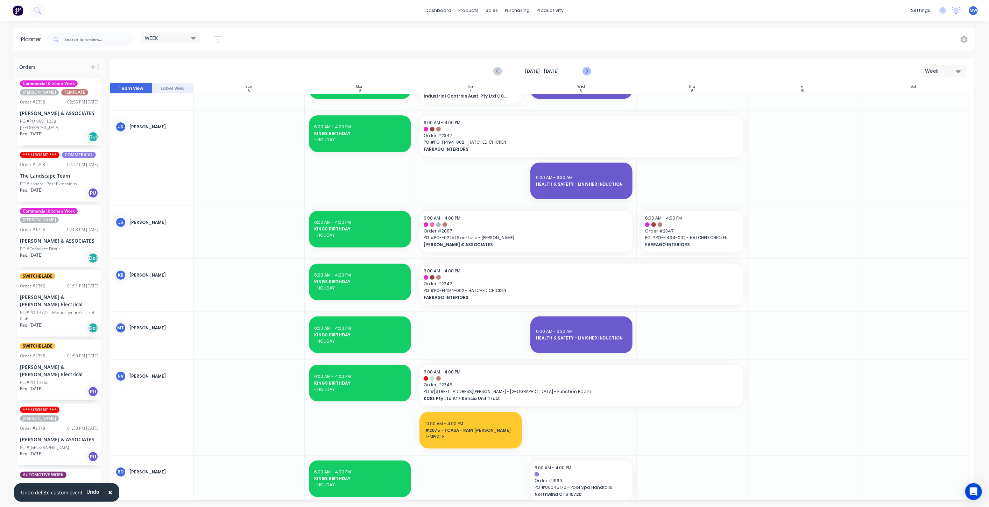
click at [587, 73] on icon "Next page" at bounding box center [586, 71] width 8 height 8
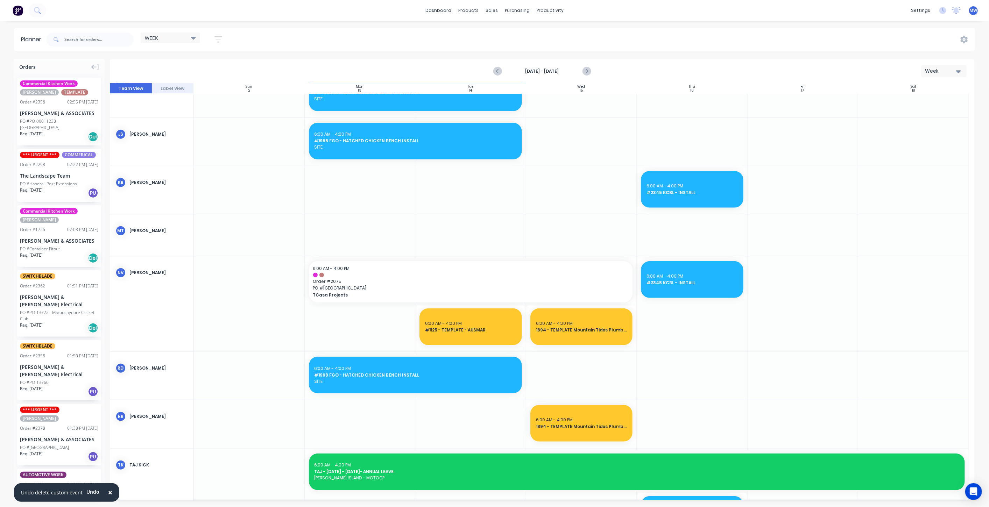
scroll to position [304, 0]
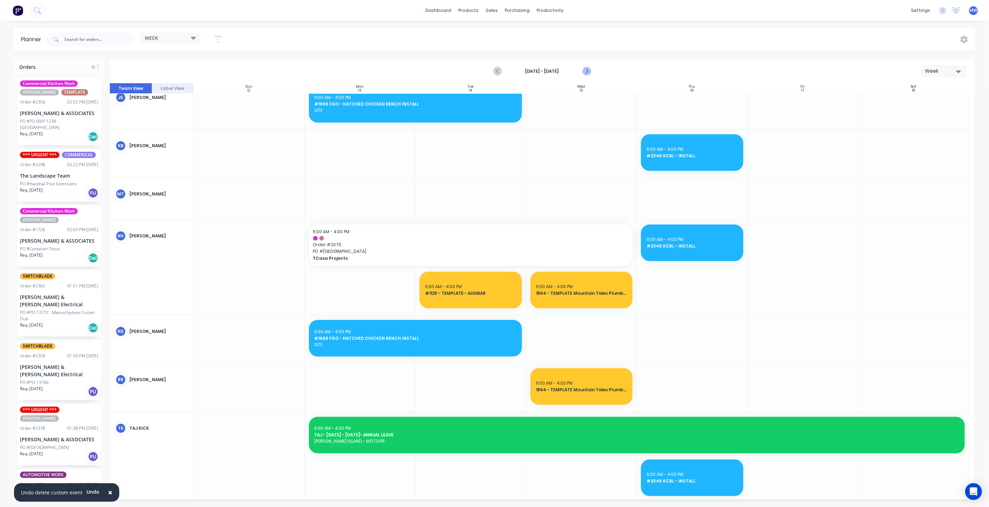
click at [588, 72] on icon "Next page" at bounding box center [586, 71] width 8 height 8
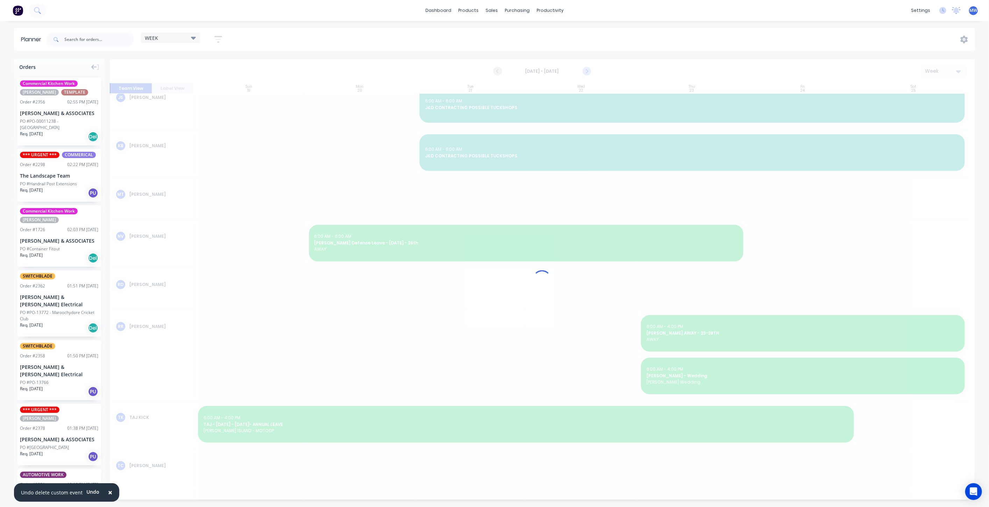
scroll to position [246, 0]
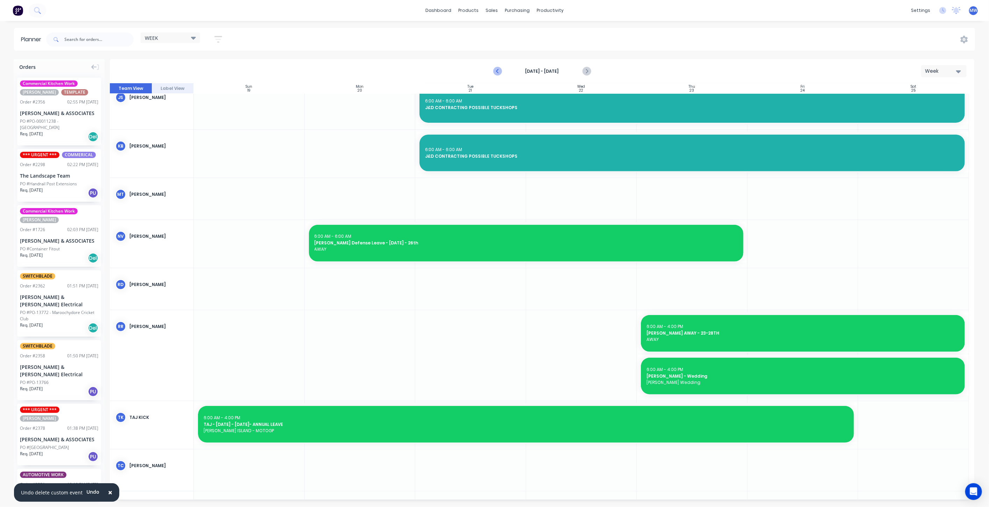
click at [497, 70] on icon "Previous page" at bounding box center [497, 72] width 3 height 6
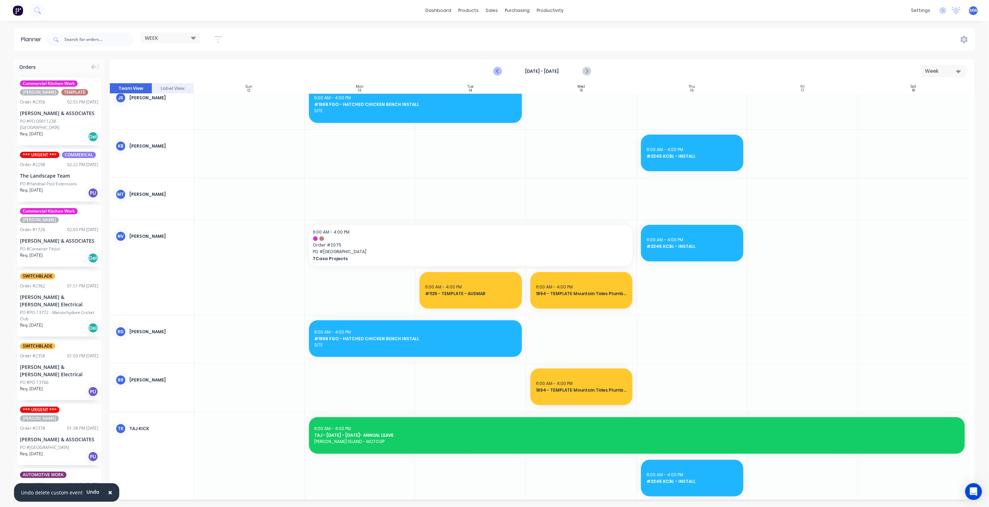
click at [497, 70] on icon "Previous page" at bounding box center [497, 72] width 3 height 6
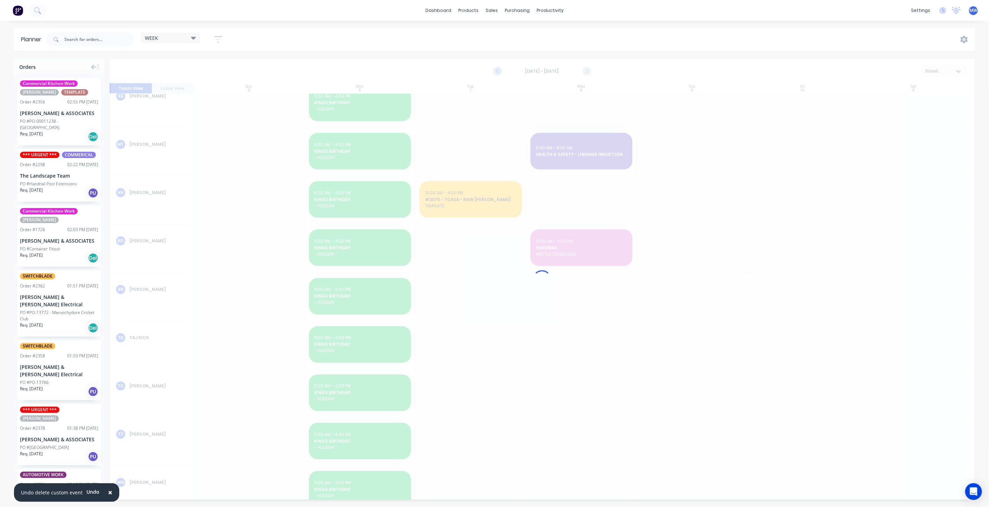
scroll to position [315, 0]
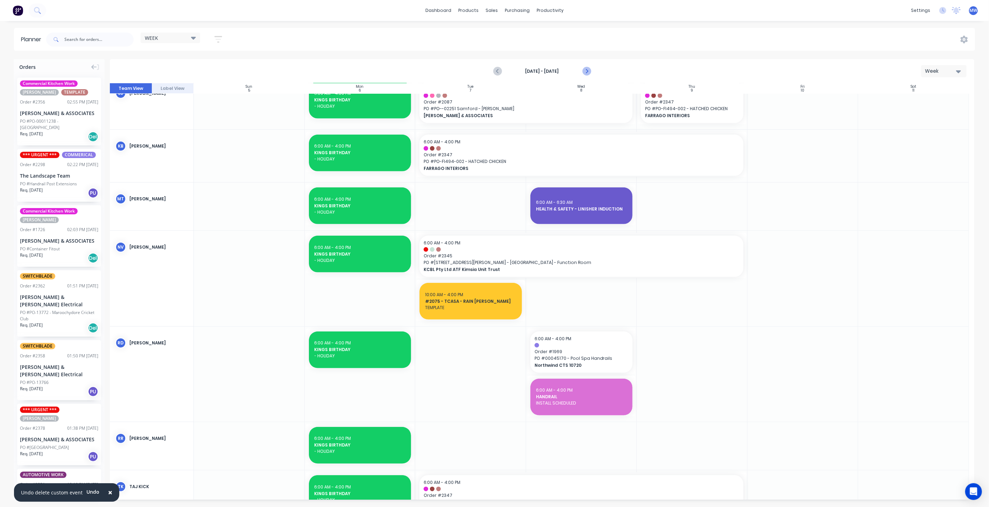
click at [587, 68] on icon "Next page" at bounding box center [586, 71] width 8 height 8
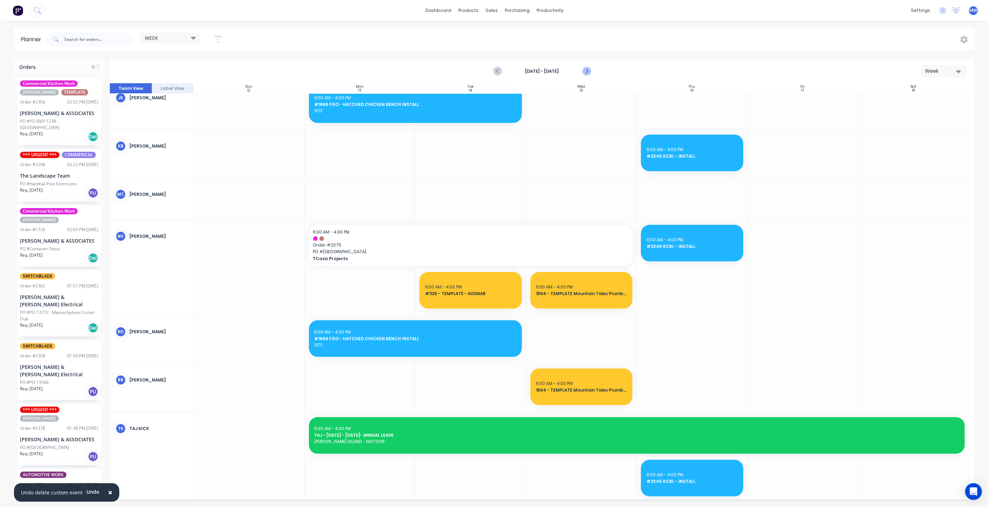
click at [587, 68] on icon "Next page" at bounding box center [586, 71] width 8 height 8
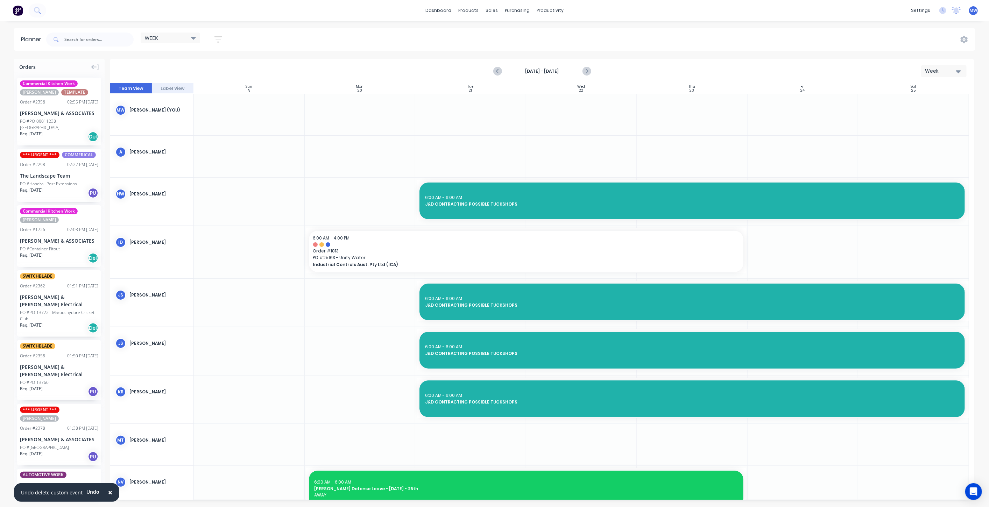
scroll to position [39, 0]
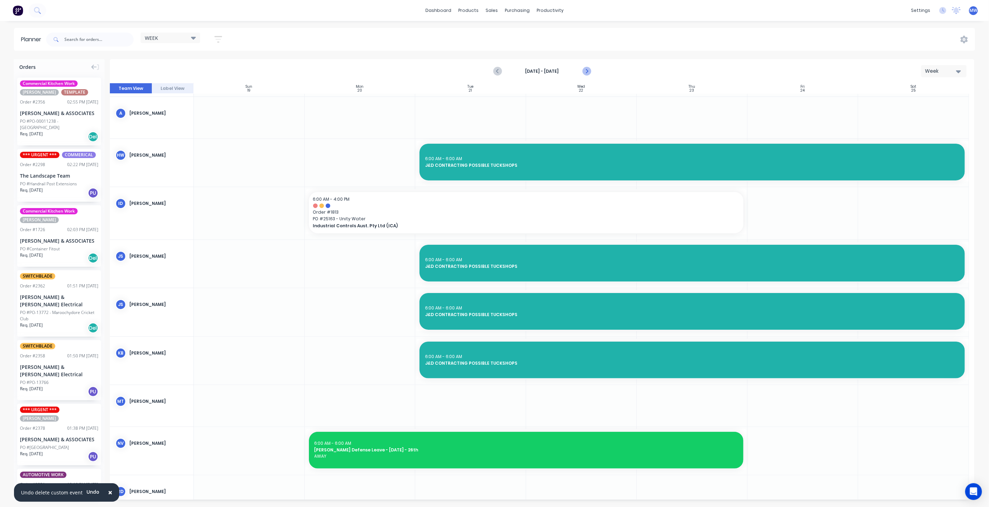
click at [592, 70] on button "Next page" at bounding box center [586, 71] width 14 height 14
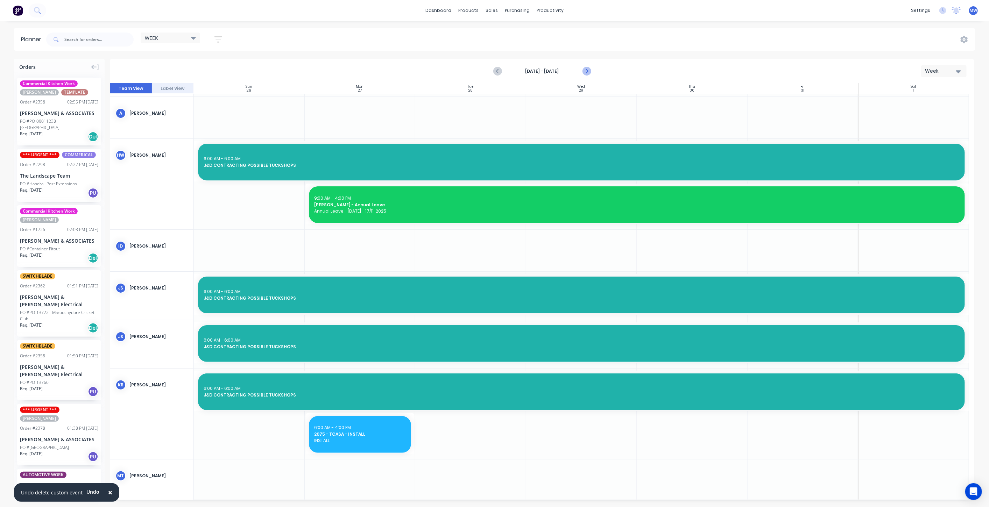
click at [588, 71] on icon "Next page" at bounding box center [586, 71] width 8 height 8
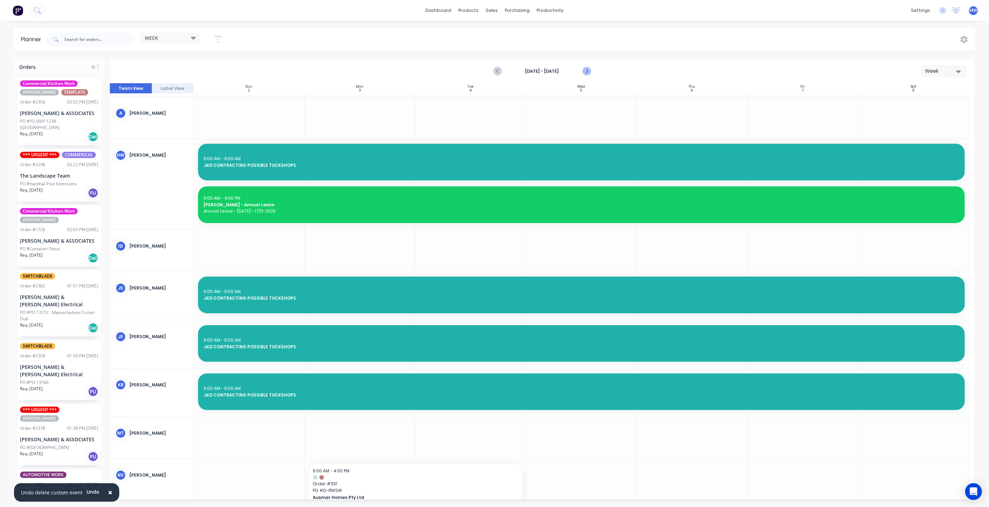
click at [588, 71] on icon "Next page" at bounding box center [586, 71] width 8 height 8
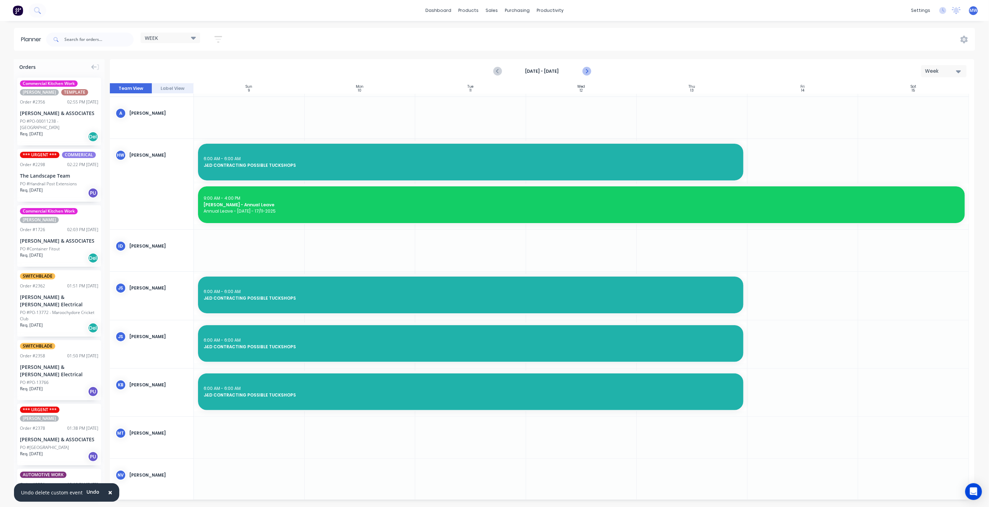
click at [585, 71] on icon "Next page" at bounding box center [586, 71] width 8 height 8
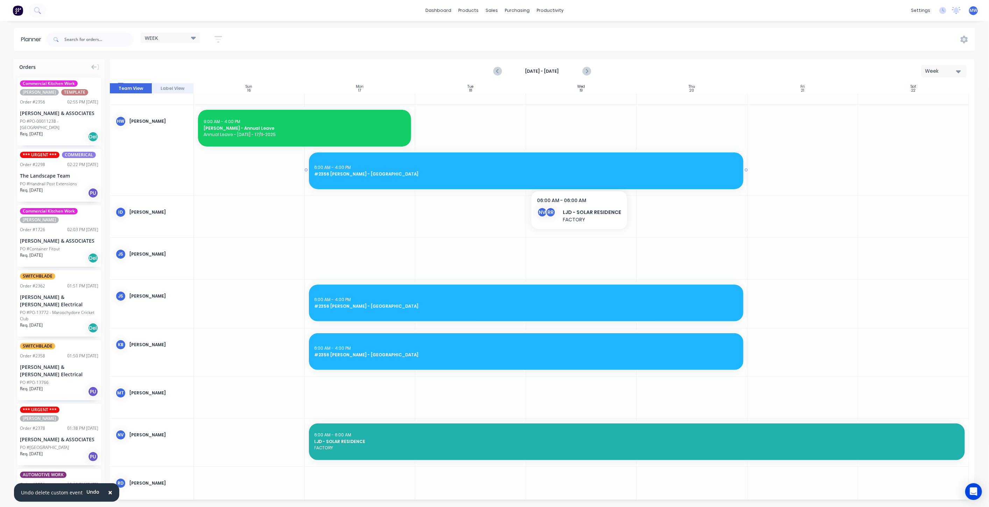
scroll to position [0, 0]
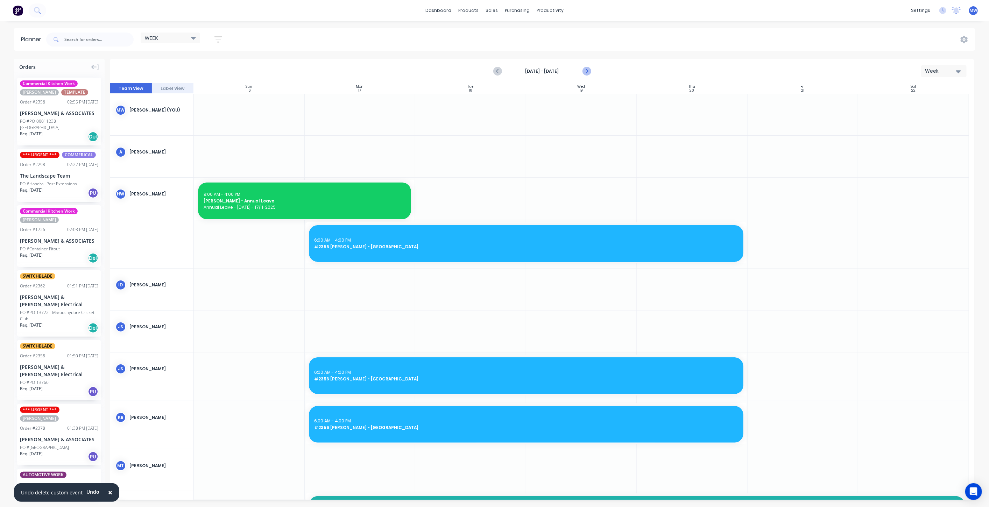
click at [585, 70] on icon "Next page" at bounding box center [586, 71] width 8 height 8
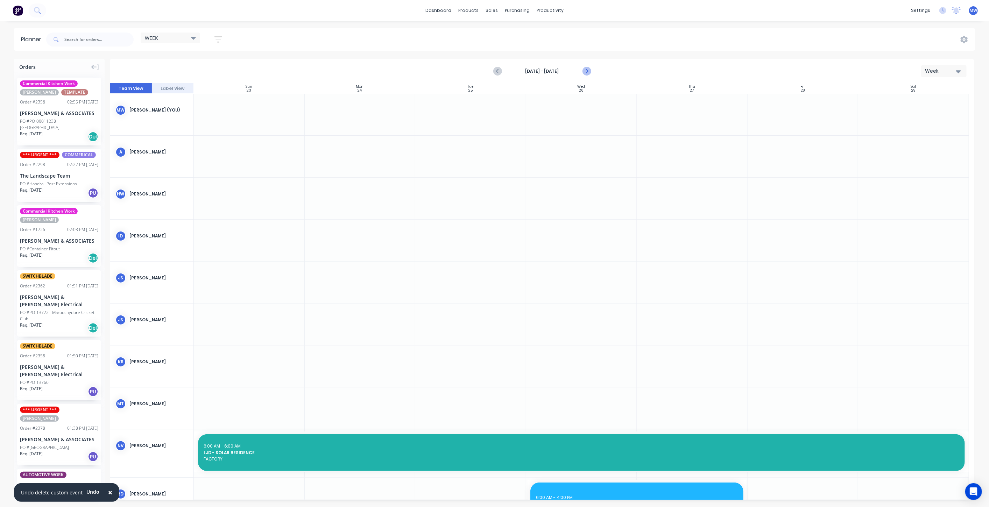
click at [585, 72] on icon "Next page" at bounding box center [586, 71] width 8 height 8
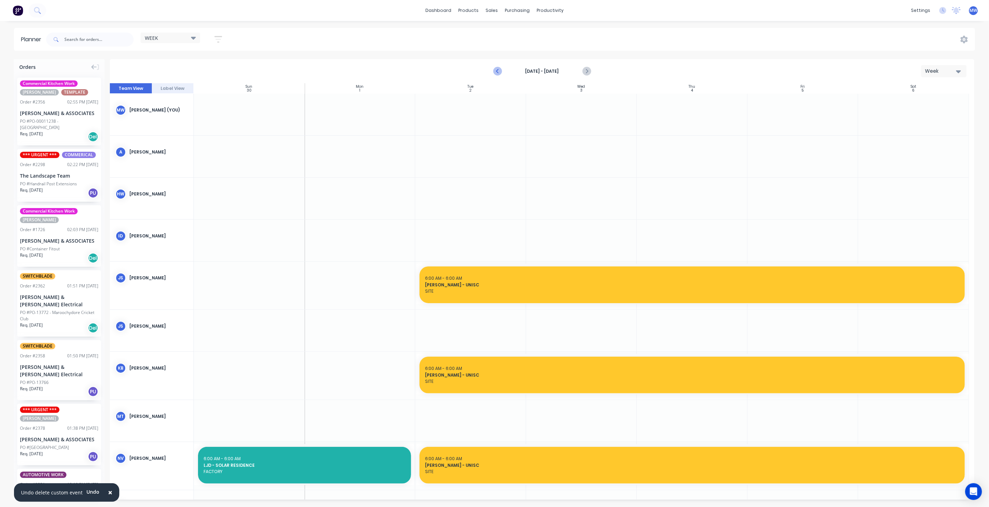
click at [497, 70] on icon "Previous page" at bounding box center [497, 72] width 3 height 6
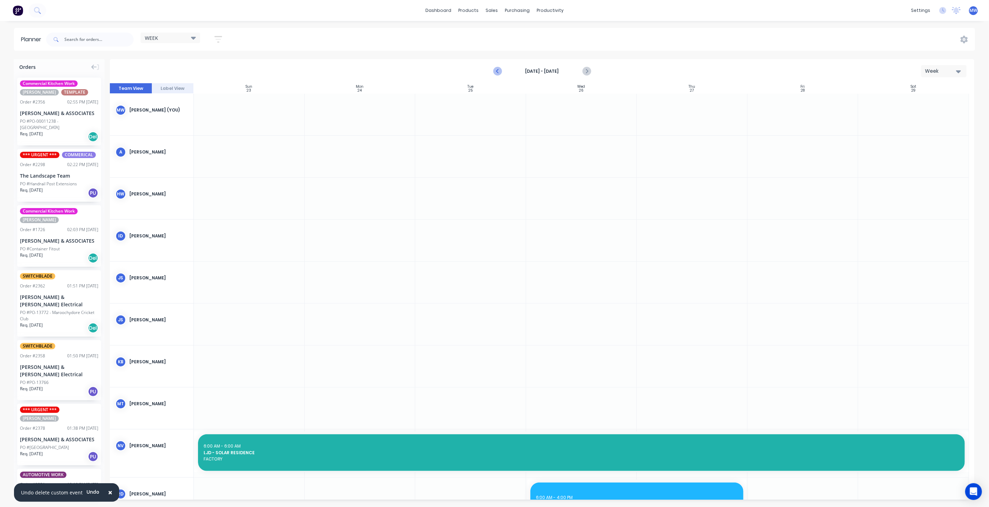
click at [497, 70] on icon "Previous page" at bounding box center [497, 72] width 3 height 6
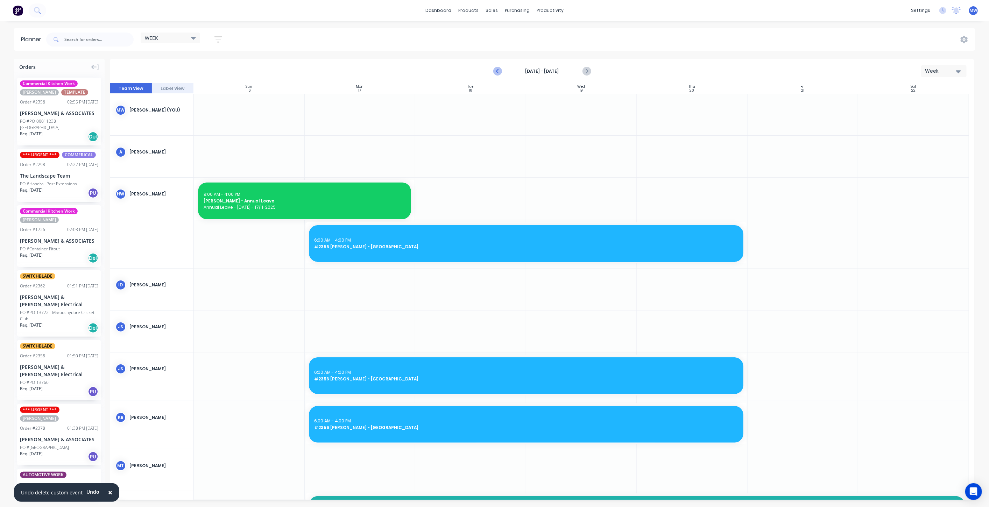
click at [497, 70] on icon "Previous page" at bounding box center [497, 72] width 3 height 6
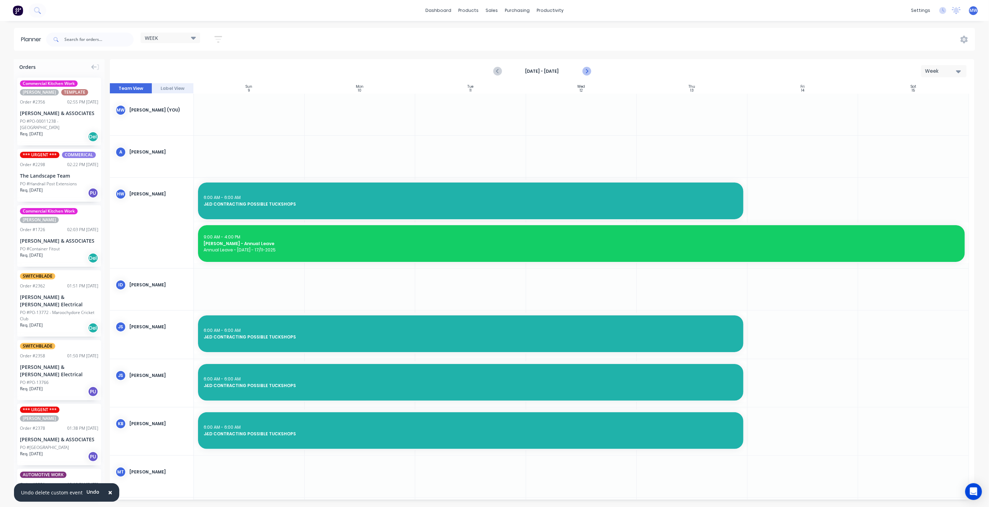
click at [585, 71] on icon "Next page" at bounding box center [586, 71] width 8 height 8
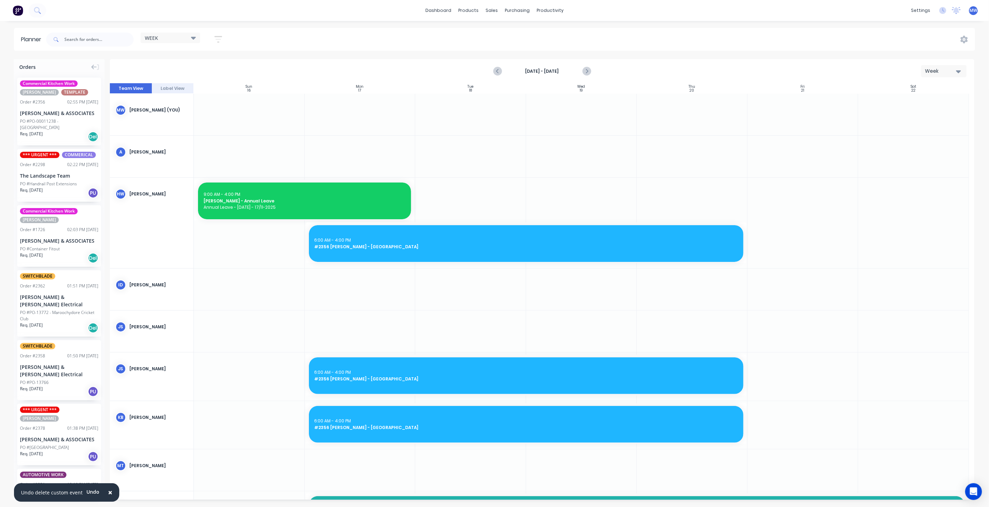
click at [358, 43] on div "WEEK Save new view None edit WEEK (Default) edit Rex edit SCSM - MAIN edit Show…" at bounding box center [510, 39] width 930 height 21
click at [363, 64] on div "Nov 16th - Nov 22nd Week" at bounding box center [542, 71] width 863 height 23
click at [368, 63] on div "Nov 16th - Nov 22nd Week" at bounding box center [542, 71] width 863 height 23
click at [398, 70] on div "Nov 16th - Nov 22nd Week" at bounding box center [542, 71] width 863 height 23
click at [432, 42] on div "WEEK Save new view None edit WEEK (Default) edit Rex edit SCSM - MAIN edit Show…" at bounding box center [510, 39] width 930 height 21
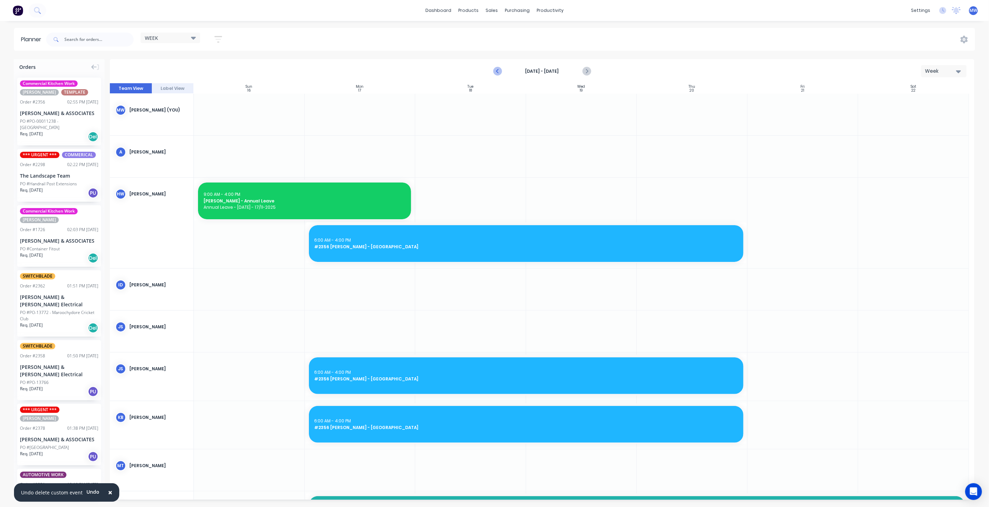
click at [496, 70] on icon "Previous page" at bounding box center [498, 71] width 8 height 8
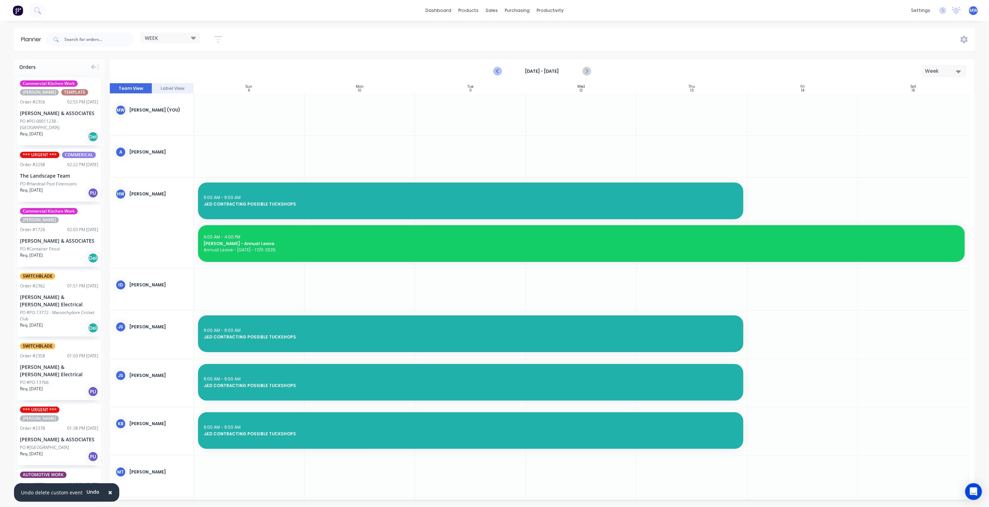
click at [496, 70] on icon "Previous page" at bounding box center [498, 71] width 8 height 8
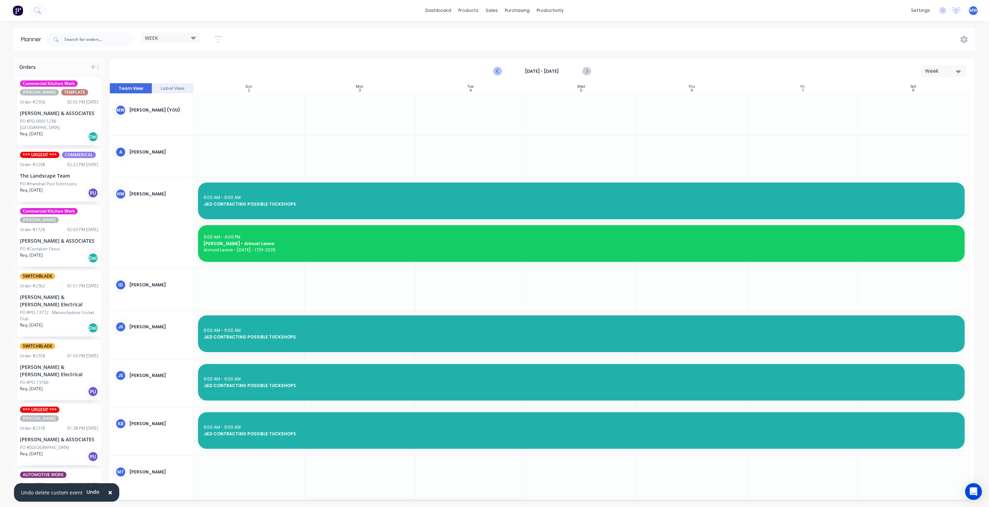
click at [496, 67] on icon "Previous page" at bounding box center [498, 71] width 8 height 8
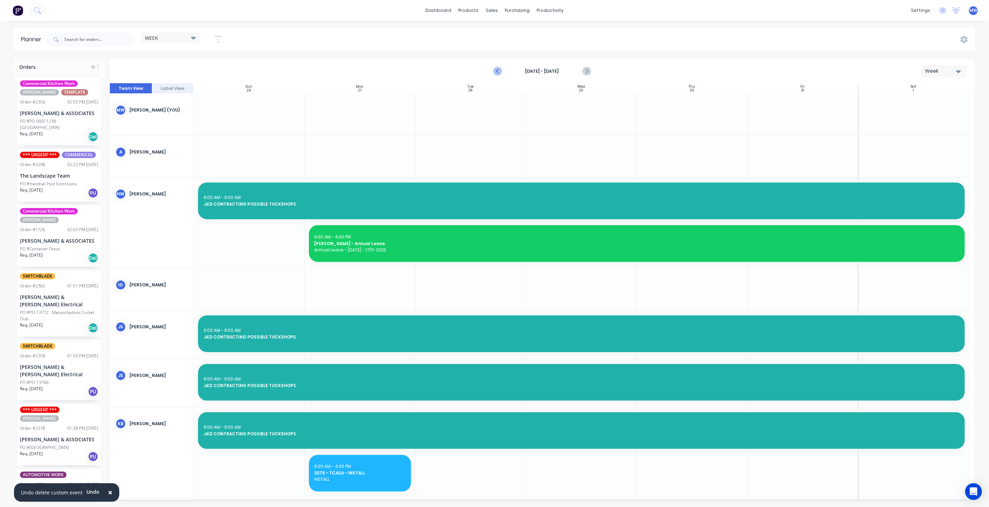
click at [496, 67] on icon "Previous page" at bounding box center [498, 71] width 8 height 8
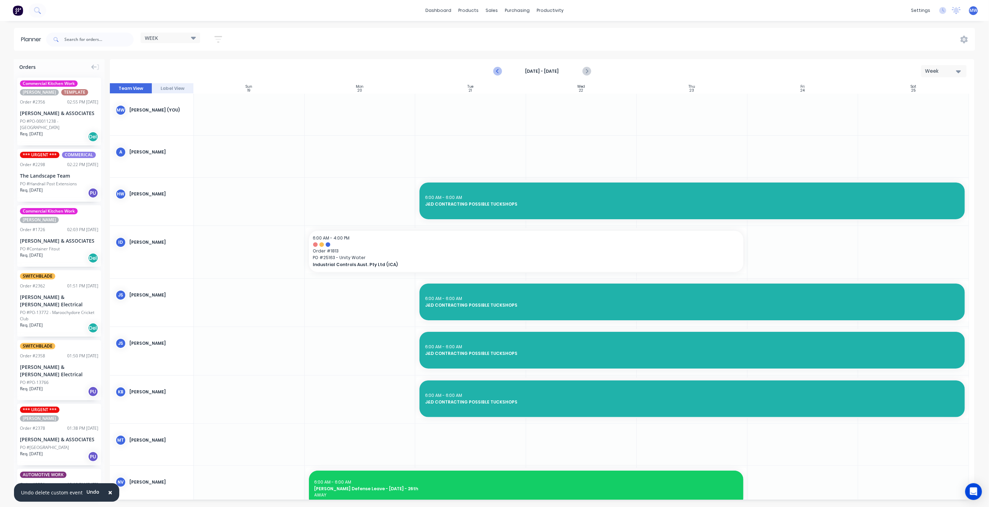
click at [497, 68] on icon "Previous page" at bounding box center [498, 71] width 8 height 8
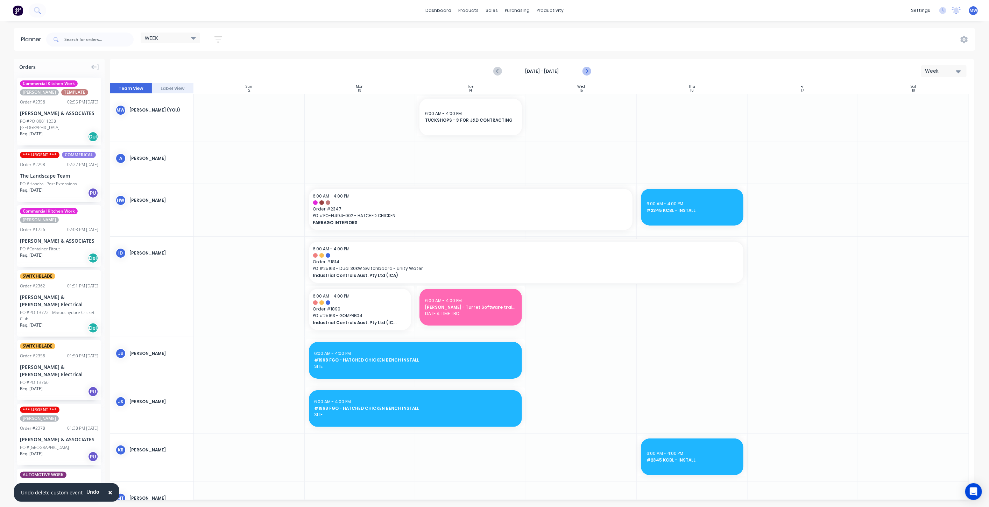
click at [586, 72] on icon "Next page" at bounding box center [586, 72] width 3 height 6
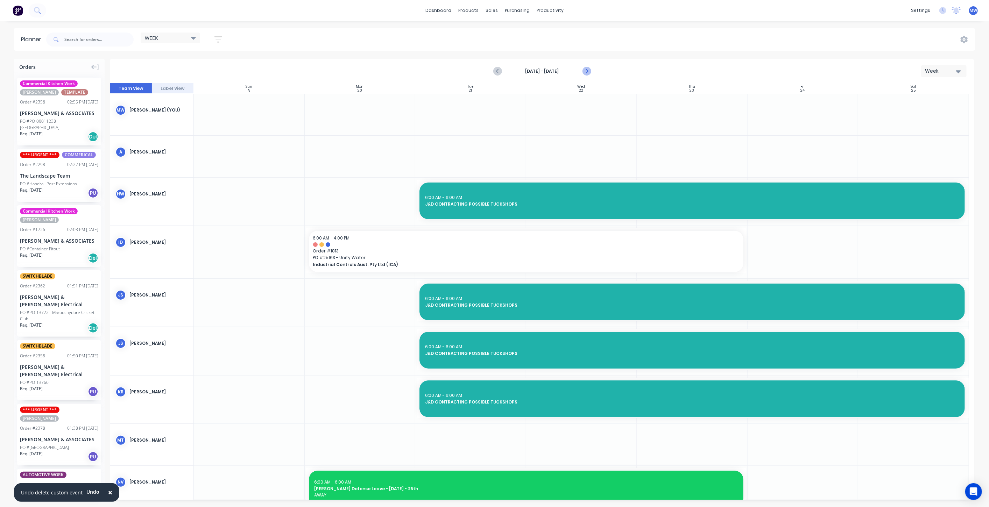
click at [588, 71] on icon "Next page" at bounding box center [586, 71] width 8 height 8
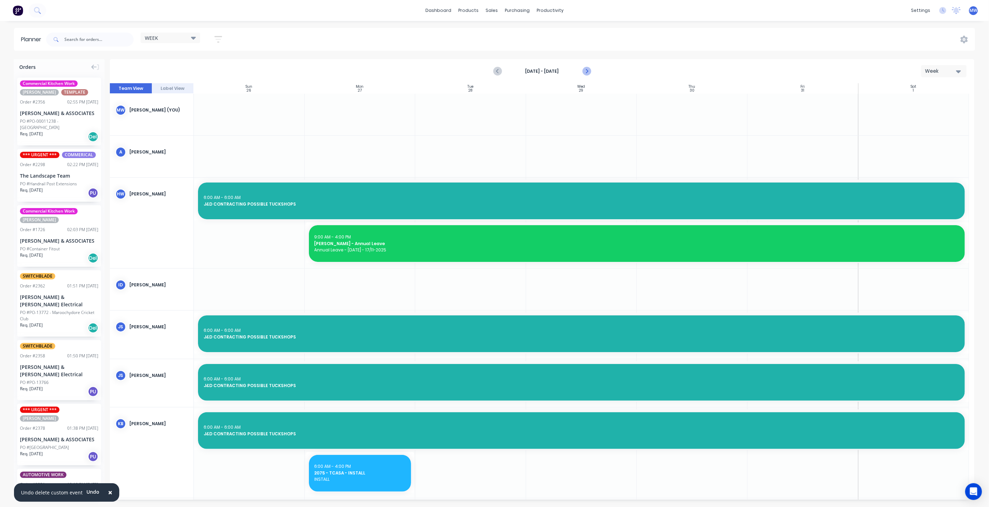
click at [588, 71] on icon "Next page" at bounding box center [586, 71] width 8 height 8
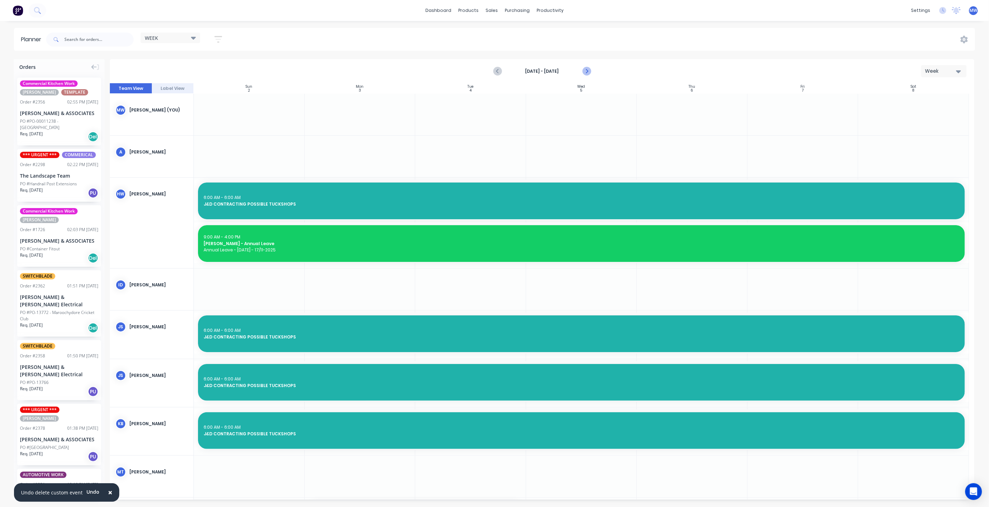
click at [588, 71] on icon "Next page" at bounding box center [586, 72] width 3 height 6
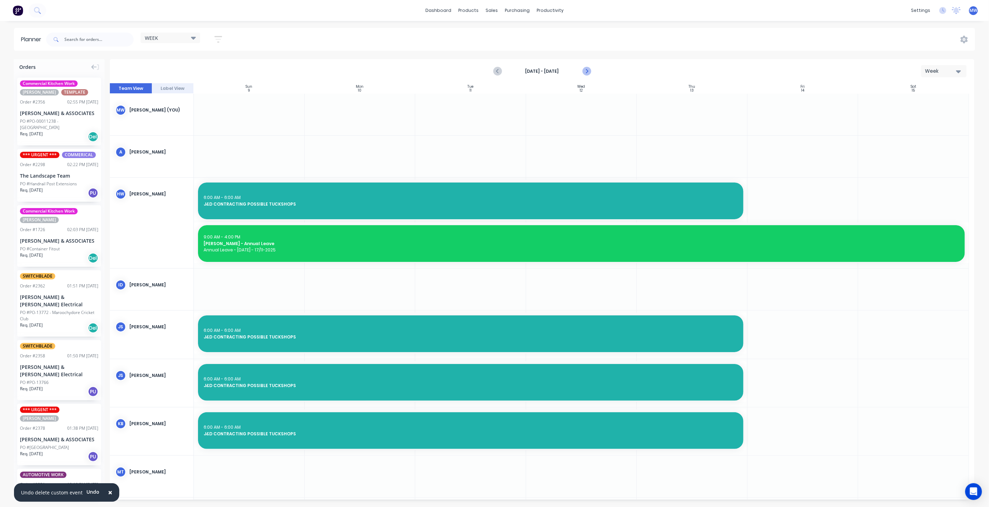
click at [588, 71] on icon "Next page" at bounding box center [586, 72] width 3 height 6
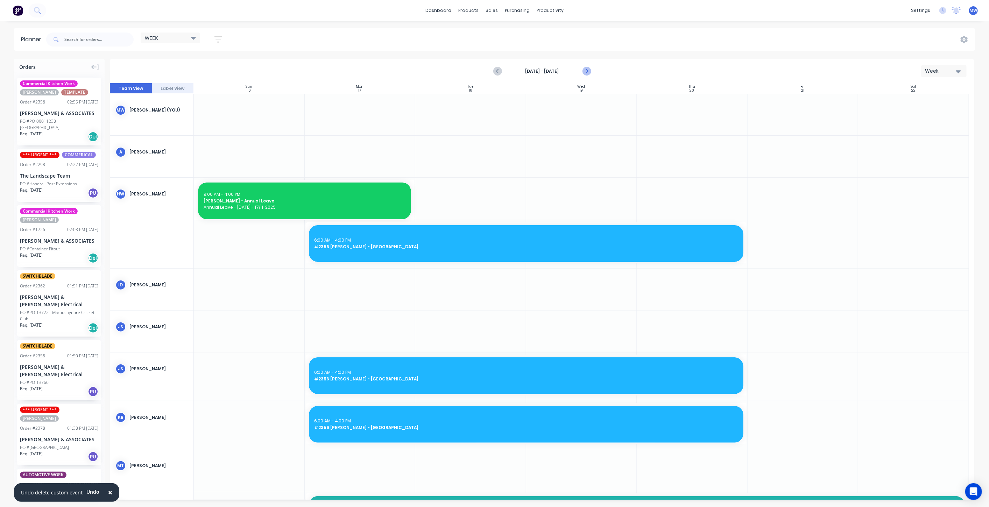
click at [588, 71] on icon "Next page" at bounding box center [586, 72] width 3 height 6
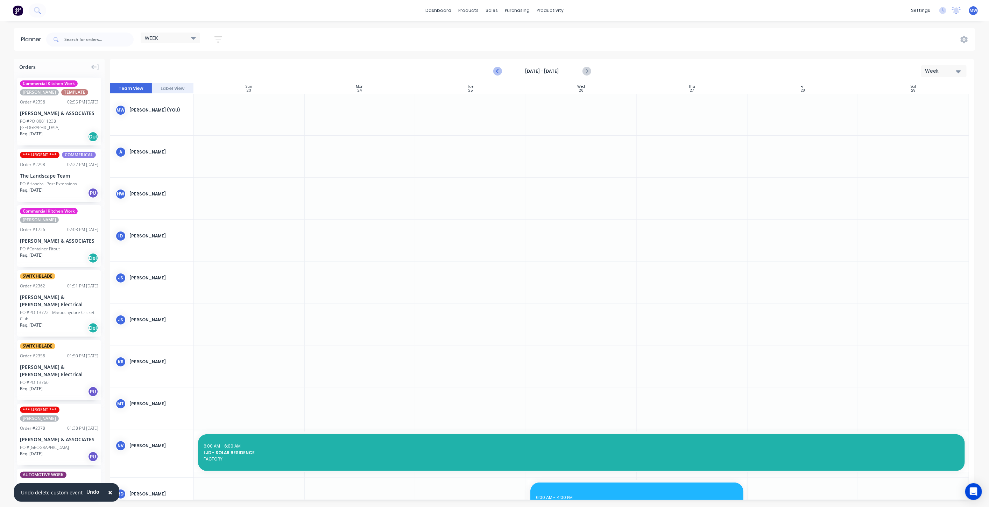
click at [500, 69] on icon "Previous page" at bounding box center [498, 71] width 8 height 8
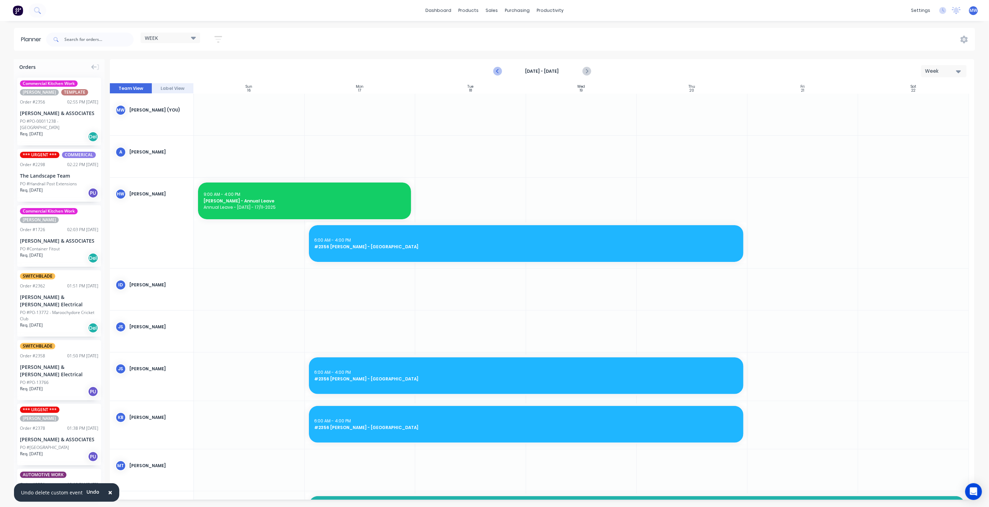
click at [499, 71] on icon "Previous page" at bounding box center [498, 71] width 8 height 8
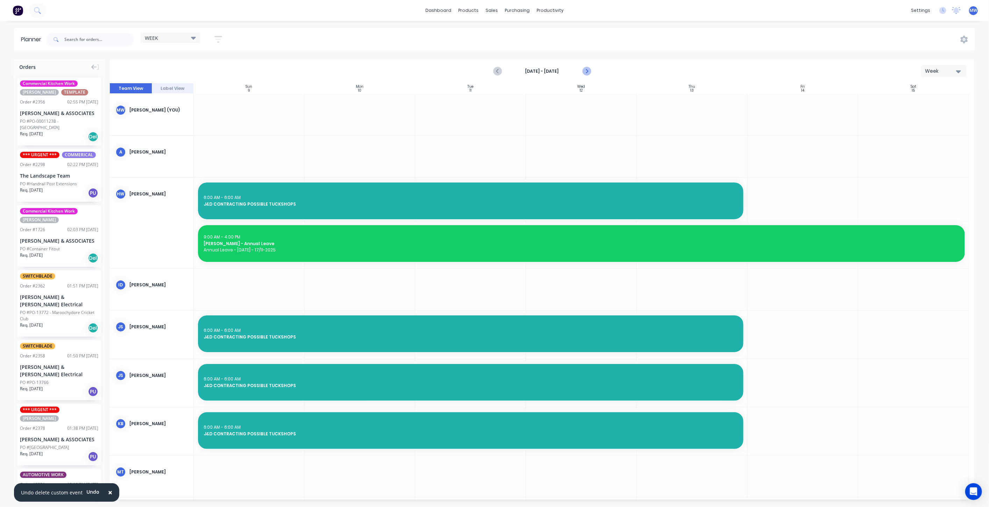
click at [585, 72] on icon "Next page" at bounding box center [586, 71] width 8 height 8
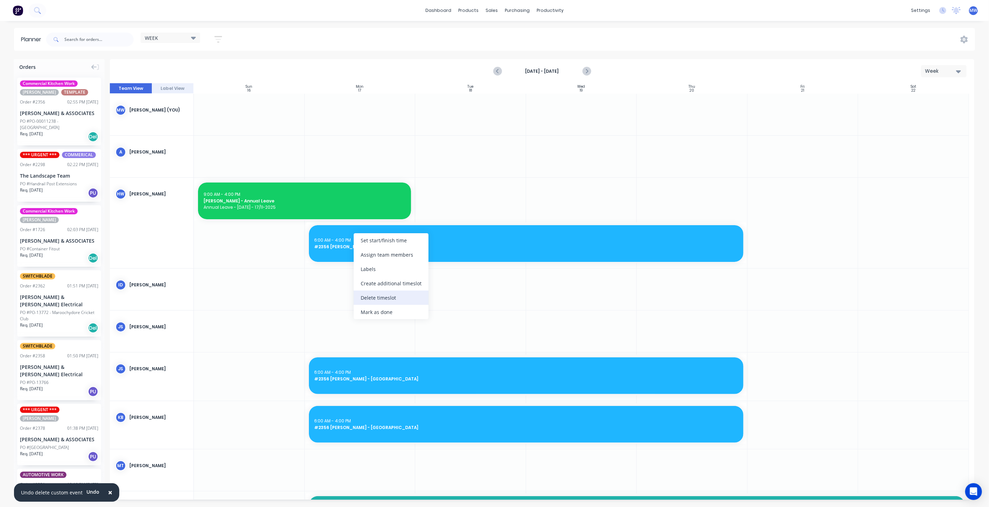
click at [384, 298] on div "Delete timeslot" at bounding box center [391, 298] width 75 height 14
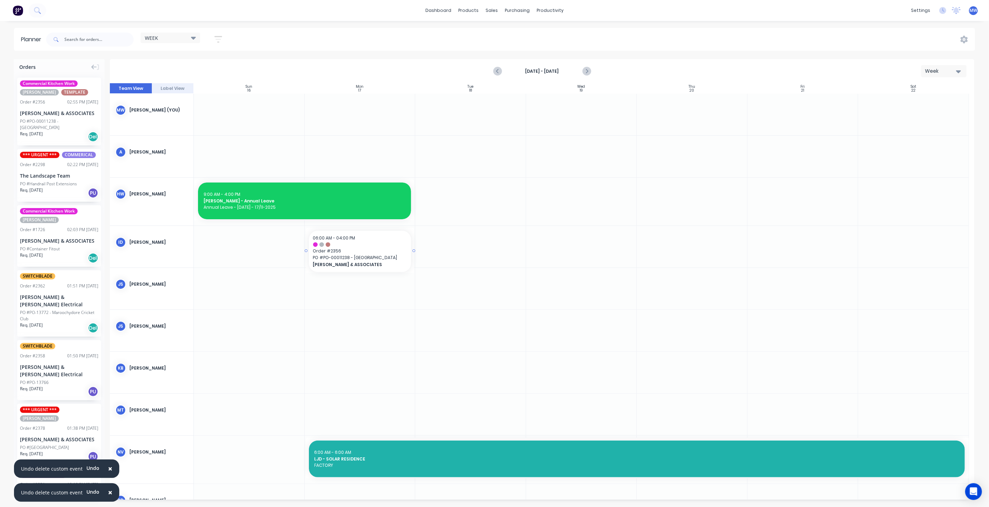
drag, startPoint x: 37, startPoint y: 108, endPoint x: 368, endPoint y: 258, distance: 362.8
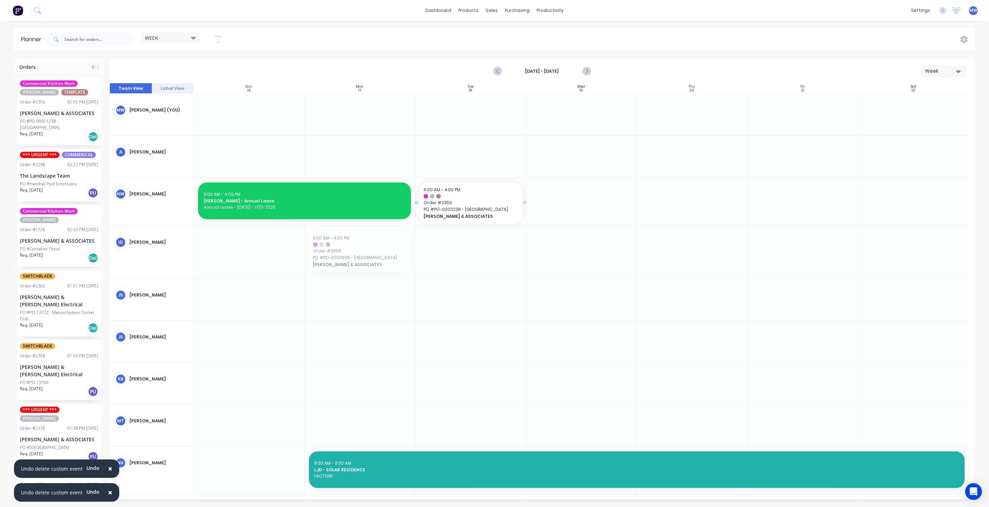
drag, startPoint x: 371, startPoint y: 254, endPoint x: 462, endPoint y: 216, distance: 98.7
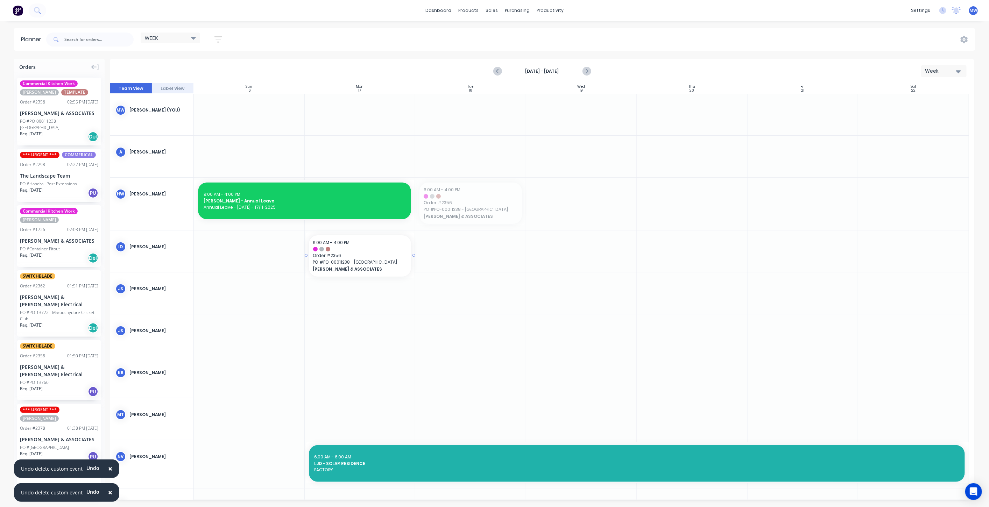
drag, startPoint x: 482, startPoint y: 206, endPoint x: 358, endPoint y: 255, distance: 133.1
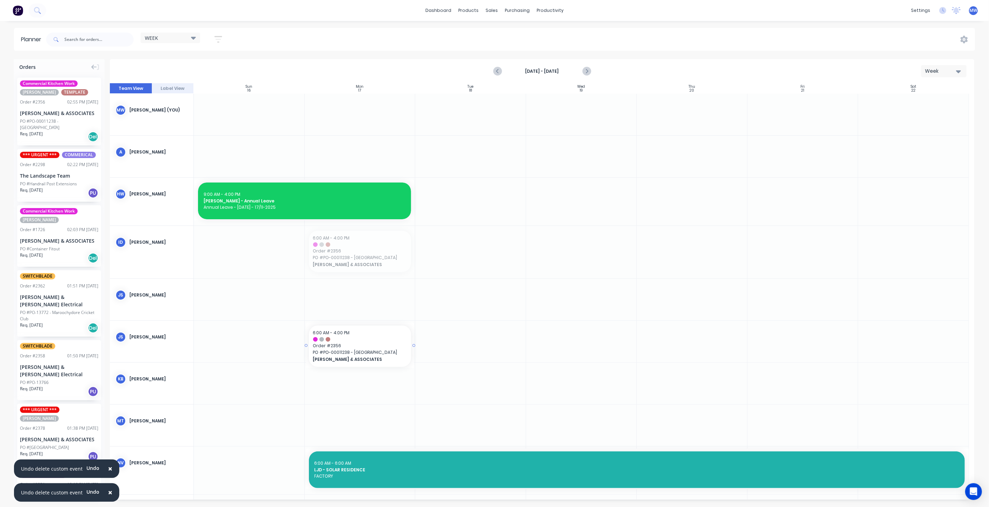
drag, startPoint x: 366, startPoint y: 250, endPoint x: 365, endPoint y: 329, distance: 79.1
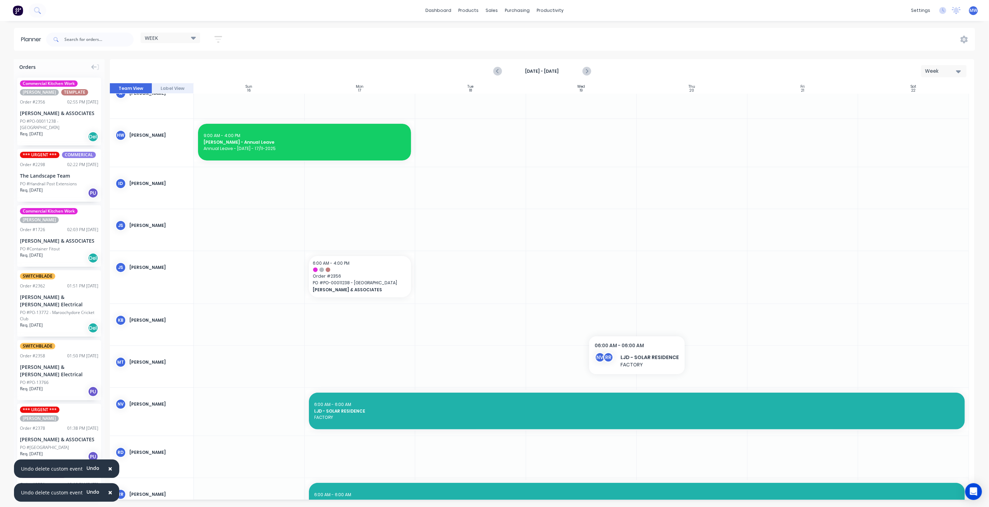
scroll to position [39, 0]
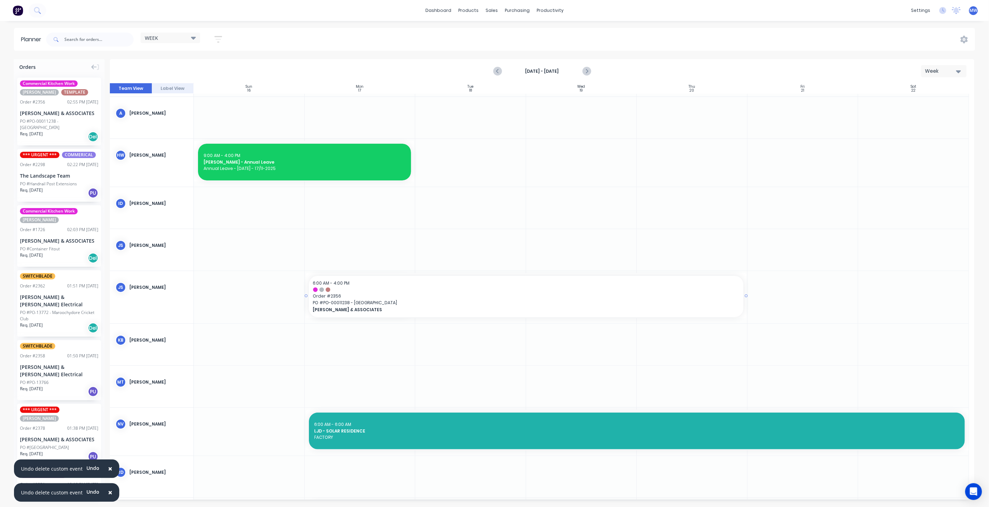
drag, startPoint x: 412, startPoint y: 295, endPoint x: 642, endPoint y: 305, distance: 229.7
click at [463, 334] on div "Create additional timeslot" at bounding box center [441, 333] width 75 height 14
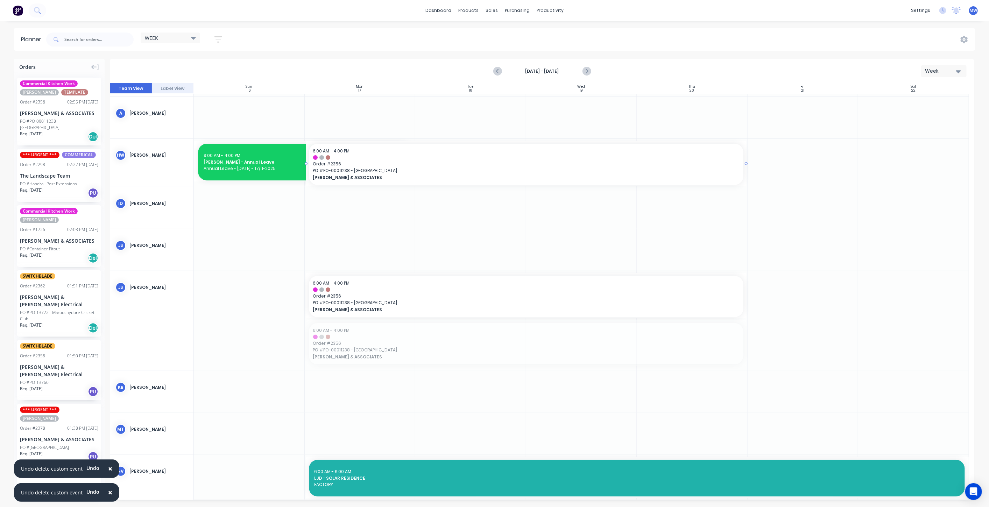
drag, startPoint x: 448, startPoint y: 350, endPoint x: 508, endPoint y: 168, distance: 191.6
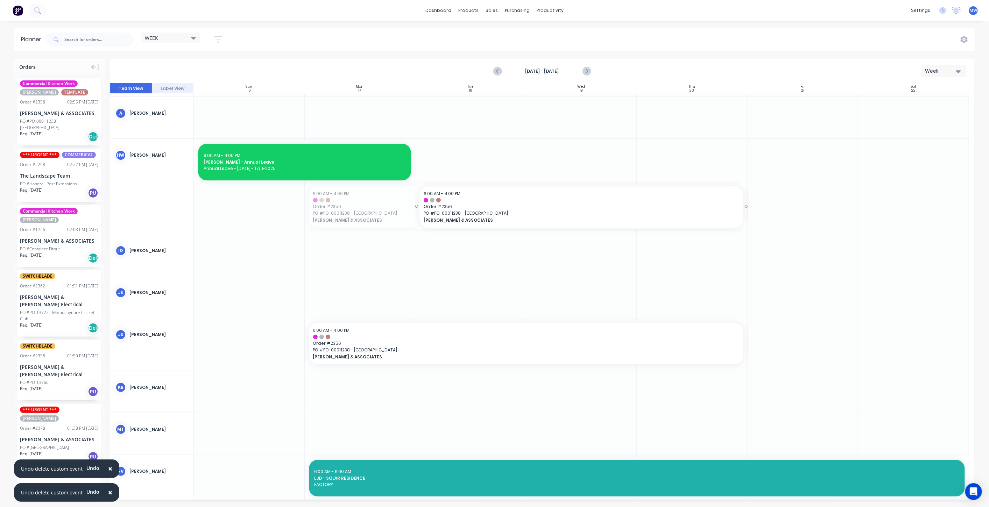
drag, startPoint x: 356, startPoint y: 201, endPoint x: 442, endPoint y: 204, distance: 85.8
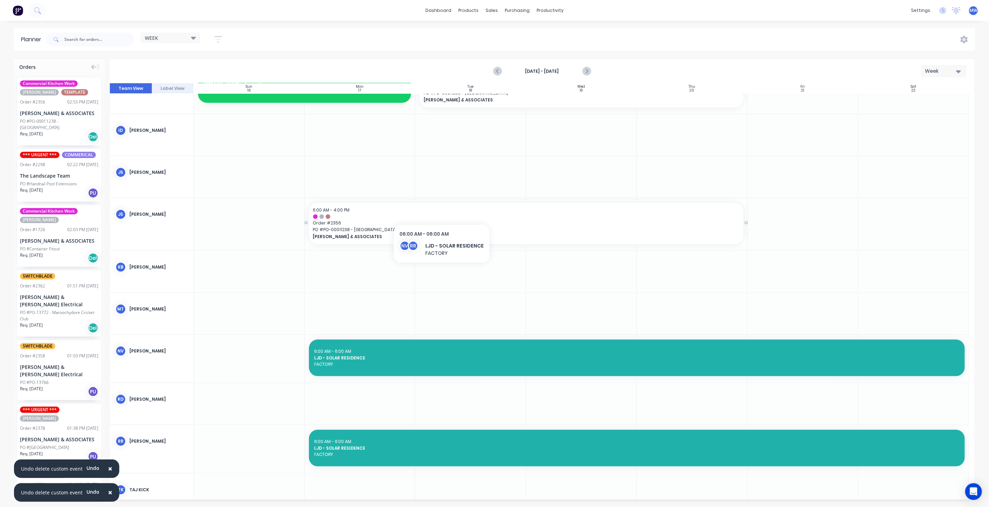
scroll to position [0, 0]
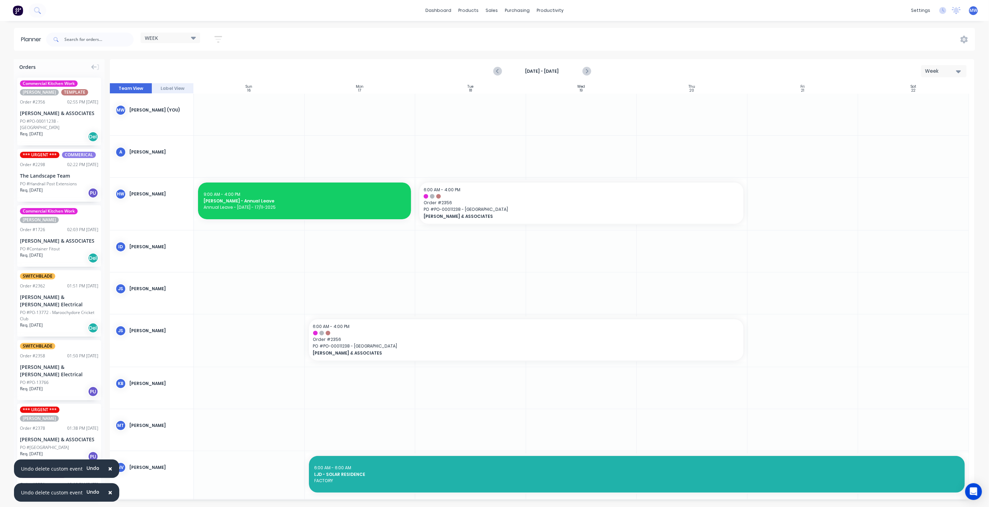
click at [108, 470] on span "×" at bounding box center [110, 469] width 4 height 10
click at [108, 493] on span "×" at bounding box center [110, 493] width 4 height 10
click at [499, 73] on icon "Previous page" at bounding box center [498, 71] width 8 height 8
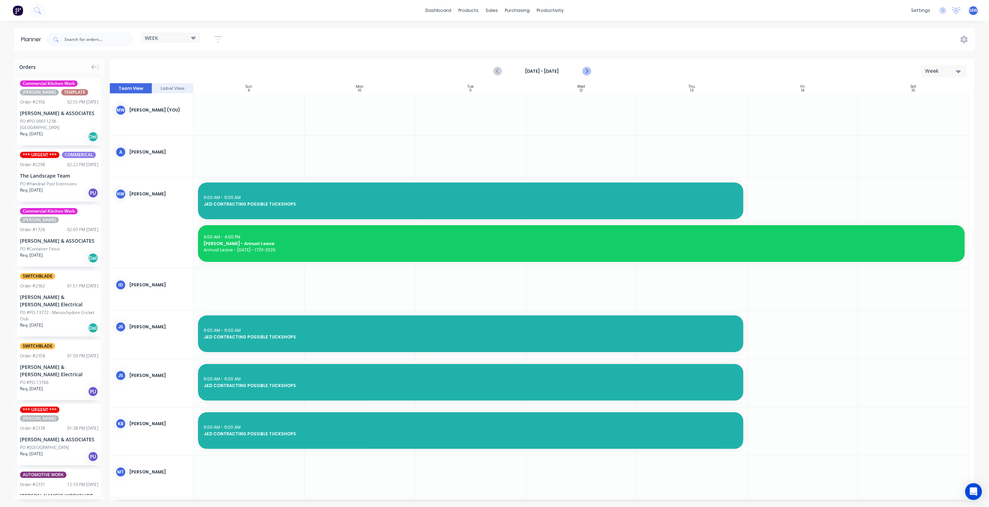
click at [588, 71] on icon "Next page" at bounding box center [586, 71] width 8 height 8
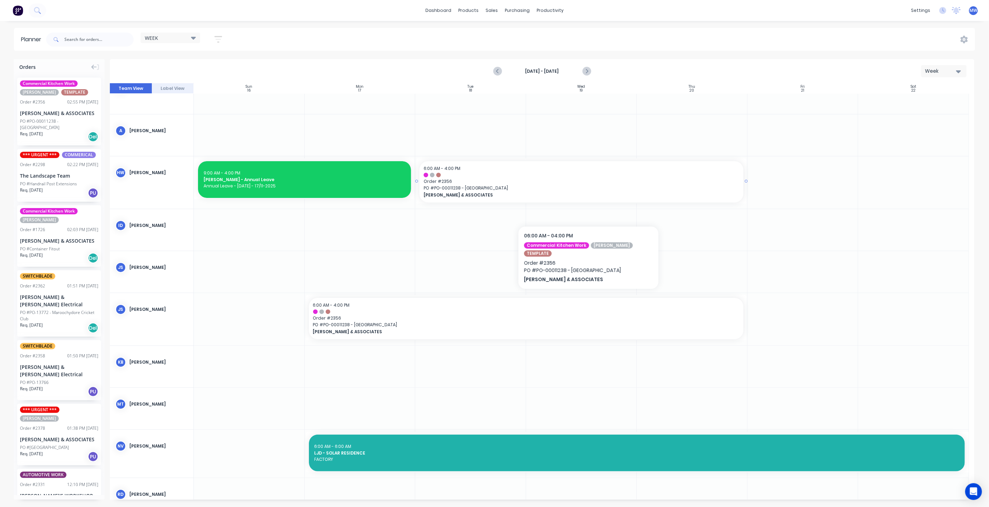
scroll to position [39, 0]
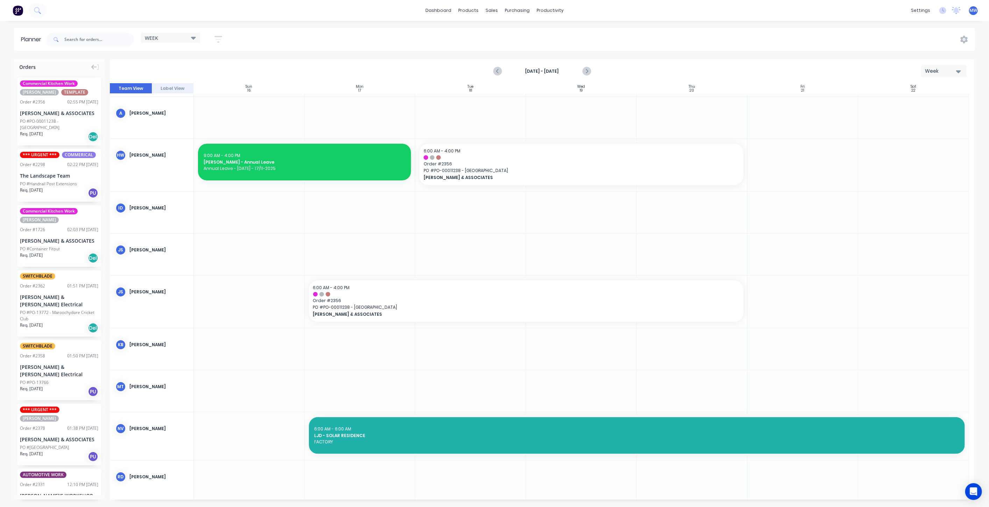
click at [65, 119] on div "PO #PO-00011238 - [GEOGRAPHIC_DATA]" at bounding box center [59, 124] width 78 height 13
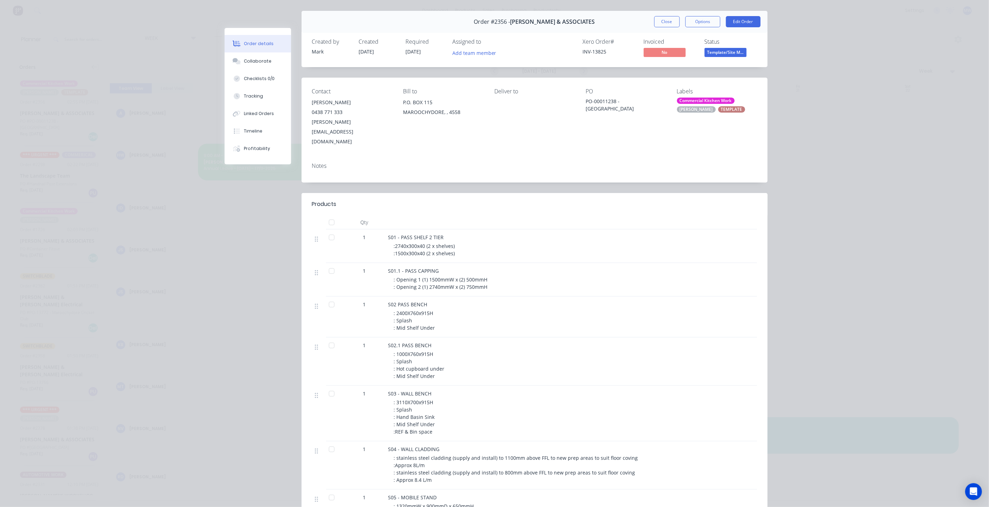
scroll to position [0, 0]
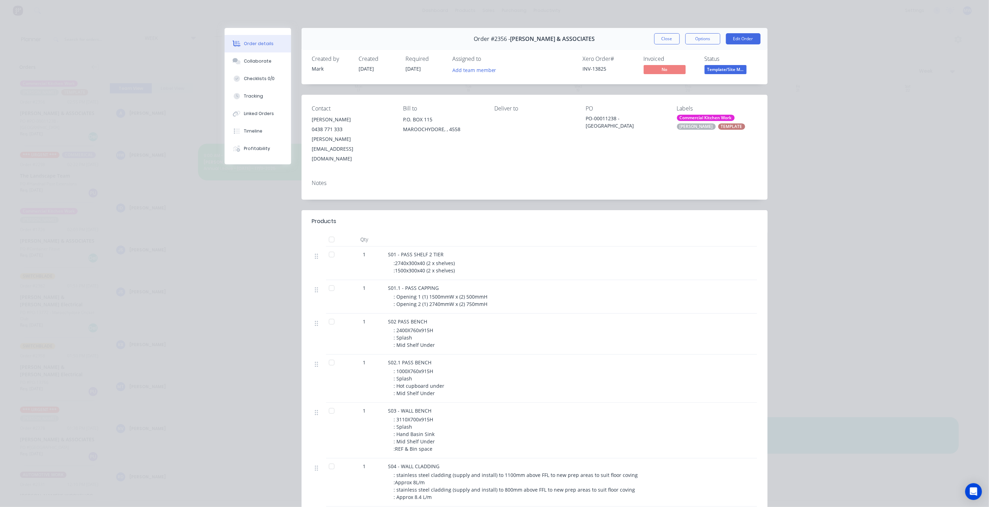
click at [660, 38] on button "Close" at bounding box center [667, 38] width 26 height 11
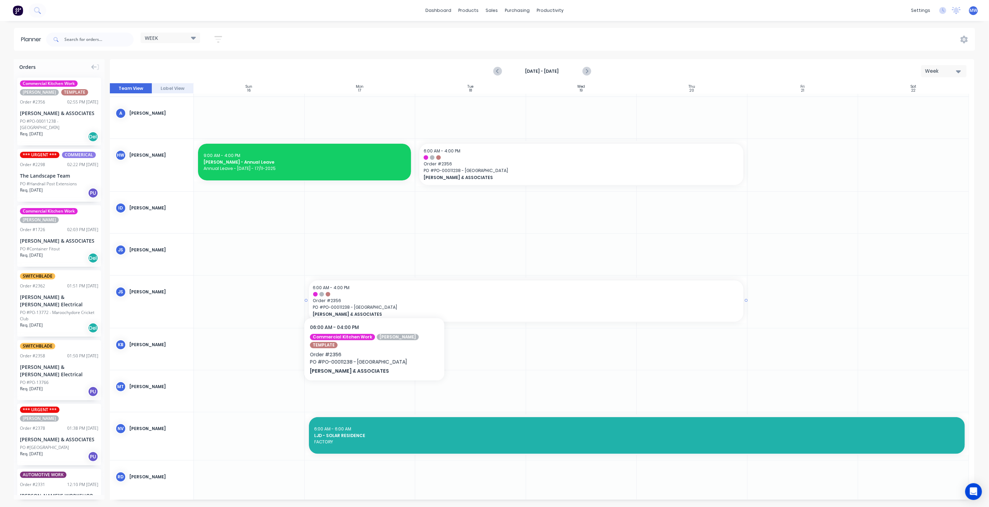
scroll to position [78, 0]
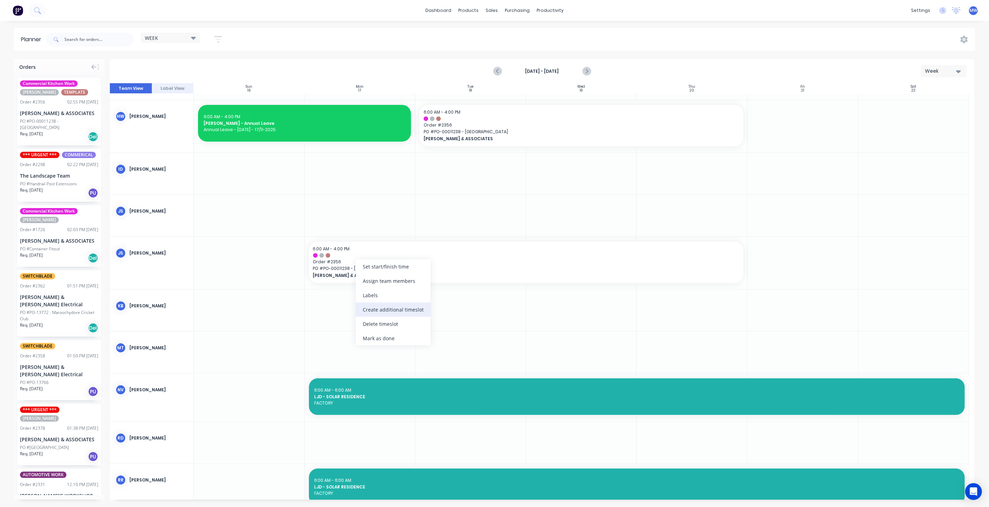
click at [396, 307] on div "Create additional timeslot" at bounding box center [393, 310] width 75 height 14
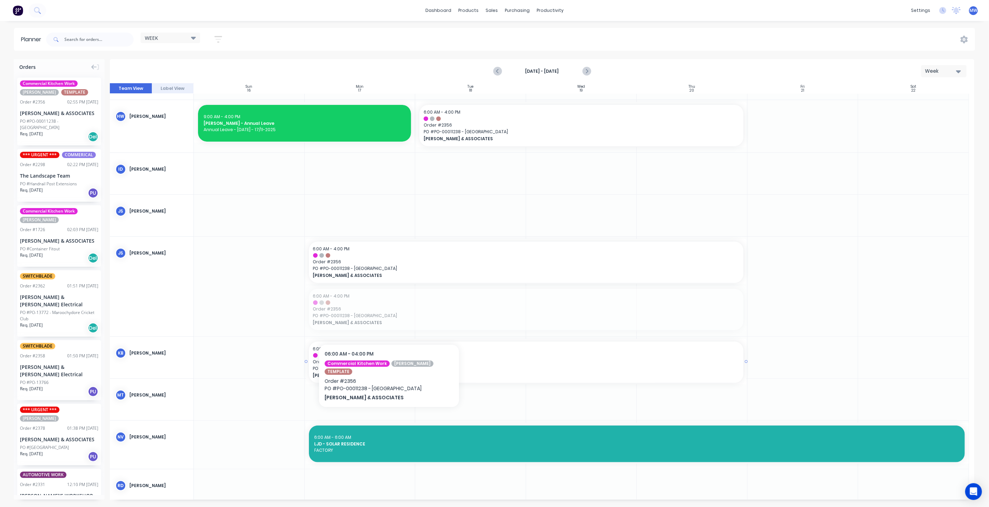
drag, startPoint x: 379, startPoint y: 310, endPoint x: 381, endPoint y: 323, distance: 13.1
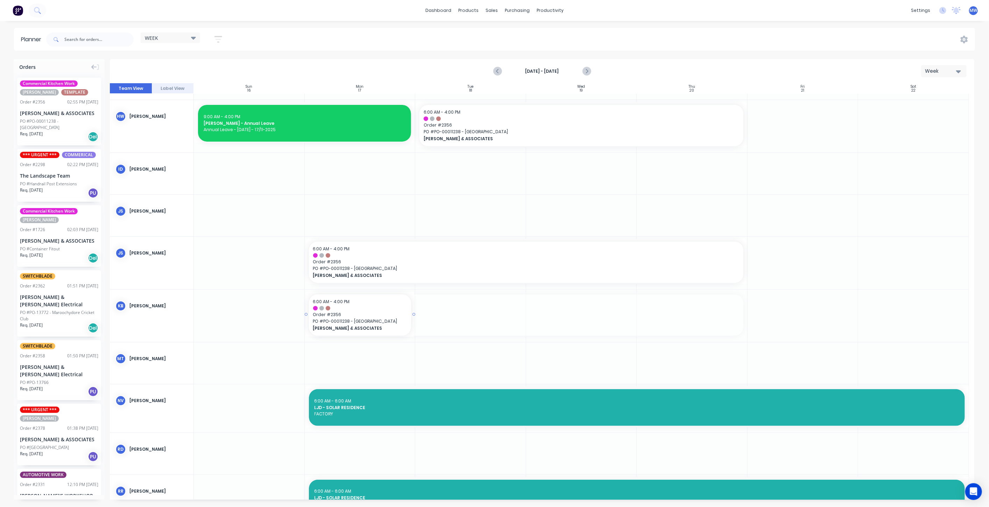
drag, startPoint x: 726, startPoint y: 313, endPoint x: 405, endPoint y: 318, distance: 320.2
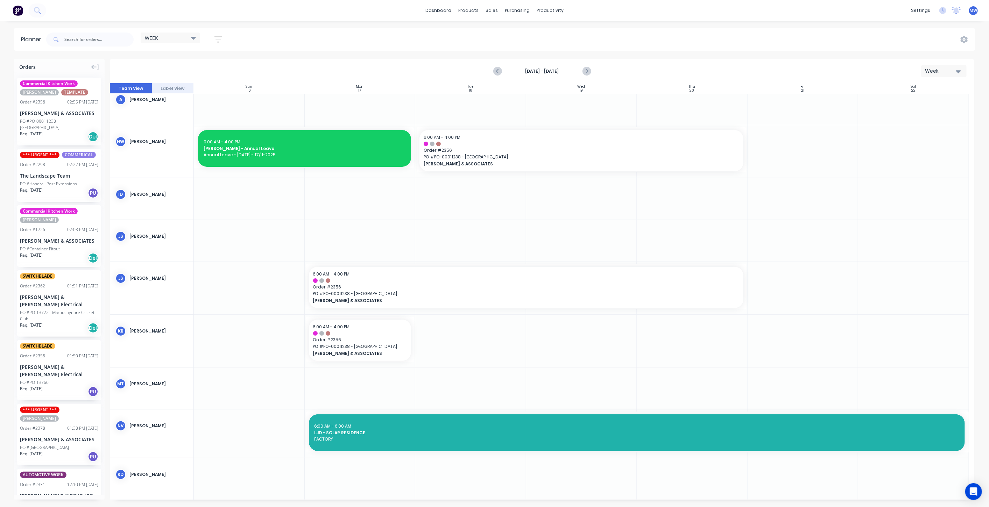
scroll to position [0, 0]
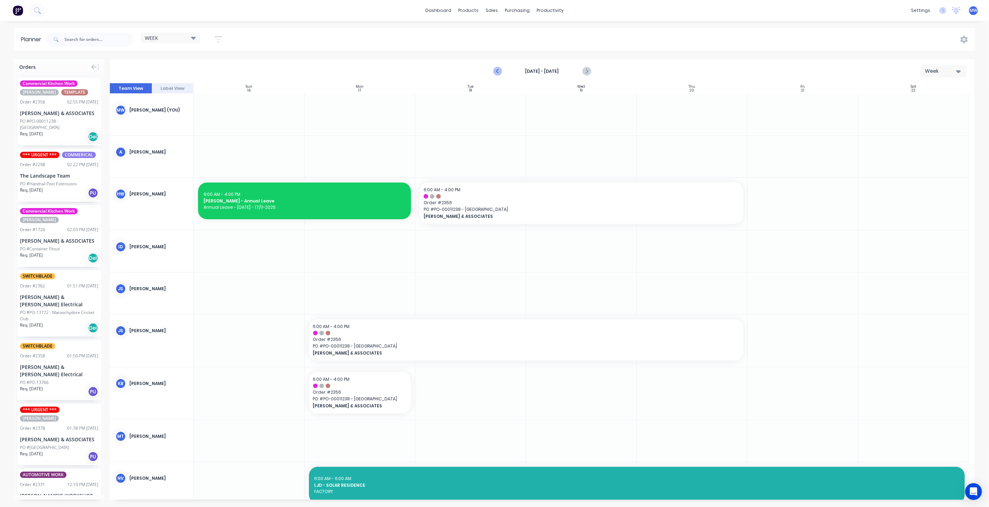
click at [496, 73] on icon "Previous page" at bounding box center [498, 71] width 8 height 8
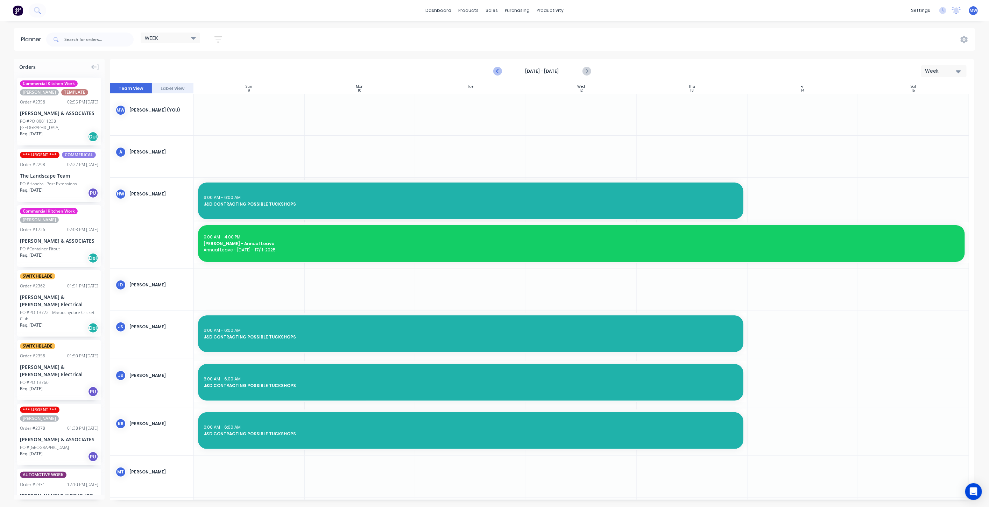
click at [496, 73] on icon "Previous page" at bounding box center [498, 71] width 8 height 8
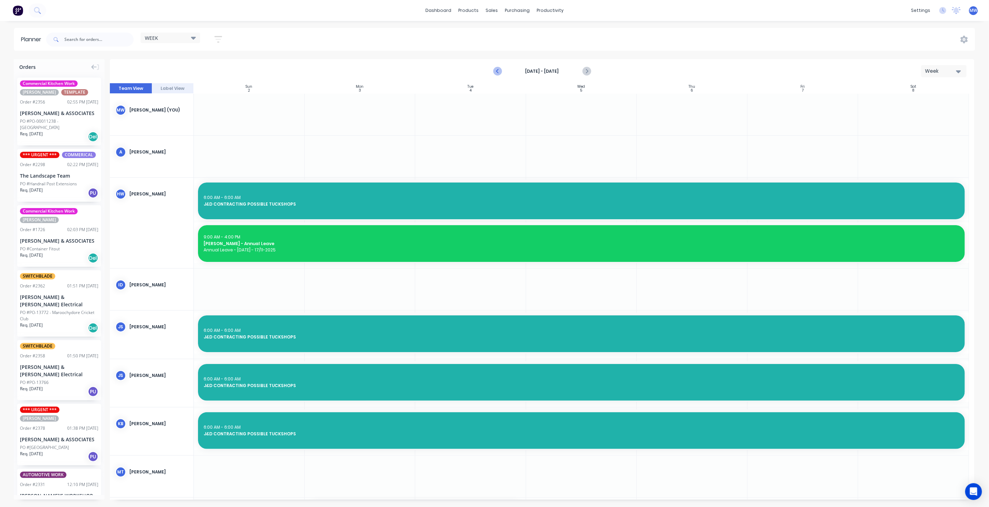
click at [496, 73] on icon "Previous page" at bounding box center [498, 71] width 8 height 8
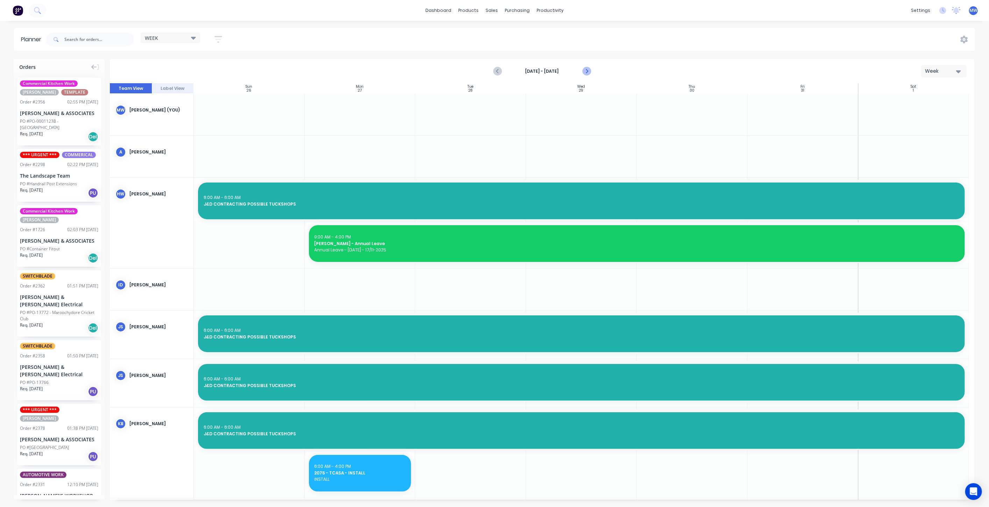
click at [588, 72] on icon "Next page" at bounding box center [586, 71] width 8 height 8
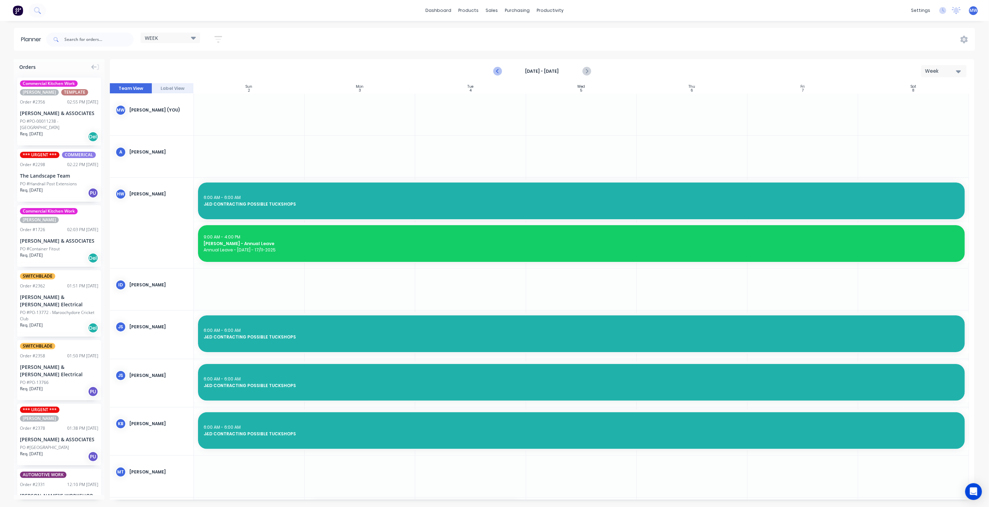
click at [499, 71] on icon "Previous page" at bounding box center [498, 71] width 8 height 8
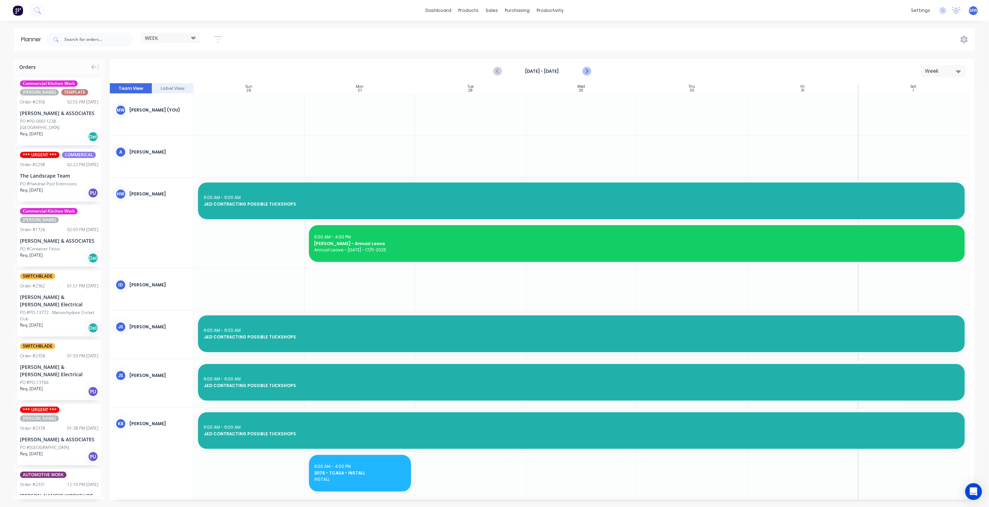
click at [589, 71] on icon "Next page" at bounding box center [586, 71] width 8 height 8
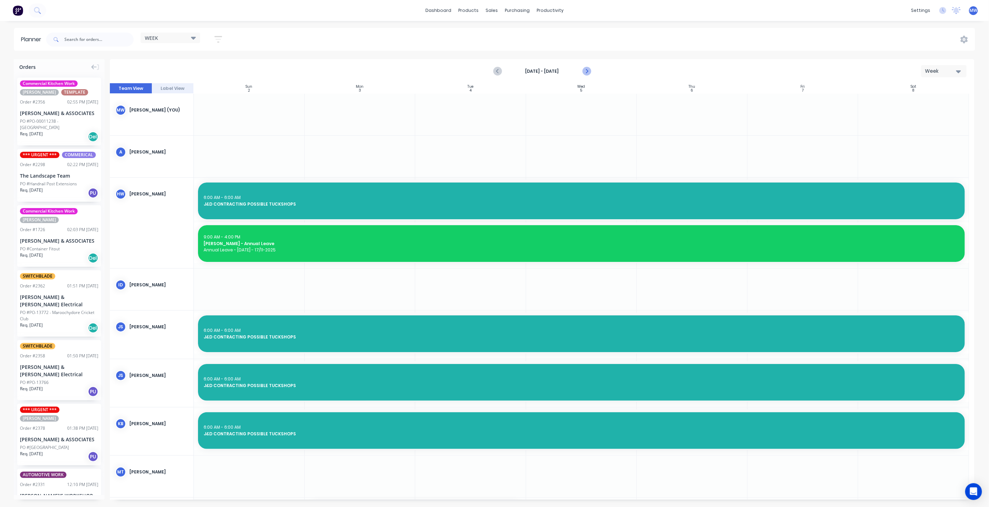
click at [589, 71] on icon "Next page" at bounding box center [586, 71] width 8 height 8
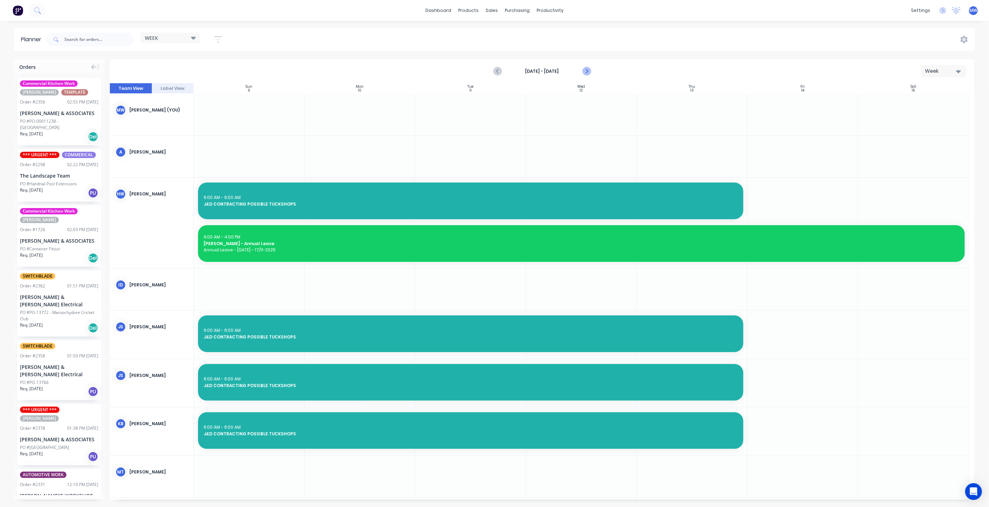
click at [589, 71] on icon "Next page" at bounding box center [586, 71] width 8 height 8
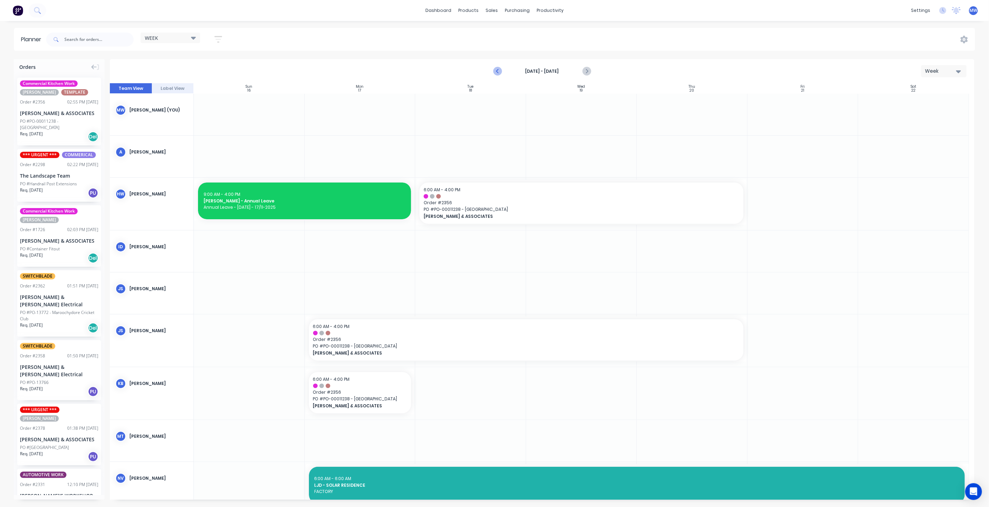
click at [499, 73] on icon "Previous page" at bounding box center [497, 72] width 3 height 6
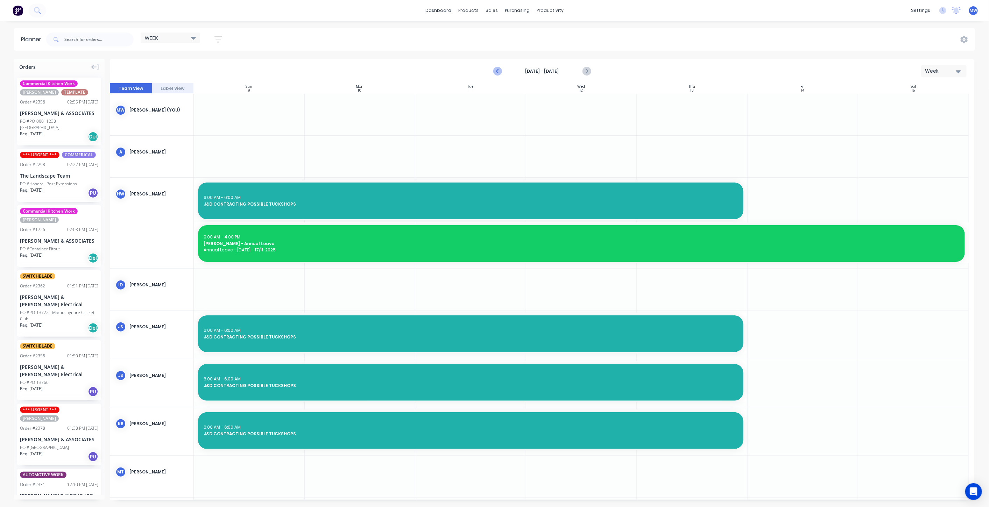
click at [499, 73] on icon "Previous page" at bounding box center [497, 72] width 3 height 6
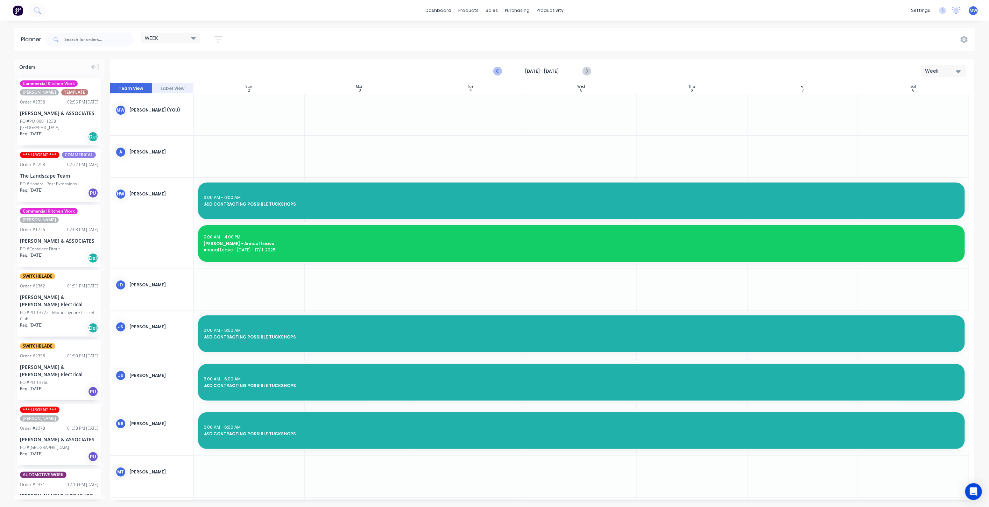
click at [499, 73] on icon "Previous page" at bounding box center [497, 72] width 3 height 6
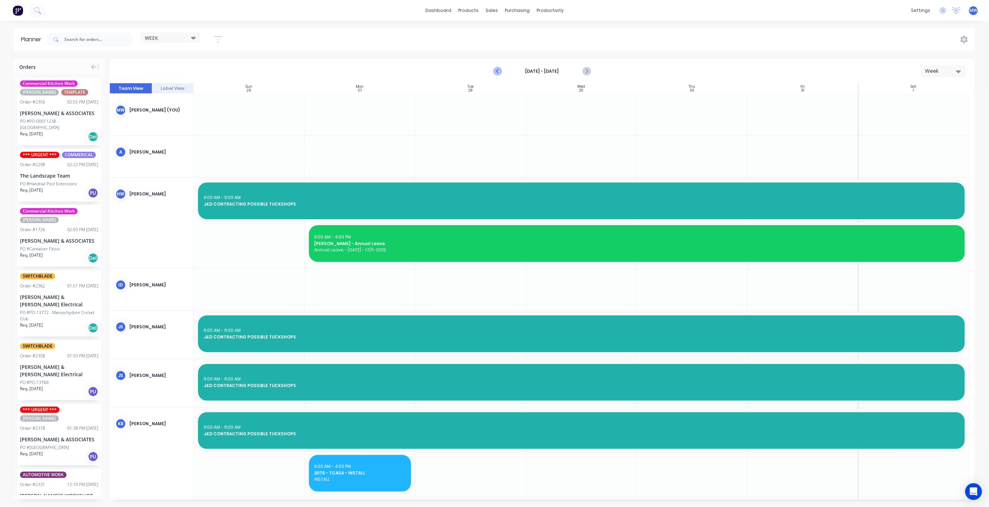
click at [499, 73] on icon "Previous page" at bounding box center [498, 71] width 8 height 8
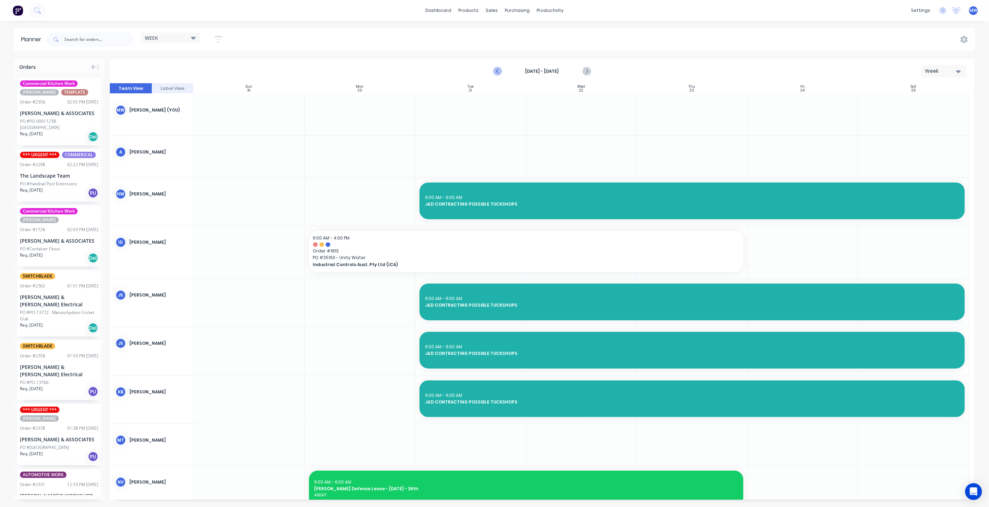
click at [499, 73] on icon "Previous page" at bounding box center [498, 71] width 8 height 8
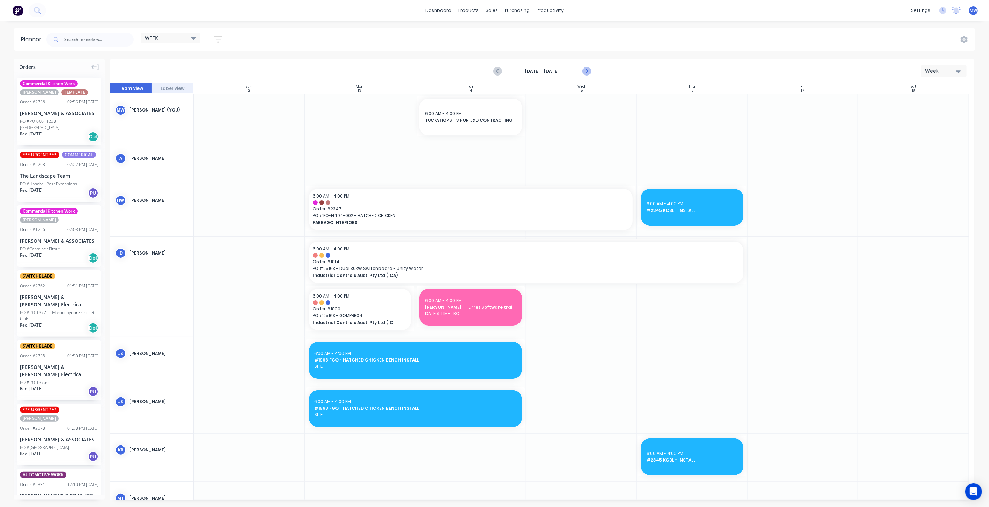
click at [588, 72] on icon "Next page" at bounding box center [586, 71] width 8 height 8
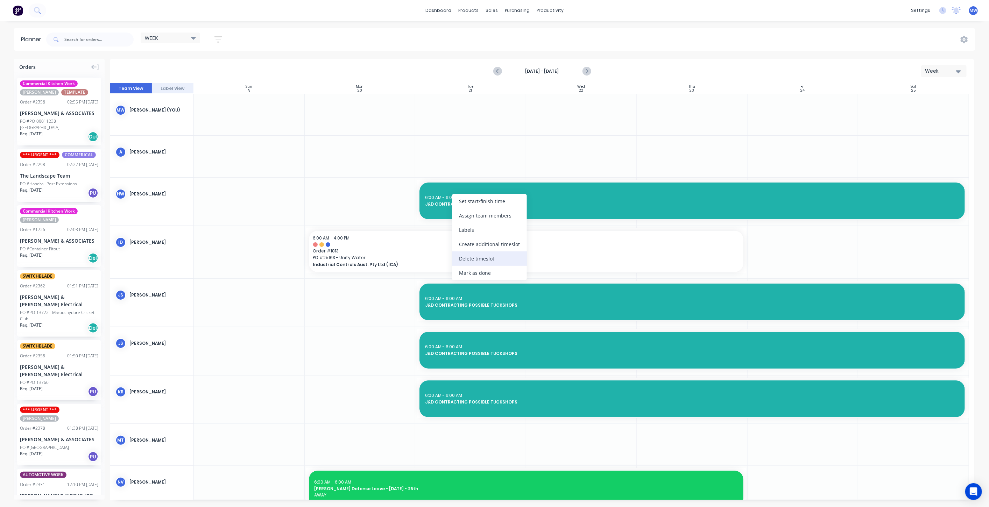
click at [487, 263] on div "Delete timeslot" at bounding box center [489, 259] width 75 height 14
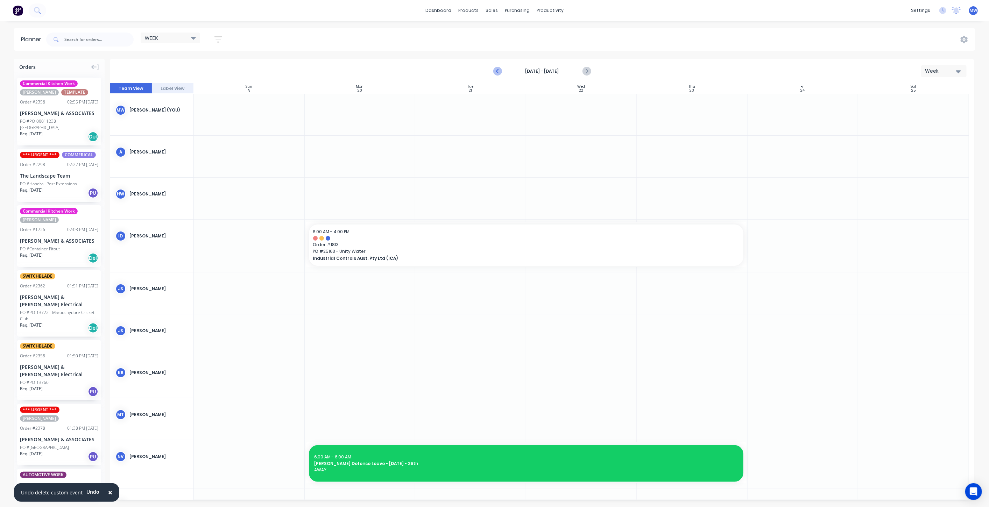
click at [499, 73] on icon "Previous page" at bounding box center [497, 72] width 3 height 6
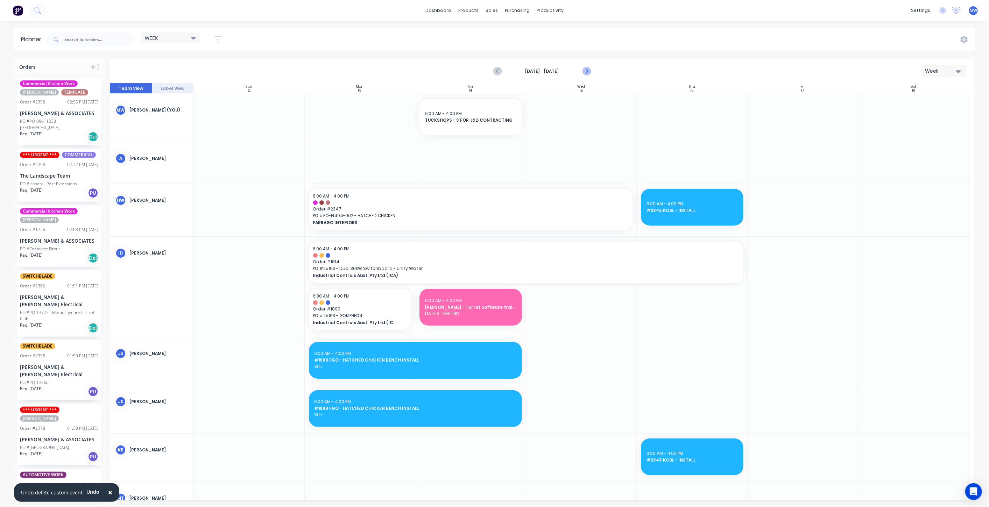
click at [588, 69] on icon "Next page" at bounding box center [586, 71] width 8 height 8
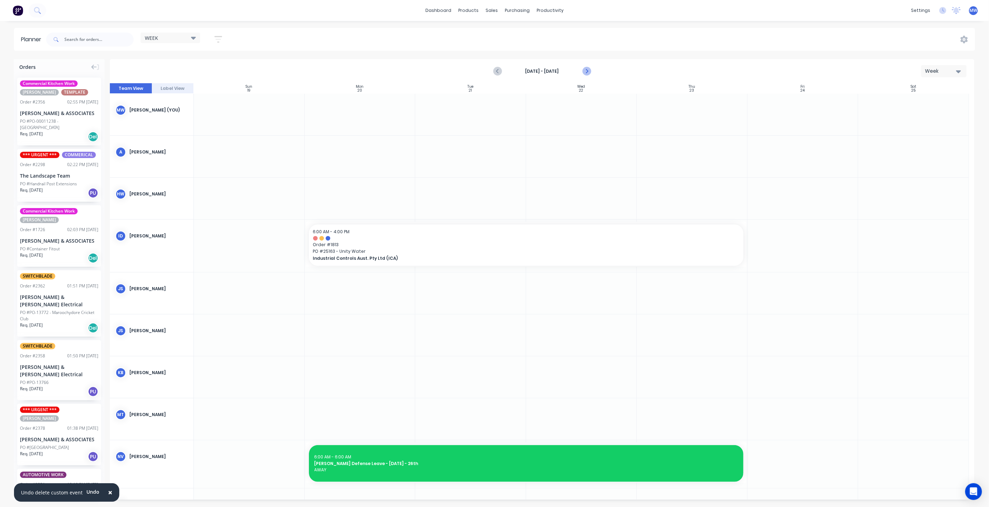
click at [586, 71] on icon "Next page" at bounding box center [586, 71] width 8 height 8
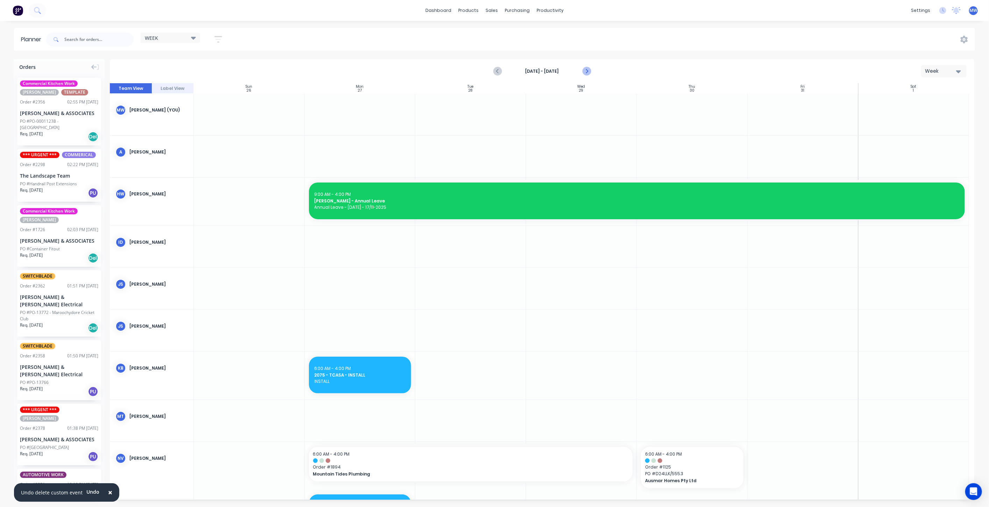
click at [586, 72] on icon "Next page" at bounding box center [586, 71] width 8 height 8
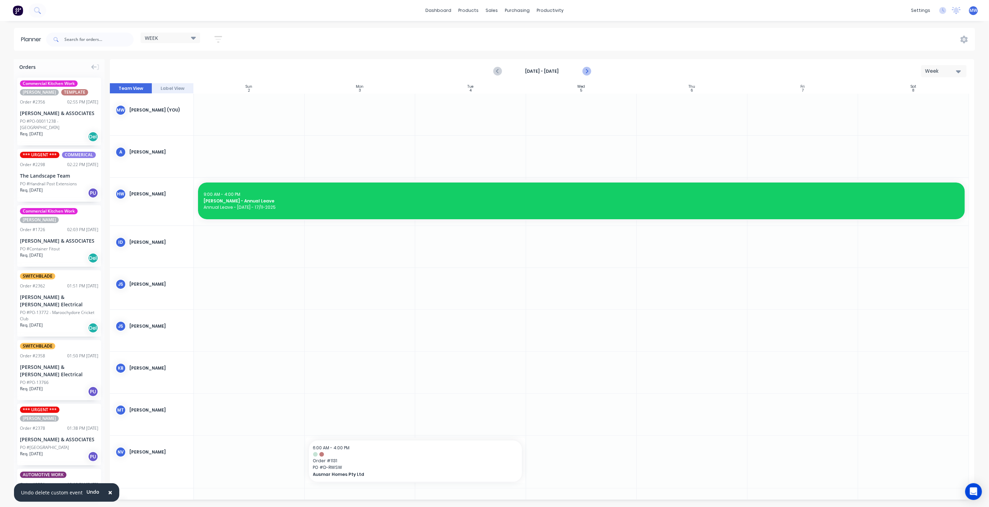
click at [586, 72] on icon "Next page" at bounding box center [586, 71] width 8 height 8
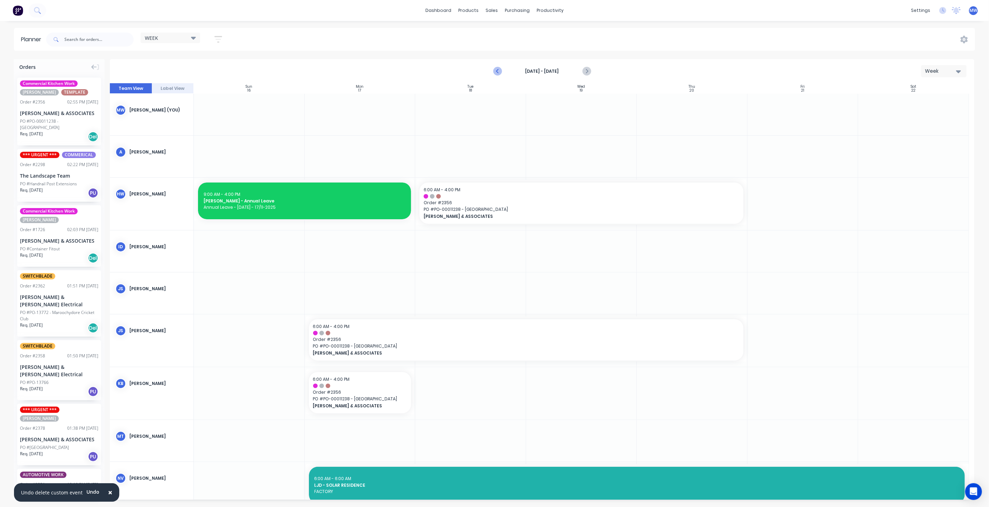
click at [500, 71] on icon "Previous page" at bounding box center [498, 71] width 8 height 8
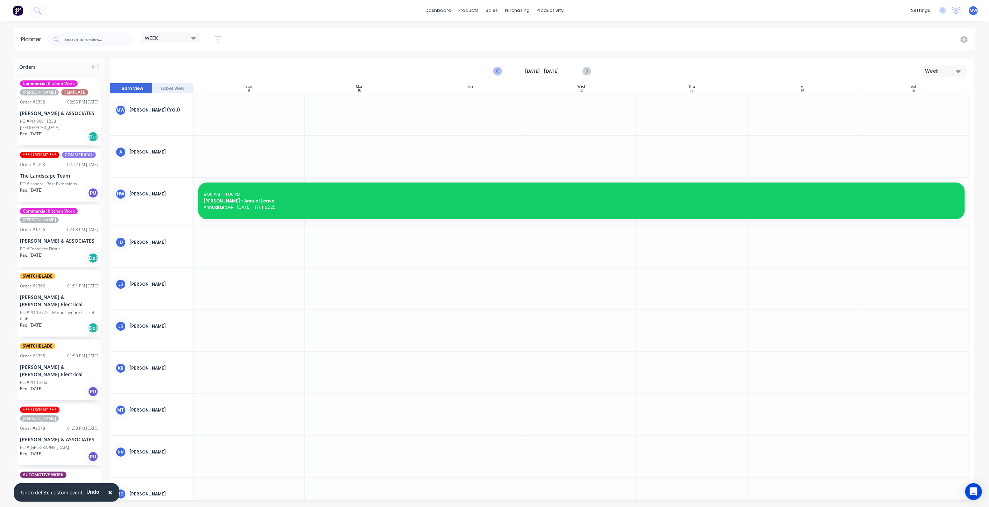
click at [500, 71] on icon "Previous page" at bounding box center [498, 71] width 8 height 8
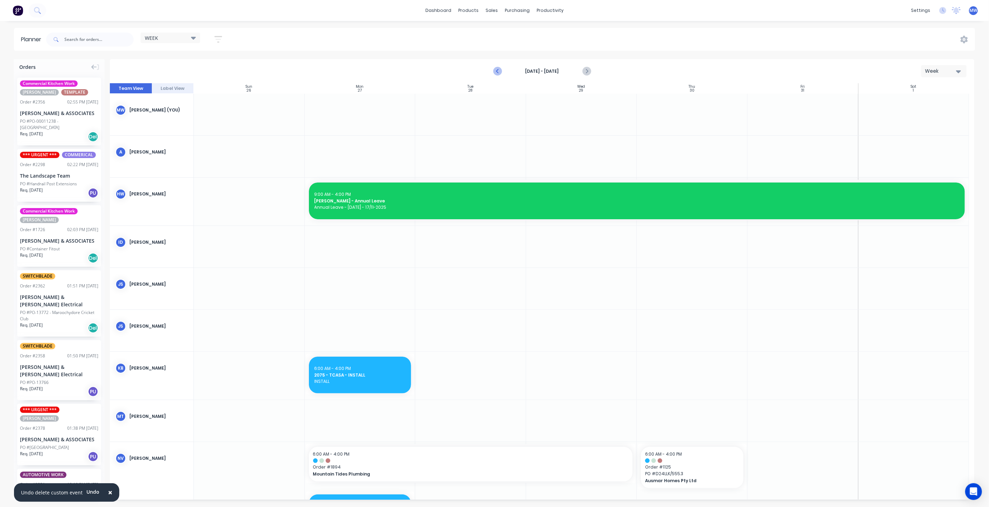
click at [500, 72] on icon "Previous page" at bounding box center [498, 71] width 8 height 8
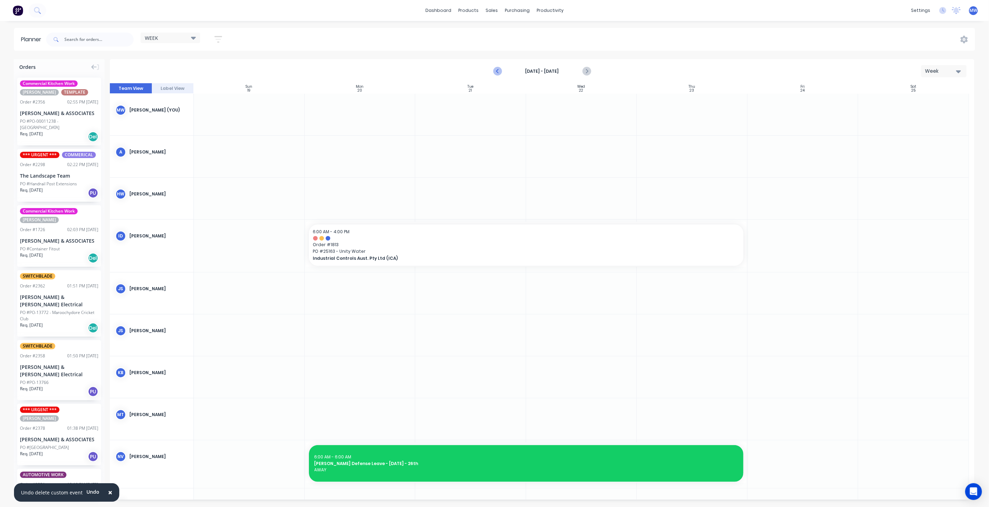
click at [500, 72] on icon "Previous page" at bounding box center [498, 71] width 8 height 8
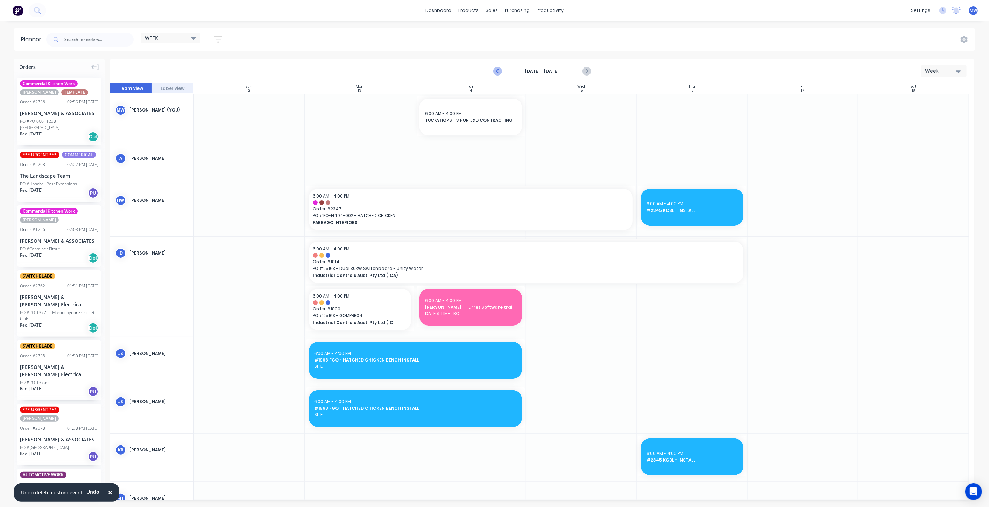
click at [500, 72] on icon "Previous page" at bounding box center [498, 71] width 8 height 8
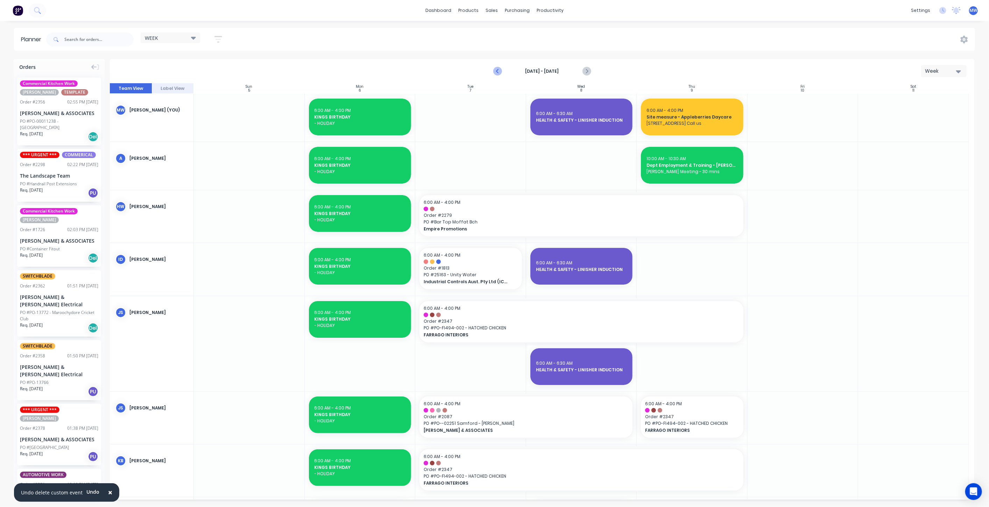
click at [500, 72] on icon "Previous page" at bounding box center [498, 71] width 8 height 8
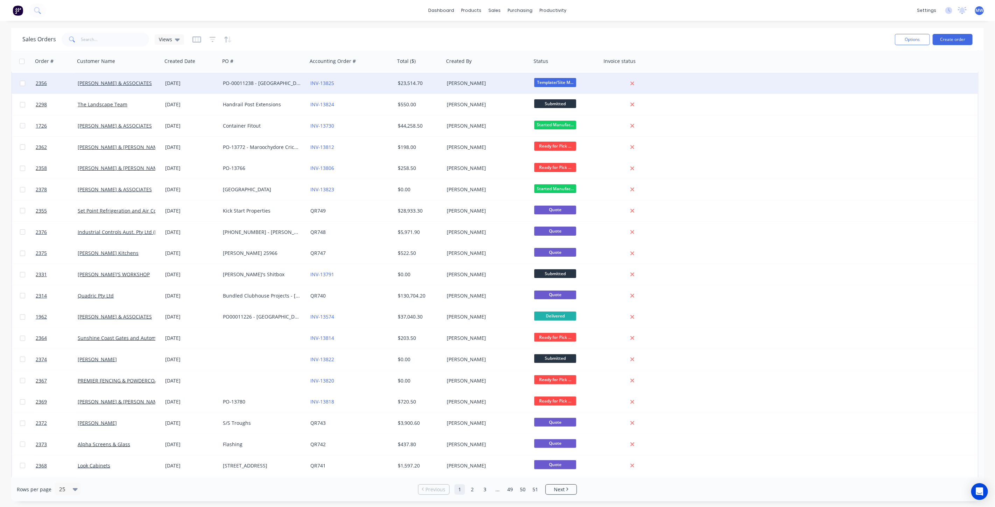
scroll to position [39, 0]
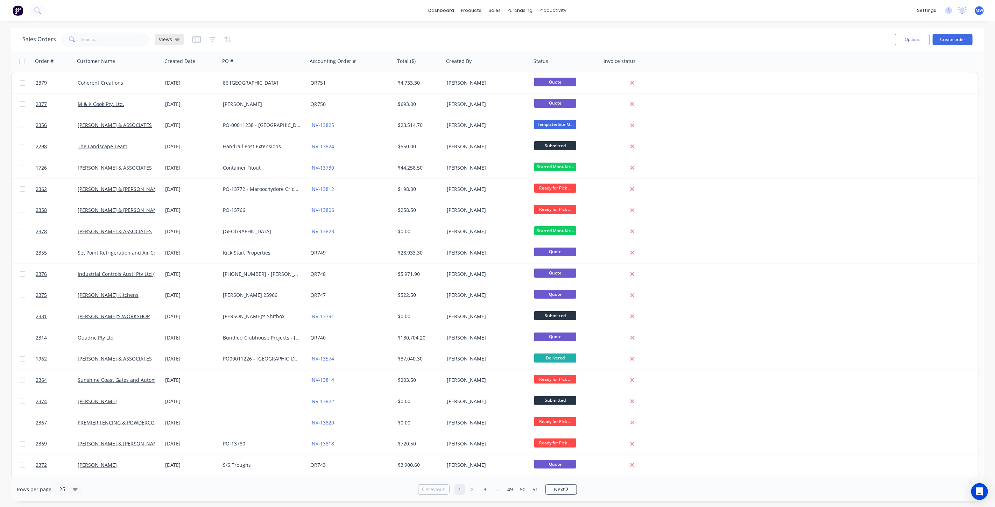
scroll to position [39, 0]
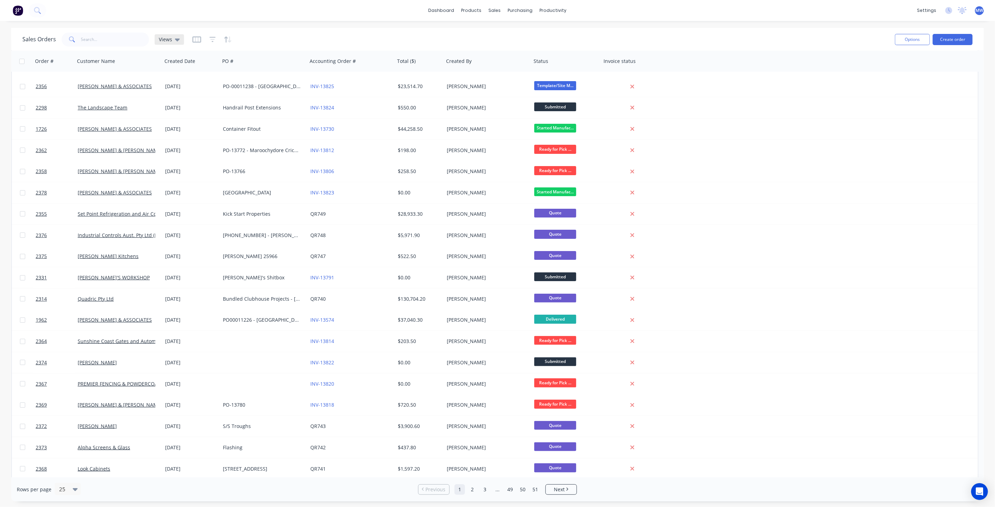
click at [169, 41] on span "Views" at bounding box center [165, 39] width 13 height 7
click at [182, 111] on button "DRAFT QUOTES" at bounding box center [197, 113] width 80 height 8
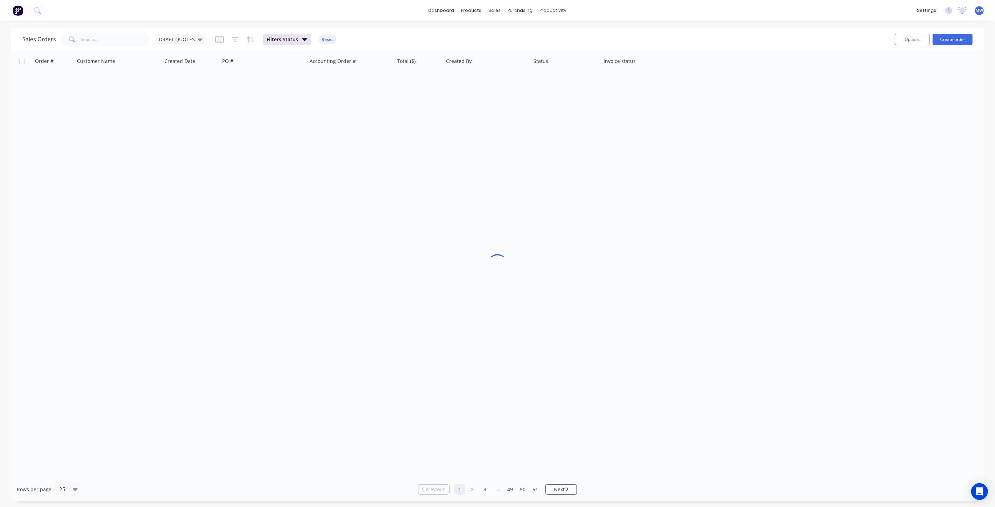
scroll to position [0, 0]
click at [182, 41] on span "DRAFT QUOTES" at bounding box center [177, 39] width 36 height 7
click at [183, 98] on button "None (Default)" at bounding box center [197, 99] width 80 height 8
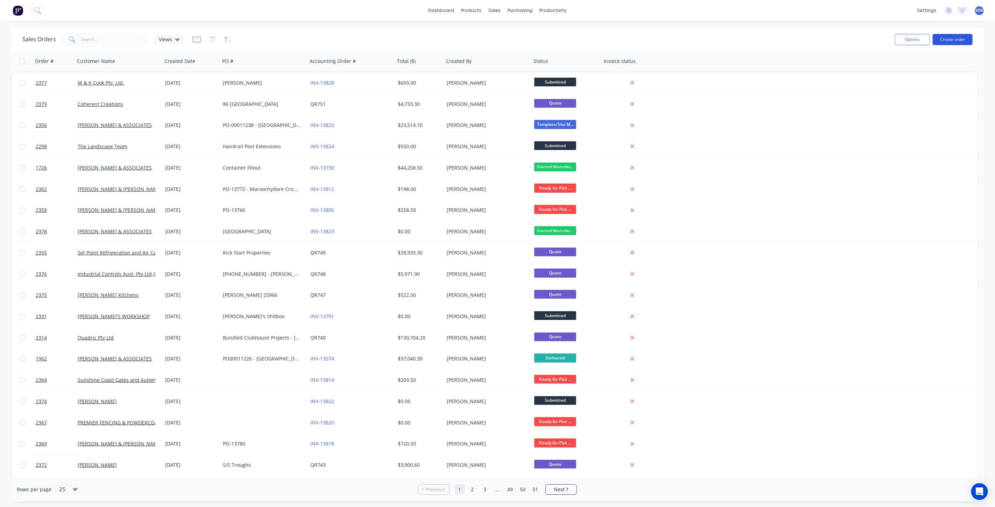
click at [947, 42] on button "Create order" at bounding box center [953, 39] width 40 height 11
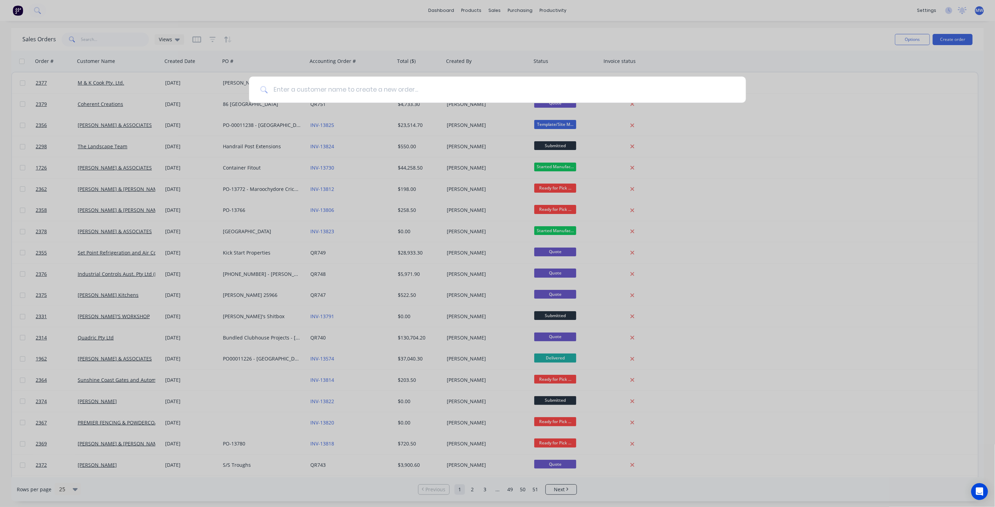
click at [326, 90] on input at bounding box center [501, 90] width 467 height 26
click at [292, 86] on input at bounding box center [501, 90] width 467 height 26
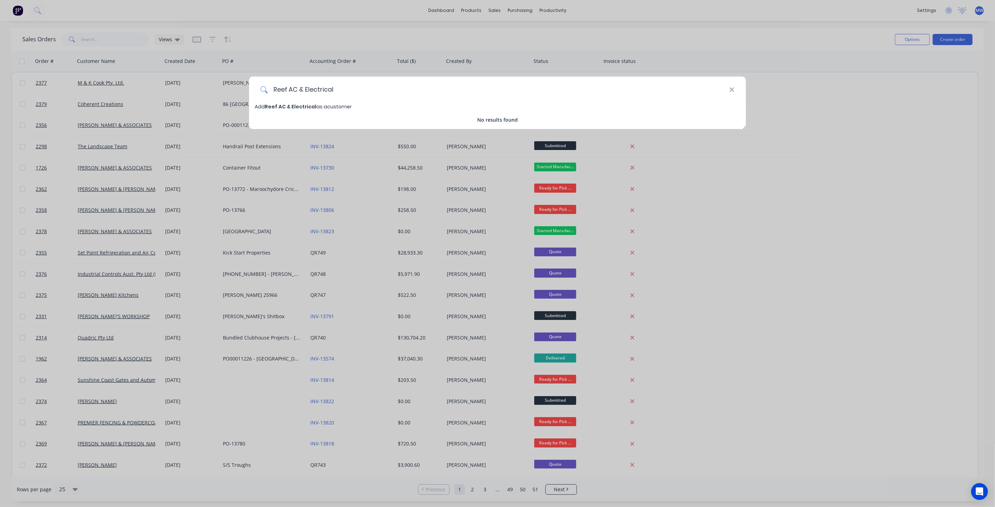
type input "Reef AC & Electrical"
click at [308, 104] on span "Reef AC & Electrical" at bounding box center [290, 106] width 51 height 7
select select "AU"
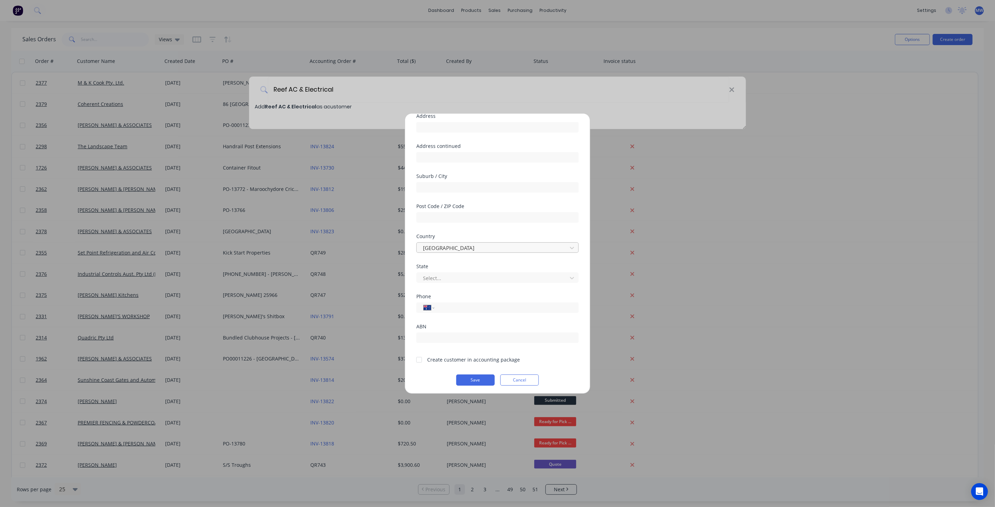
scroll to position [61, 0]
click at [470, 278] on div at bounding box center [492, 277] width 141 height 9
click at [470, 329] on div "[GEOGRAPHIC_DATA]" at bounding box center [494, 330] width 156 height 13
click at [465, 305] on input "tel" at bounding box center [505, 307] width 132 height 8
click at [459, 307] on input "tel" at bounding box center [505, 307] width 132 height 8
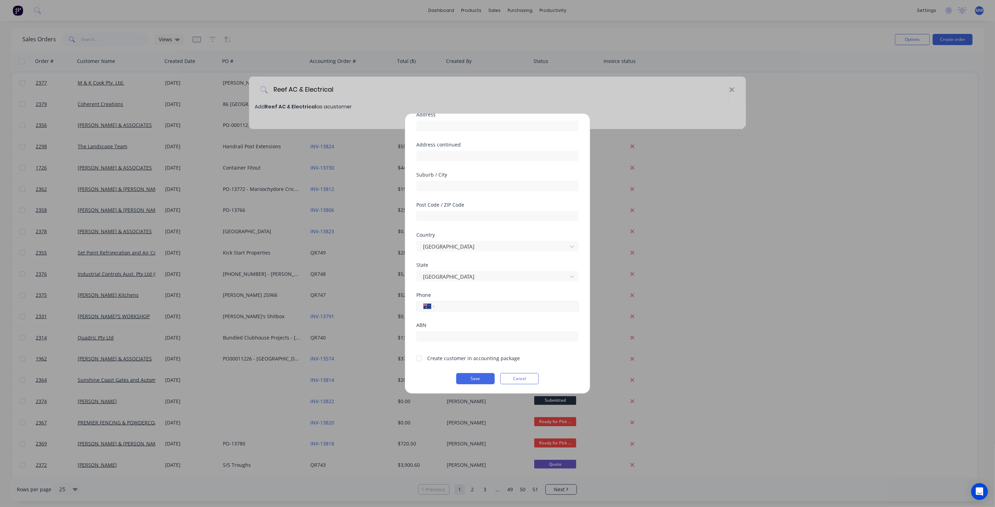
paste input "0499 551 235"
type input "0499 551 235"
click at [422, 359] on div at bounding box center [419, 359] width 14 height 14
click at [459, 375] on button "Save" at bounding box center [475, 378] width 38 height 11
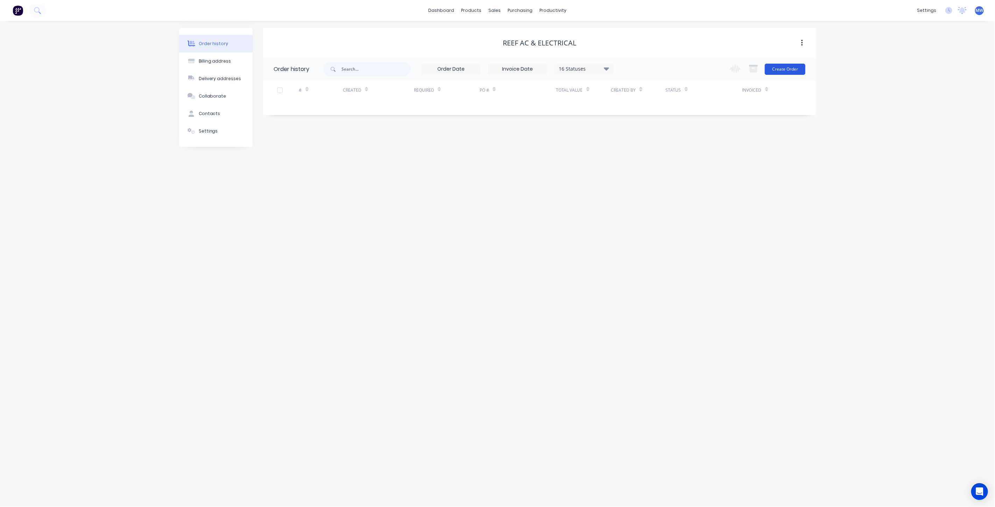
click at [790, 71] on button "Create Order" at bounding box center [785, 69] width 41 height 11
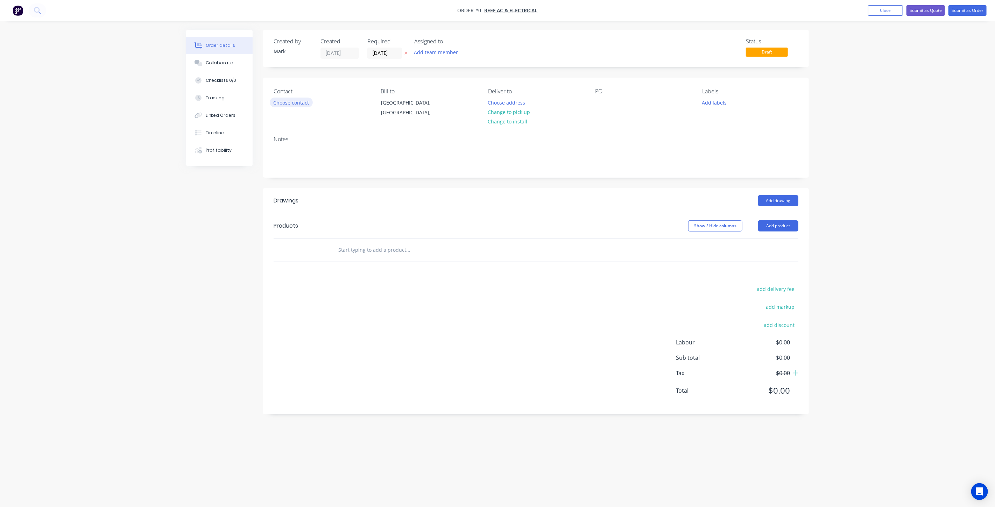
click at [295, 100] on button "Choose contact" at bounding box center [291, 102] width 43 height 9
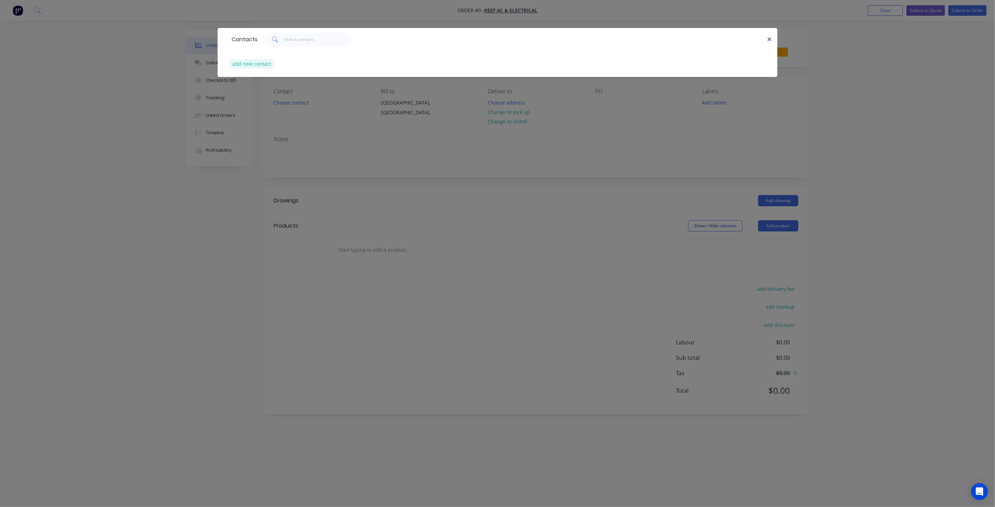
click at [254, 67] on button "add new contact" at bounding box center [252, 63] width 46 height 9
select select "AU"
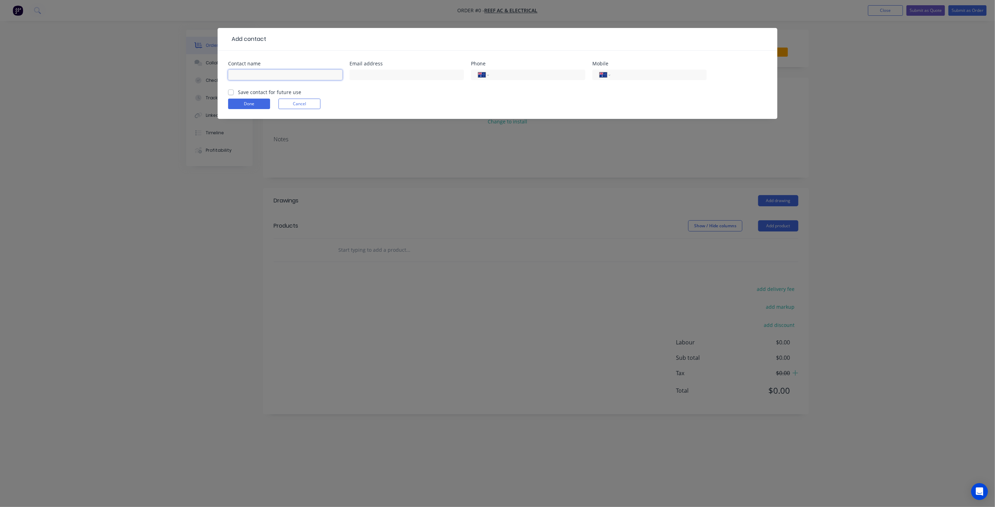
click at [254, 75] on input "text" at bounding box center [285, 75] width 114 height 10
type input "Craig McGlinn"
click at [391, 73] on input "text" at bounding box center [407, 75] width 114 height 10
paste input "craig@raceqld.com.au"
click at [527, 78] on input "tel" at bounding box center [536, 75] width 84 height 8
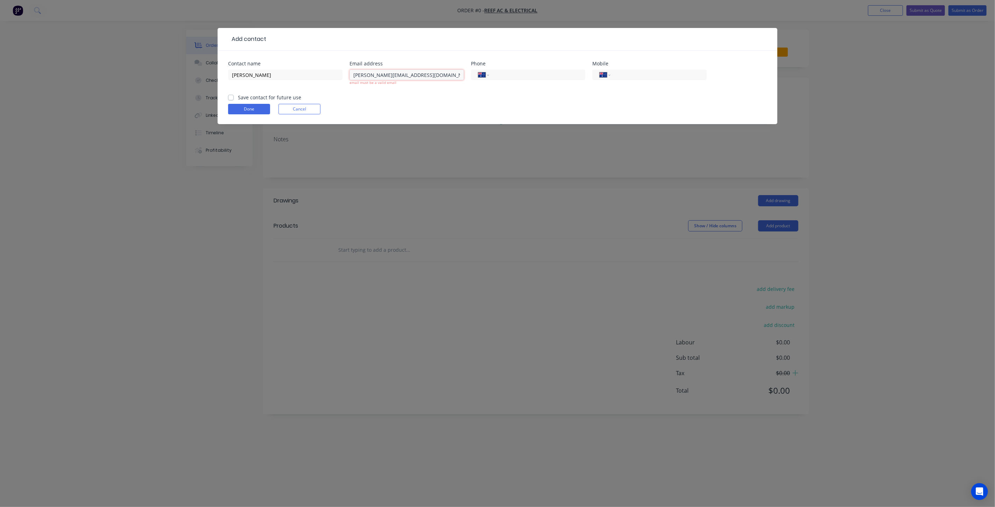
click at [419, 74] on input "craig@raceqld.com.au" at bounding box center [407, 75] width 114 height 10
type input "craig@raceqld.com.au"
click at [515, 73] on input "tel" at bounding box center [536, 75] width 84 height 8
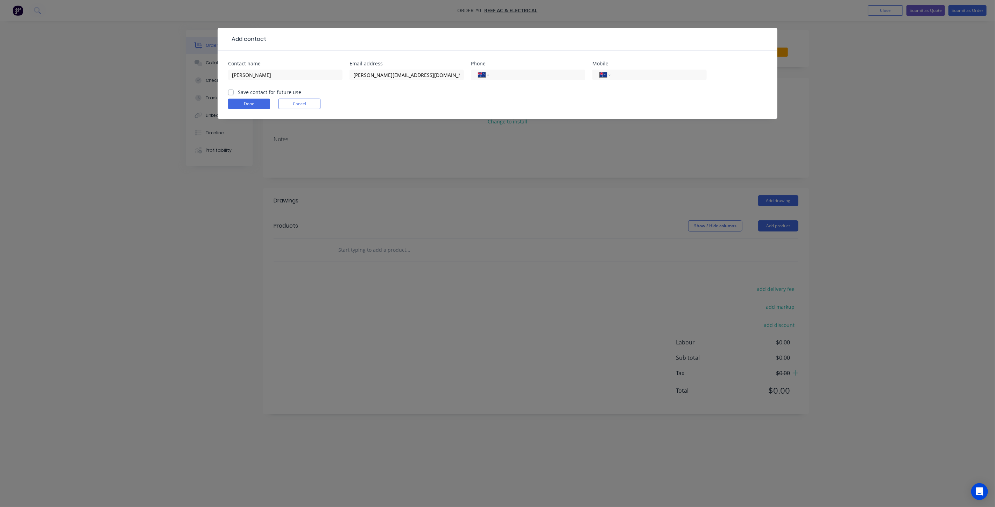
paste input "0499 551 235"
type input "0499 551 235"
click at [635, 72] on input "tel" at bounding box center [657, 75] width 84 height 8
paste input "0499 551 235"
type input "0499 551 235"
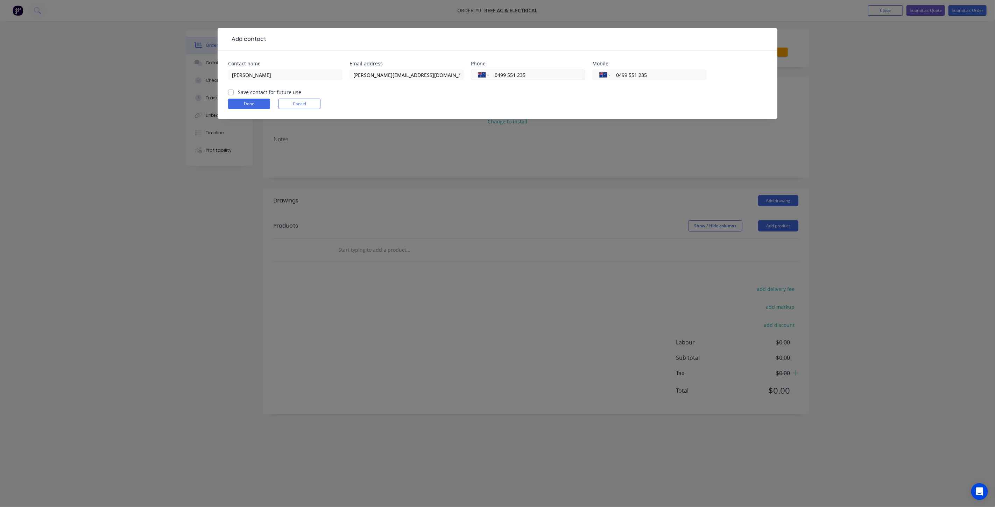
click at [546, 77] on input "0499 551 235" at bounding box center [536, 75] width 84 height 8
drag, startPoint x: 542, startPoint y: 78, endPoint x: 447, endPoint y: 78, distance: 94.8
click at [447, 78] on div "Contact name Craig McGlinn Email address craig@raceqld.com.au Phone Internation…" at bounding box center [497, 74] width 539 height 27
drag, startPoint x: 419, startPoint y: 108, endPoint x: 284, endPoint y: 113, distance: 135.8
click at [415, 109] on form "Contact name Craig McGlinn Email address craig@raceqld.com.au Phone Internation…" at bounding box center [497, 90] width 539 height 58
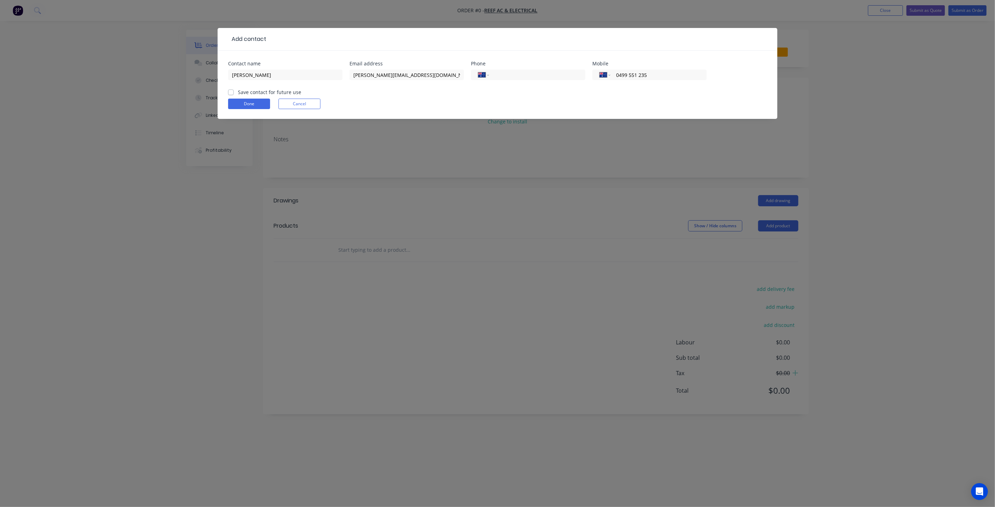
click at [238, 92] on label "Save contact for future use" at bounding box center [269, 92] width 63 height 7
click at [232, 92] on input "Save contact for future use" at bounding box center [231, 92] width 6 height 7
checkbox input "true"
click at [239, 107] on button "Done" at bounding box center [249, 104] width 42 height 10
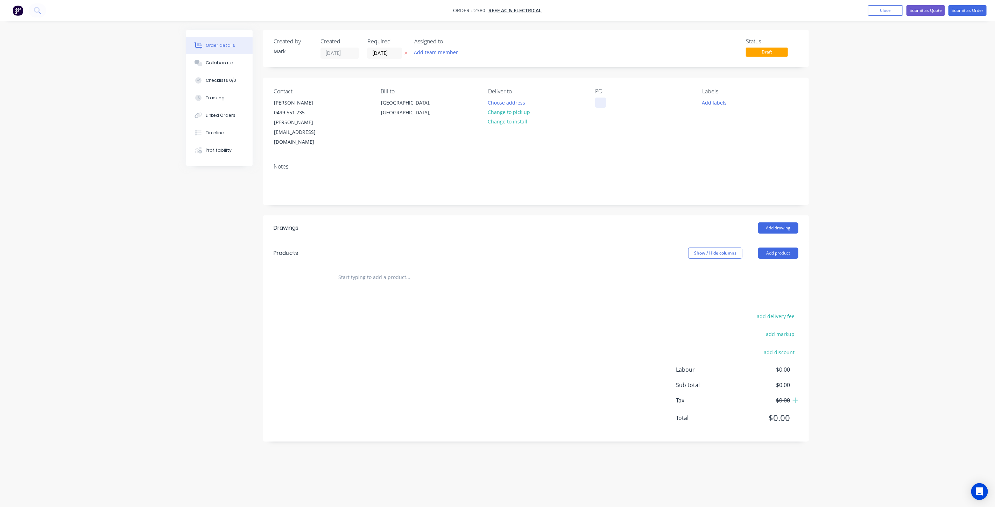
click at [600, 100] on div at bounding box center [600, 103] width 11 height 10
click at [720, 103] on button "Add labels" at bounding box center [714, 102] width 32 height 9
click at [714, 170] on div at bounding box center [715, 170] width 14 height 14
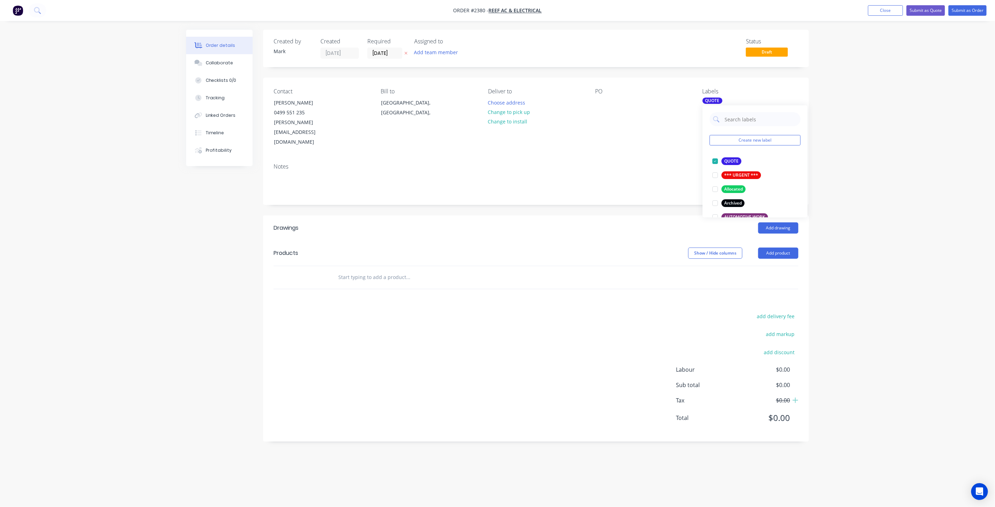
click at [401, 270] on input "text" at bounding box center [408, 277] width 140 height 14
click at [941, 118] on div "Order details Collaborate Checklists 0/0 Tracking Linked Orders Timeline Profit…" at bounding box center [497, 253] width 995 height 507
click at [345, 270] on input "text" at bounding box center [408, 277] width 140 height 14
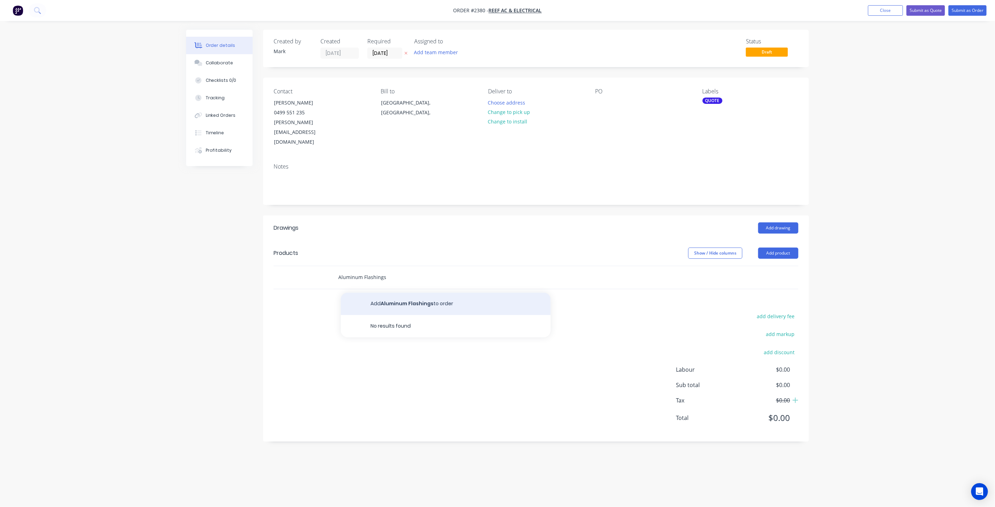
type input "Aluminum Flashings"
click at [400, 293] on button "Add Aluminum Flashings to order" at bounding box center [446, 304] width 210 height 22
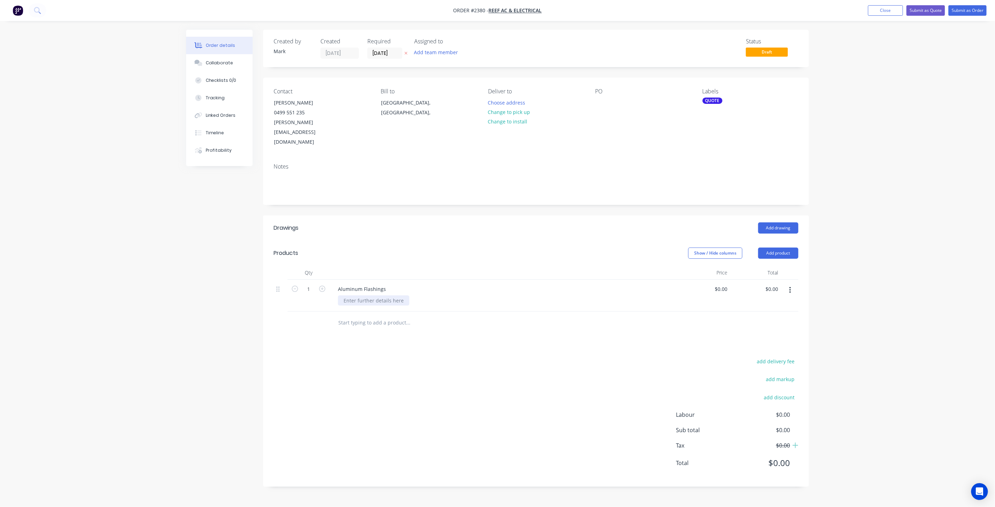
click at [376, 296] on div at bounding box center [373, 301] width 71 height 10
